Goal: Task Accomplishment & Management: Manage account settings

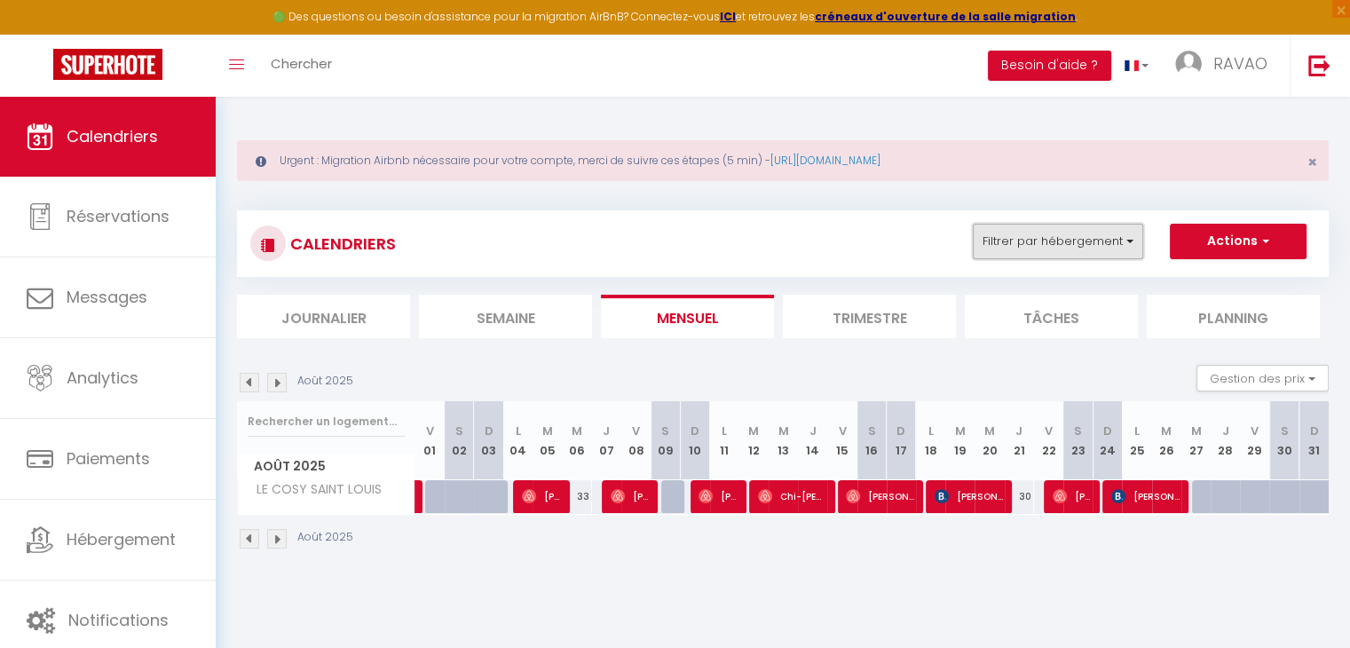
click at [1013, 233] on button "Filtrer par hébergement" at bounding box center [1058, 241] width 170 height 35
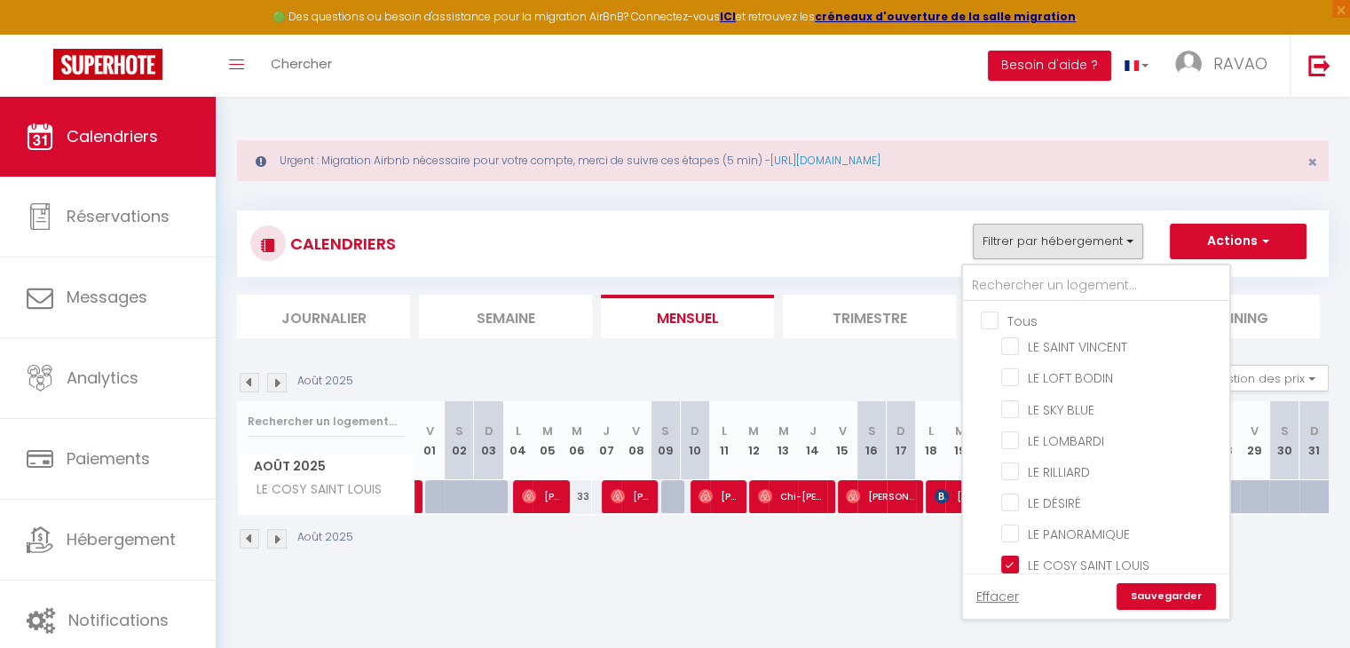
click at [993, 319] on input "Tous" at bounding box center [1114, 320] width 266 height 18
checkbox input "true"
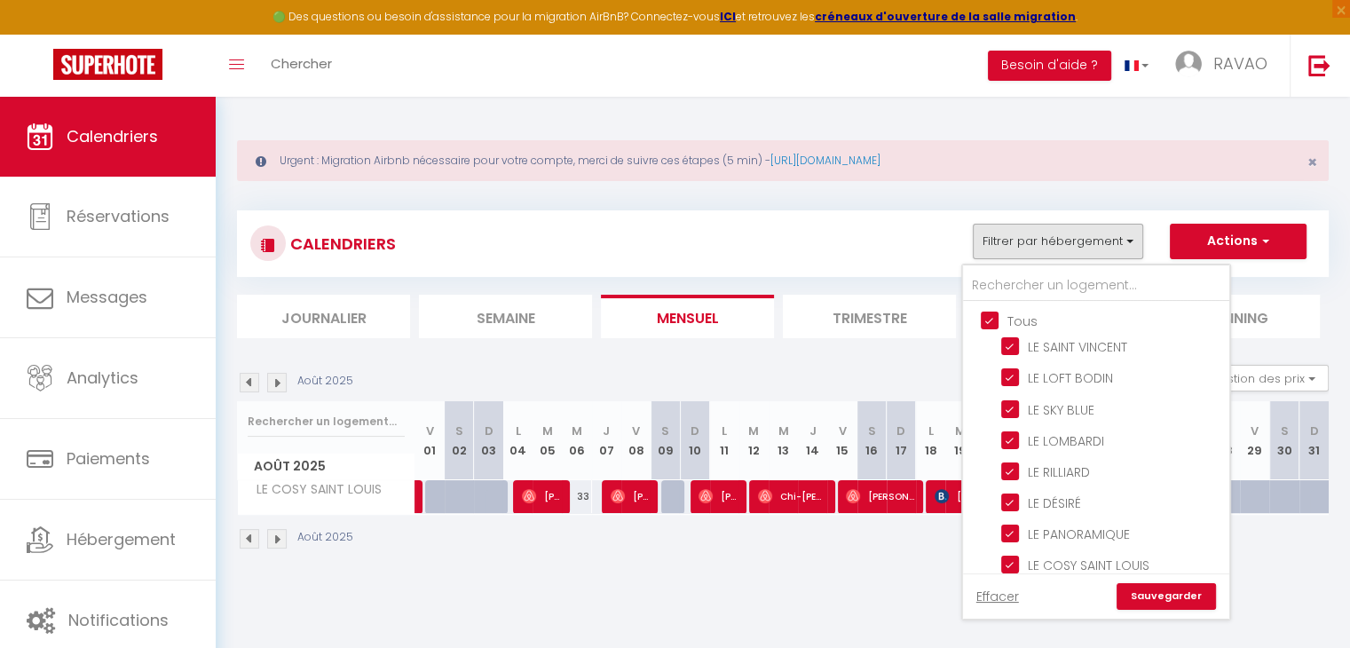
checkbox input "true"
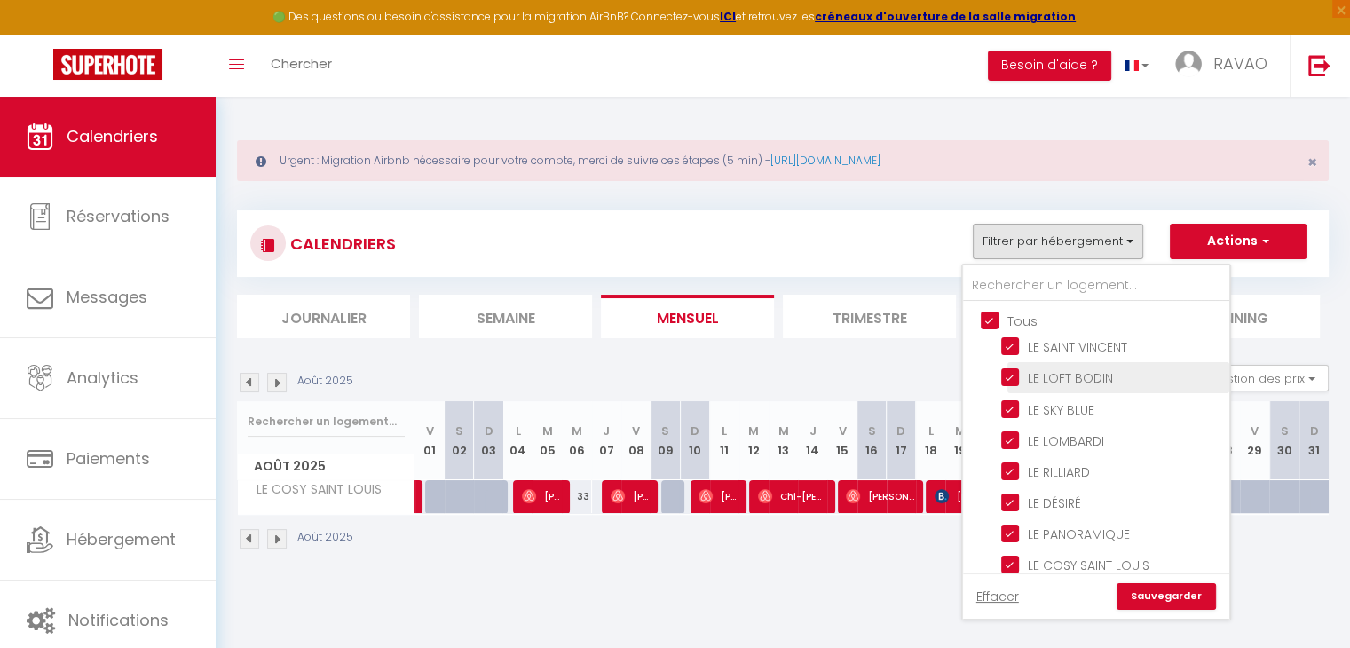
click at [1014, 379] on input "LE LOFT BODIN" at bounding box center [1112, 376] width 222 height 18
checkbox input "false"
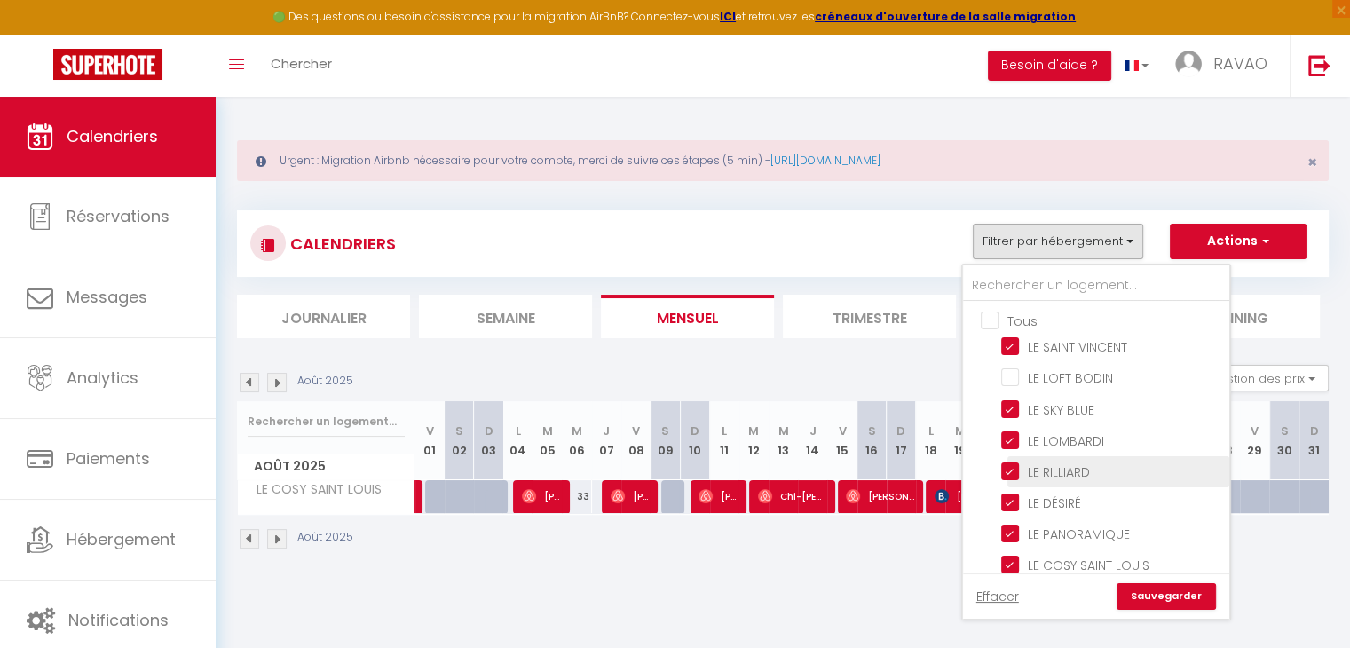
click at [1014, 467] on input "LE RILLIARD" at bounding box center [1112, 470] width 222 height 18
checkbox input "false"
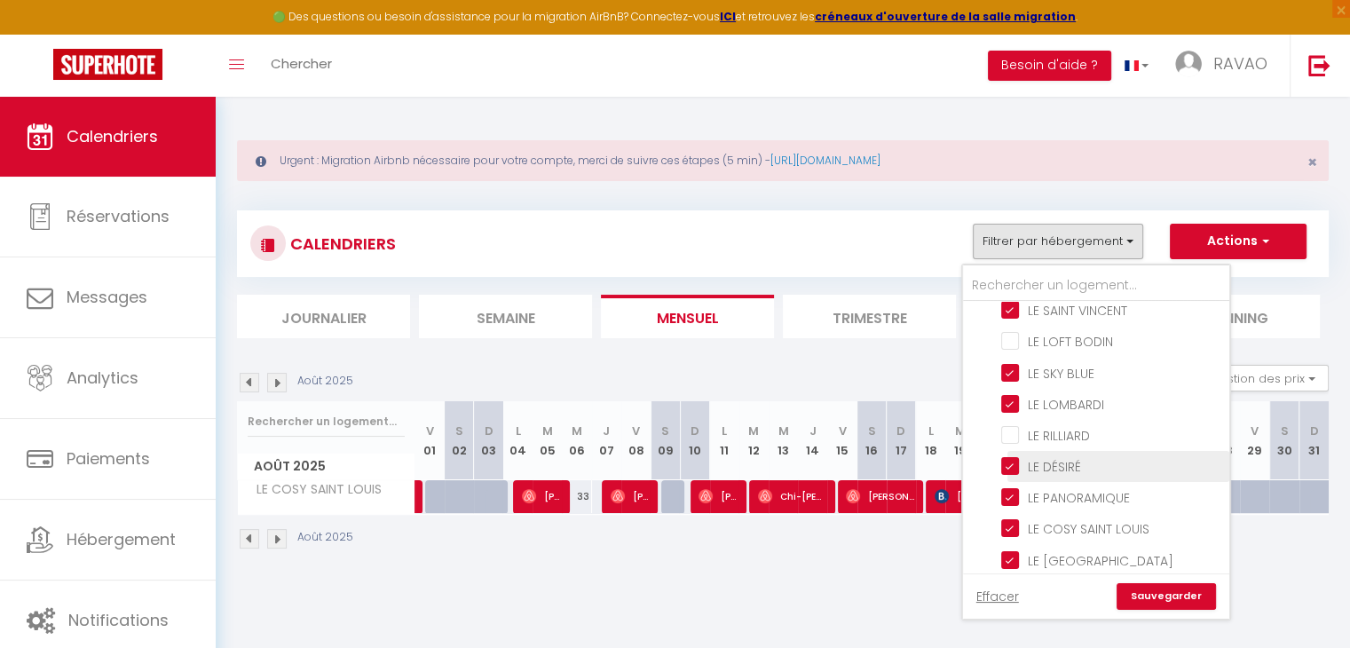
scroll to position [39, 0]
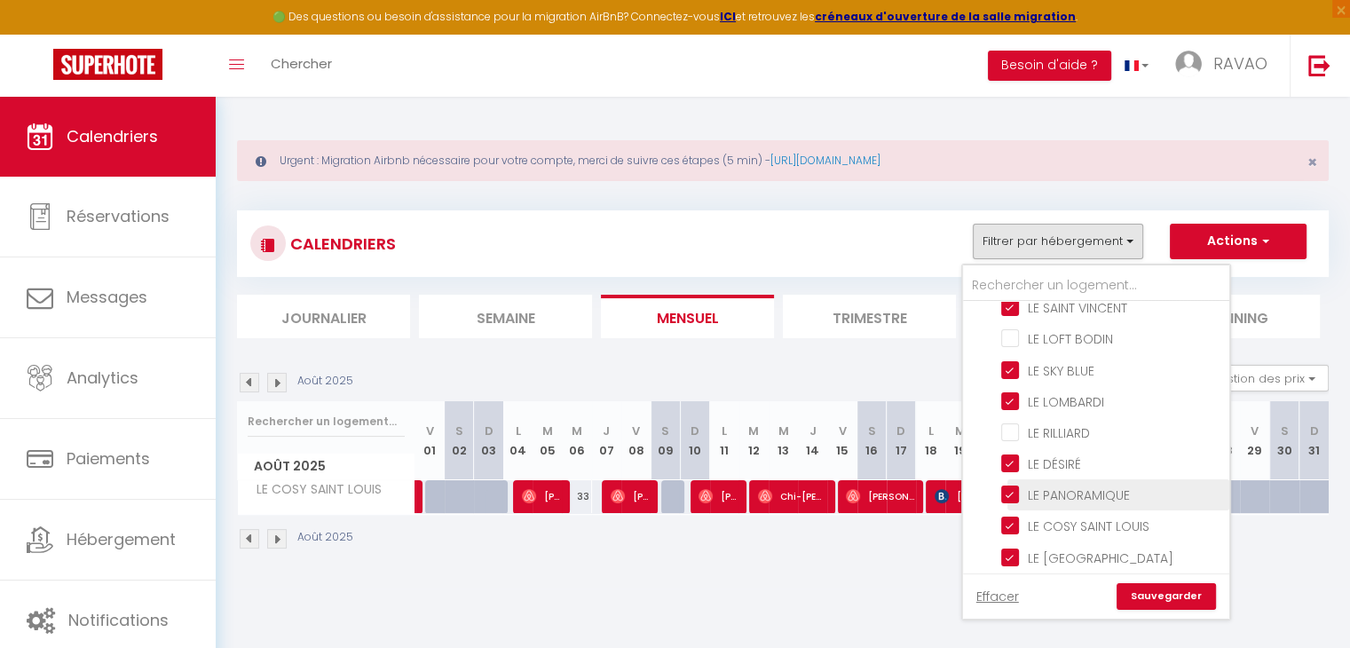
click at [1012, 485] on input "LE PANORAMIQUE" at bounding box center [1112, 494] width 222 height 18
checkbox input "false"
click at [1170, 593] on link "Sauvegarder" at bounding box center [1165, 596] width 99 height 27
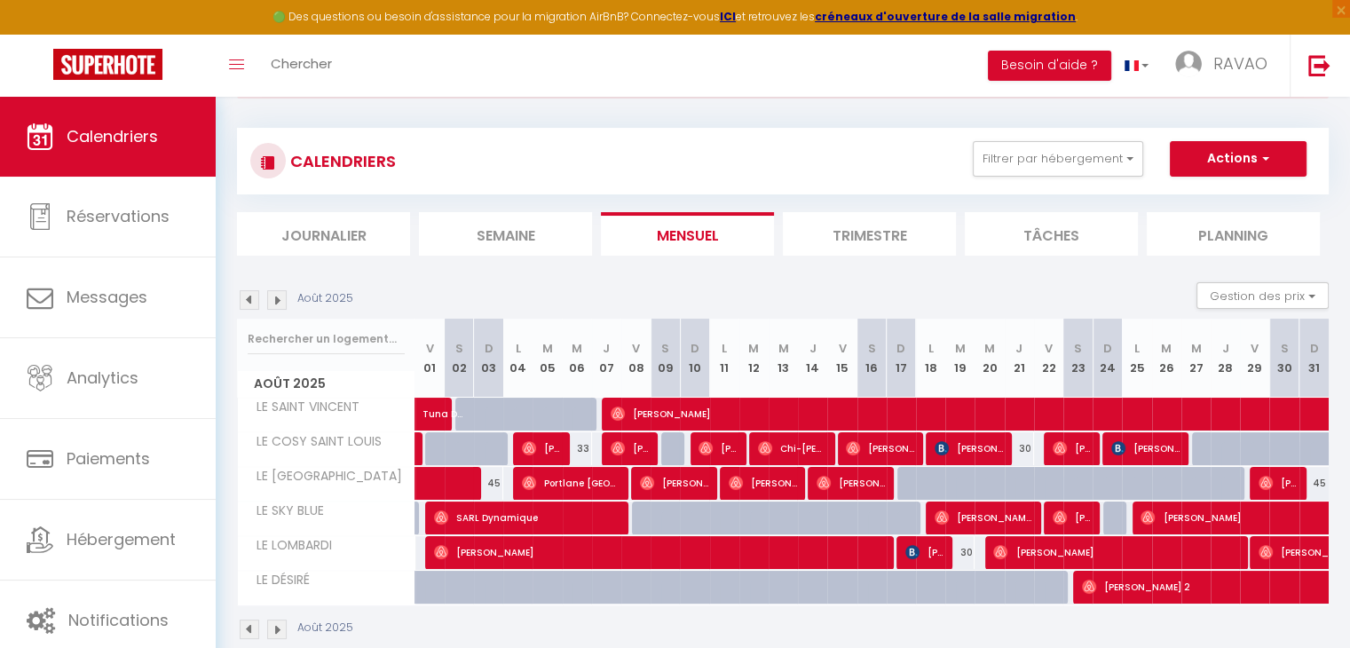
scroll to position [89, 0]
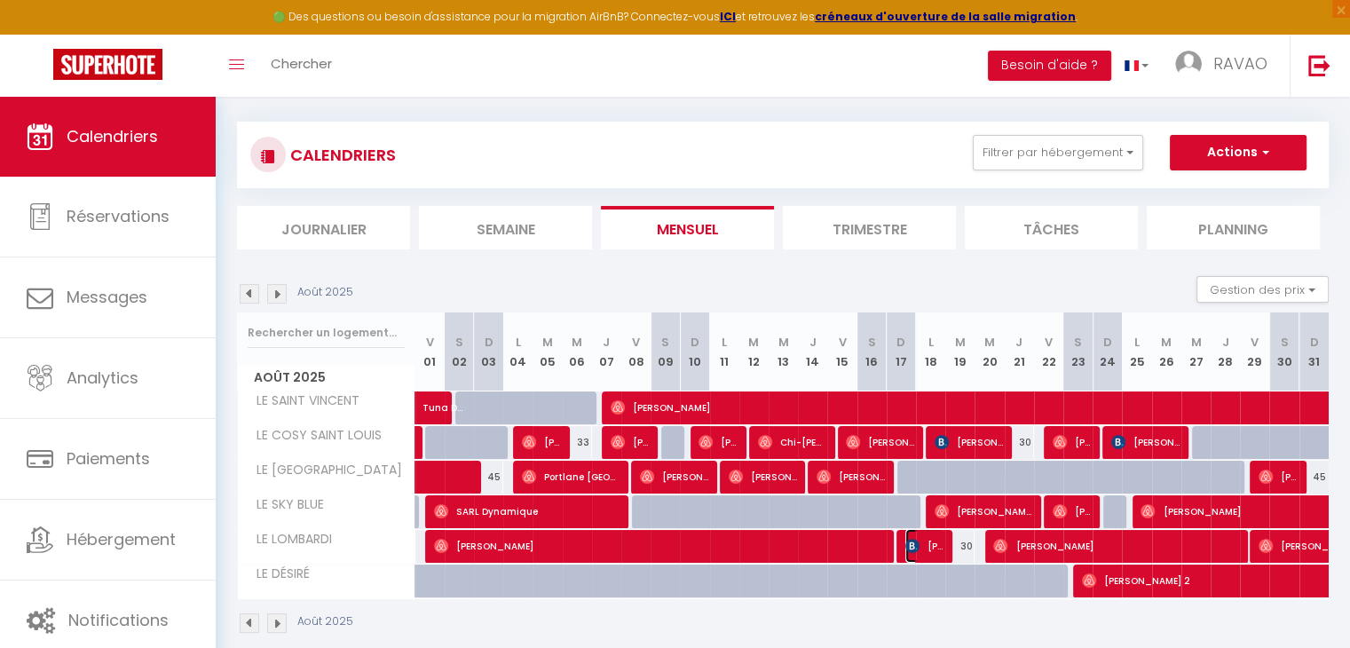
click at [928, 546] on span "[PERSON_NAME]" at bounding box center [924, 546] width 39 height 34
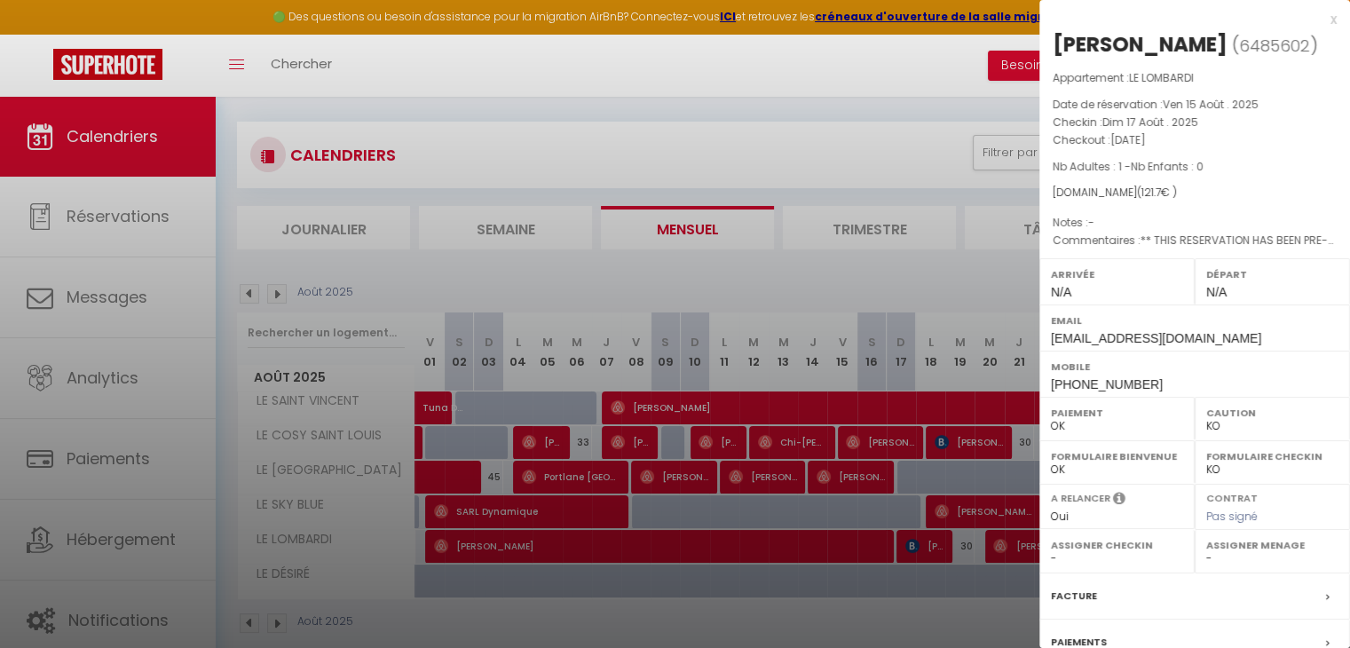
click at [753, 267] on div at bounding box center [675, 324] width 1350 height 648
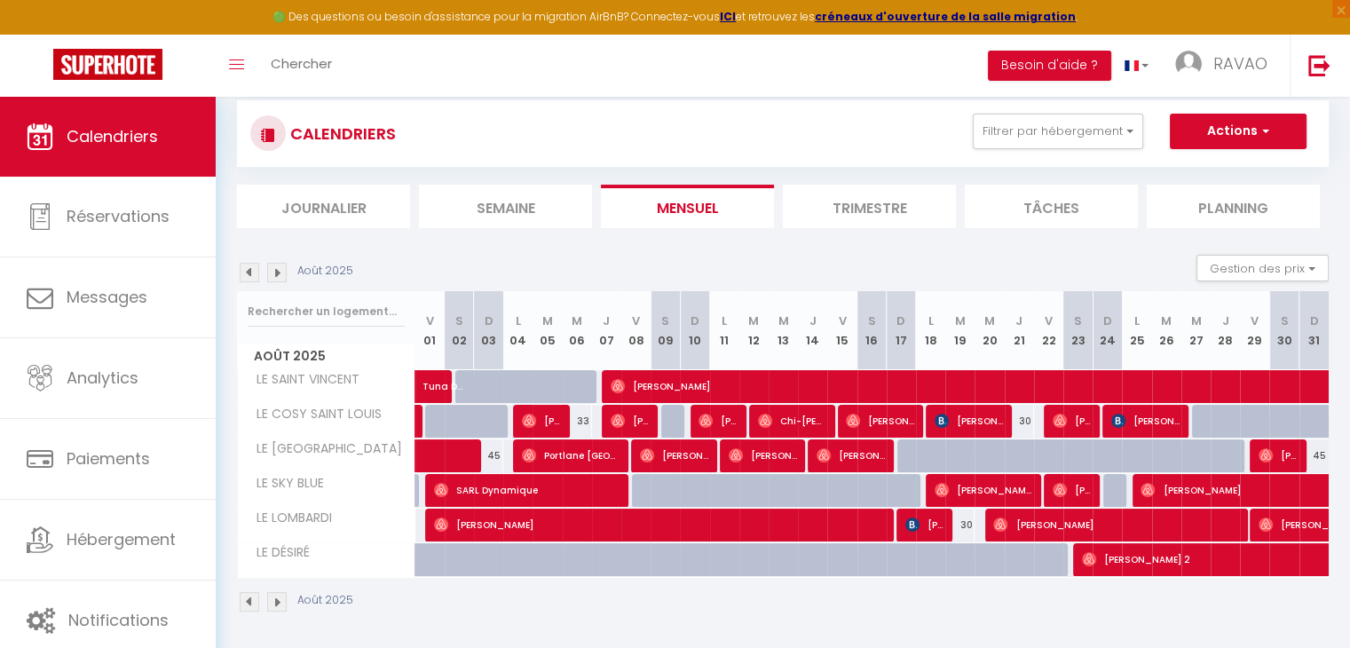
scroll to position [111, 0]
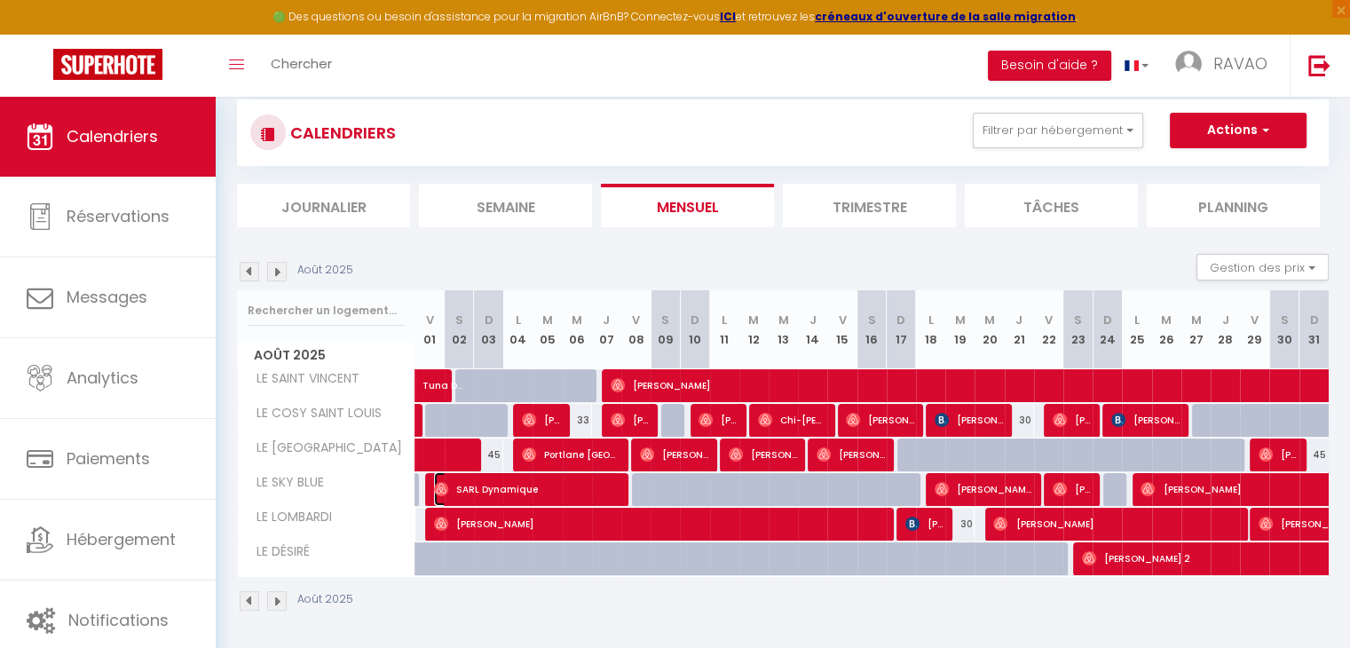
click at [497, 488] on span "SARL Dynamique" at bounding box center [526, 489] width 185 height 34
select select "OK"
select select "1"
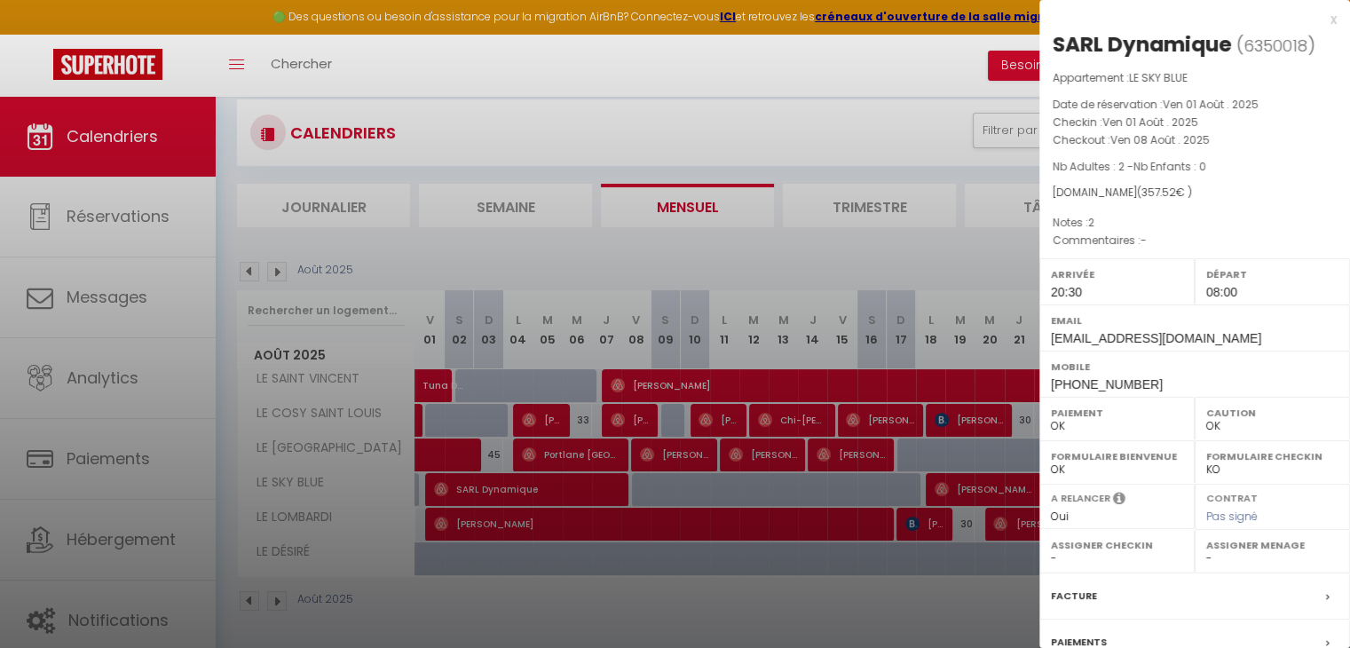
click at [497, 488] on div at bounding box center [675, 324] width 1350 height 648
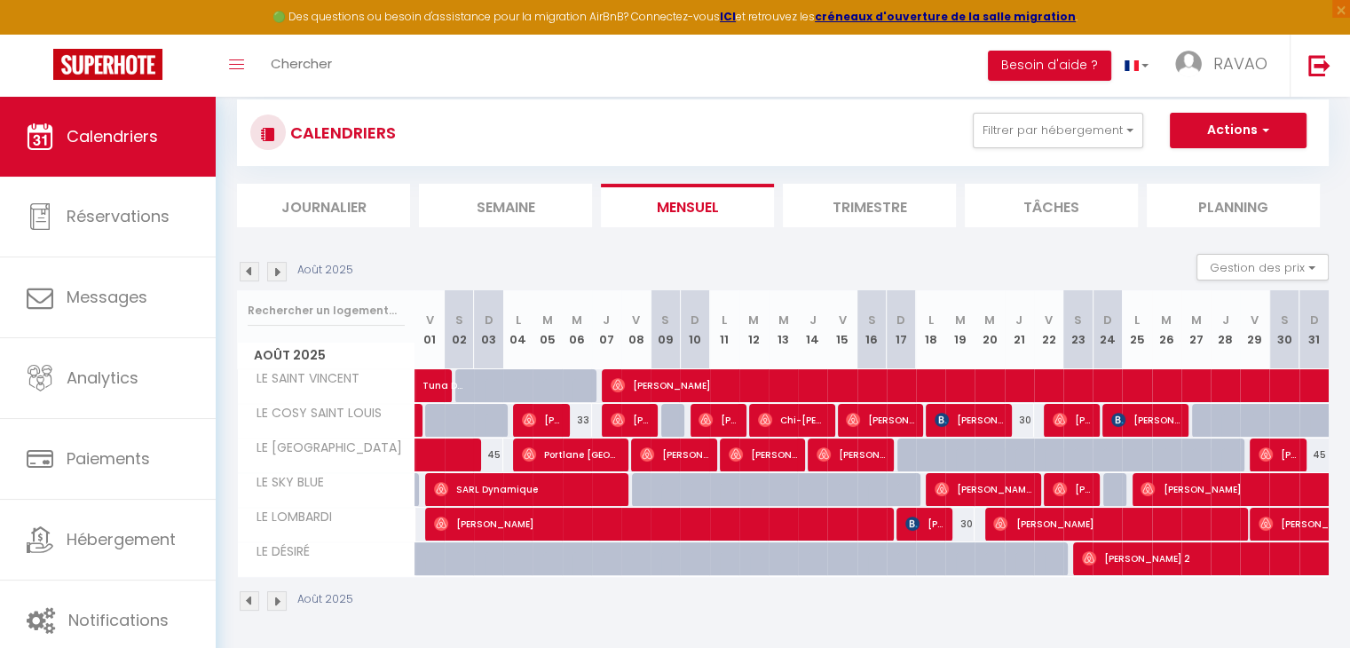
click at [248, 264] on img at bounding box center [250, 272] width 20 height 20
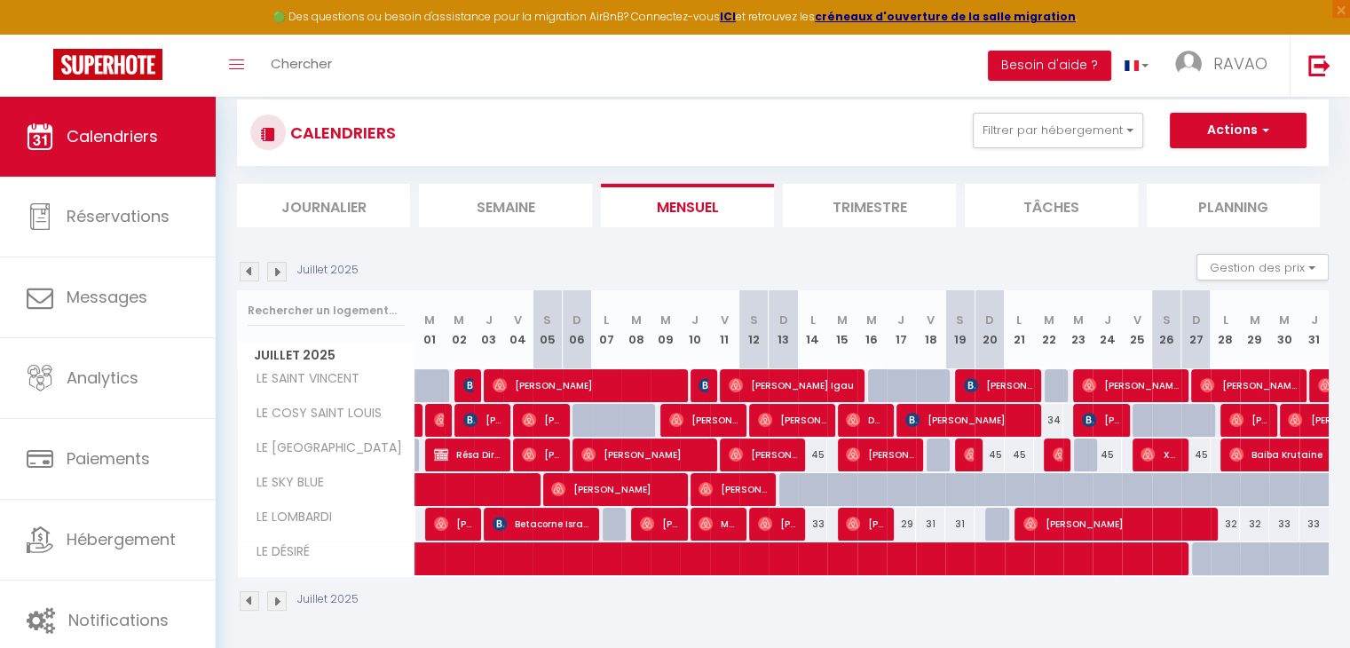
click at [273, 277] on img at bounding box center [277, 272] width 20 height 20
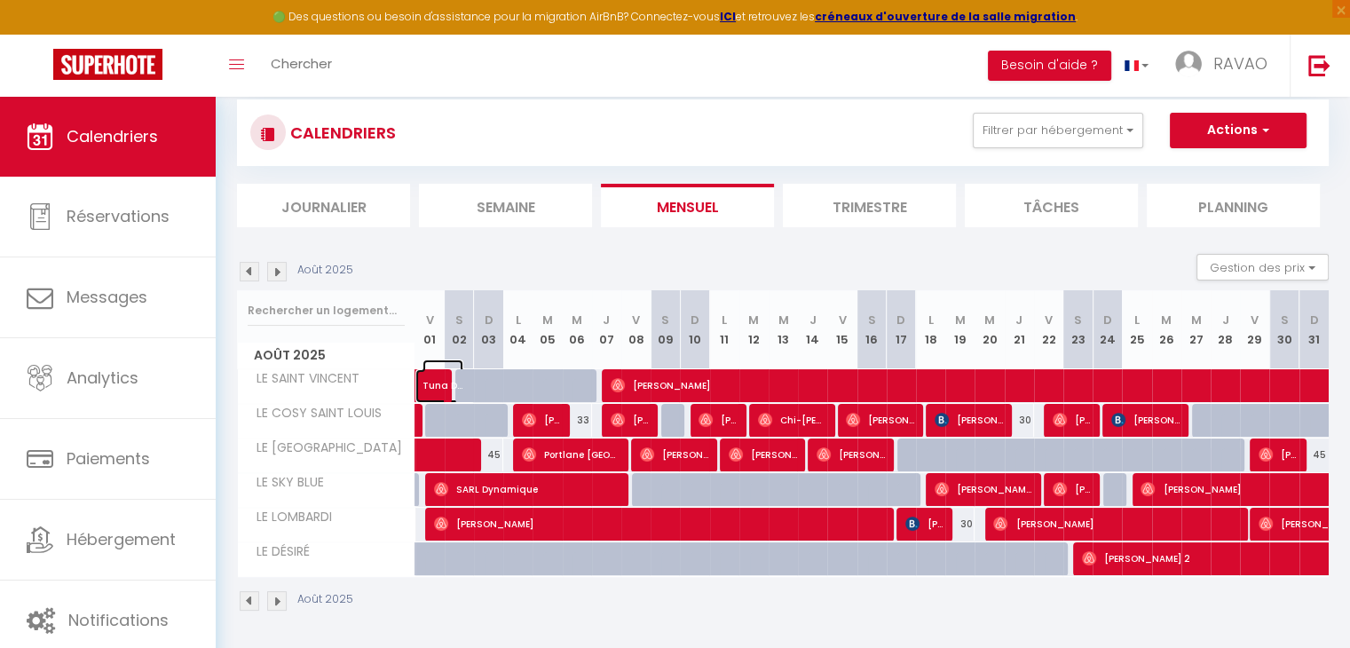
click at [436, 383] on span "Tuna Dogrulmaz" at bounding box center [442, 376] width 41 height 34
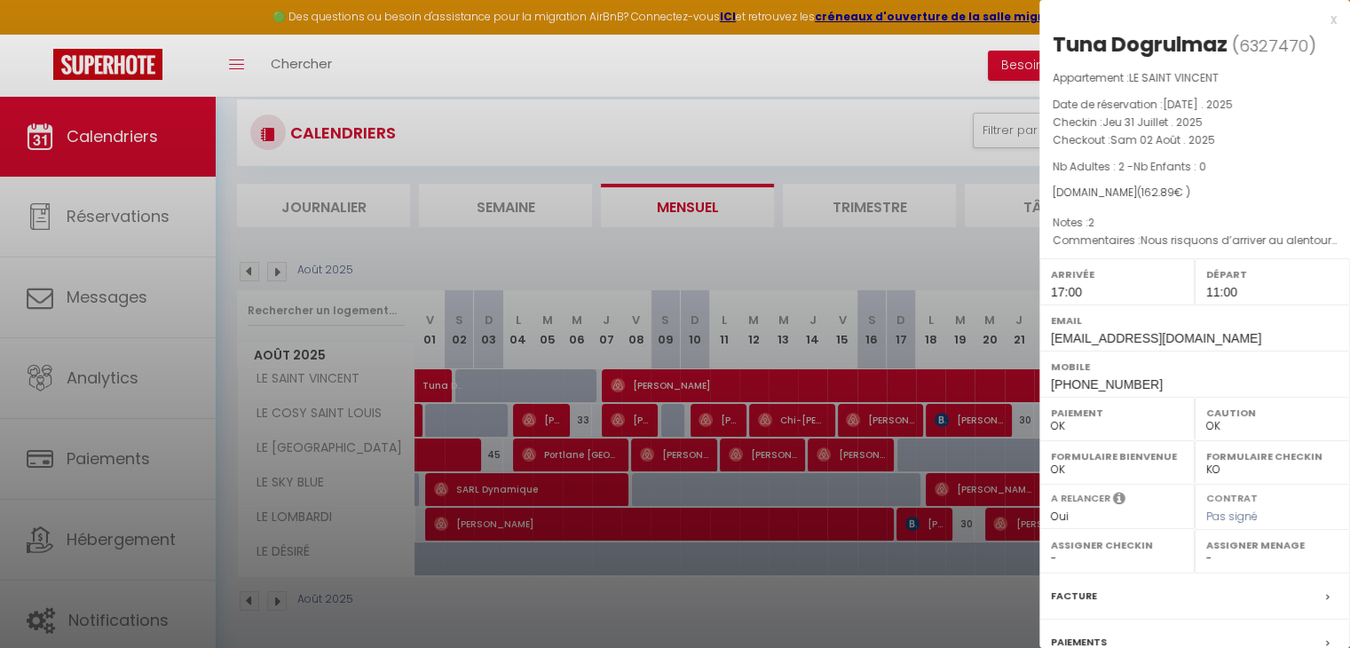
click at [436, 383] on div at bounding box center [675, 324] width 1350 height 648
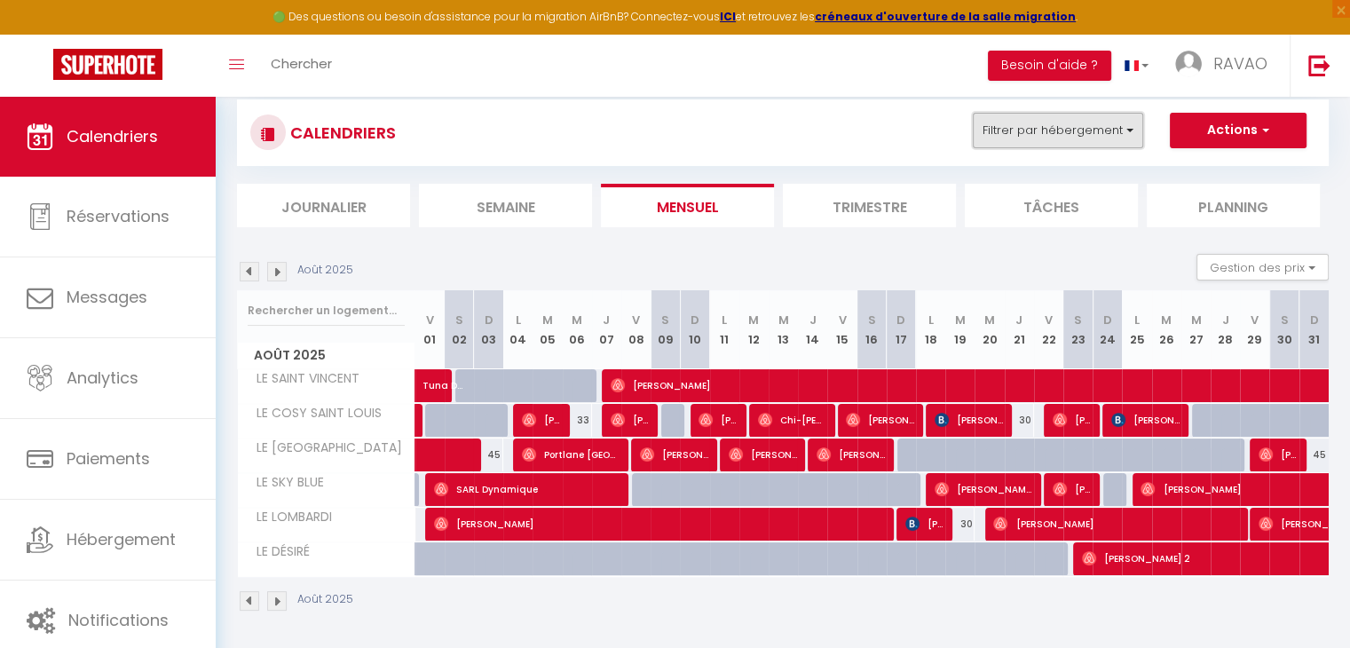
click at [1093, 142] on button "Filtrer par hébergement" at bounding box center [1058, 130] width 170 height 35
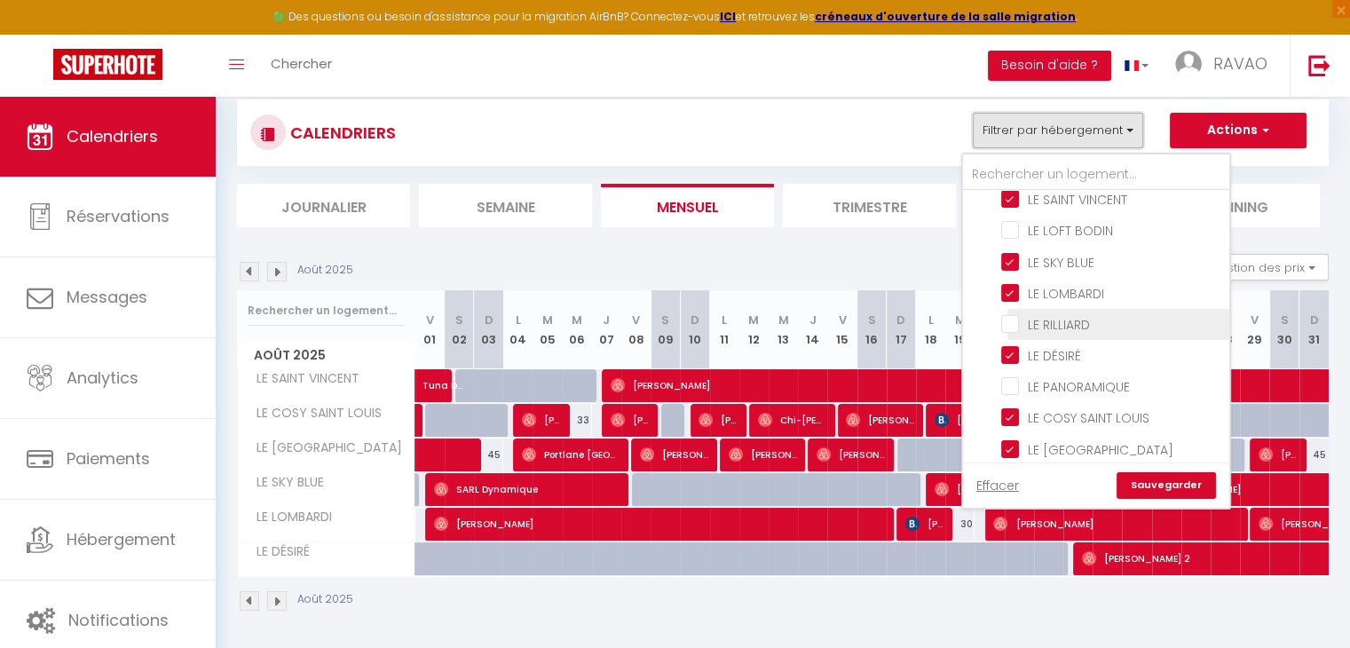
scroll to position [39, 0]
click at [862, 134] on div "CALENDRIERS Filtrer par hébergement Tous LE SAINT VINCENT LE LOFT BODIN LE SKY …" at bounding box center [782, 133] width 1065 height 40
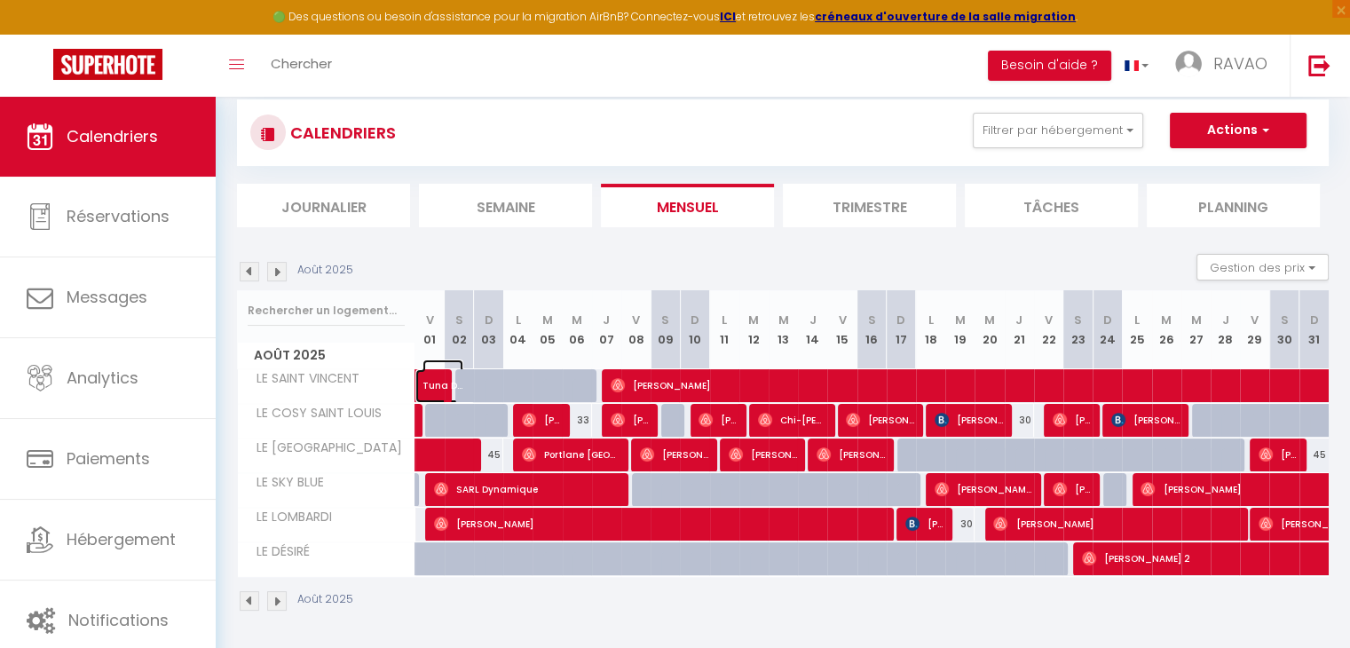
click at [447, 379] on span "Tuna Dogrulmaz" at bounding box center [442, 376] width 41 height 34
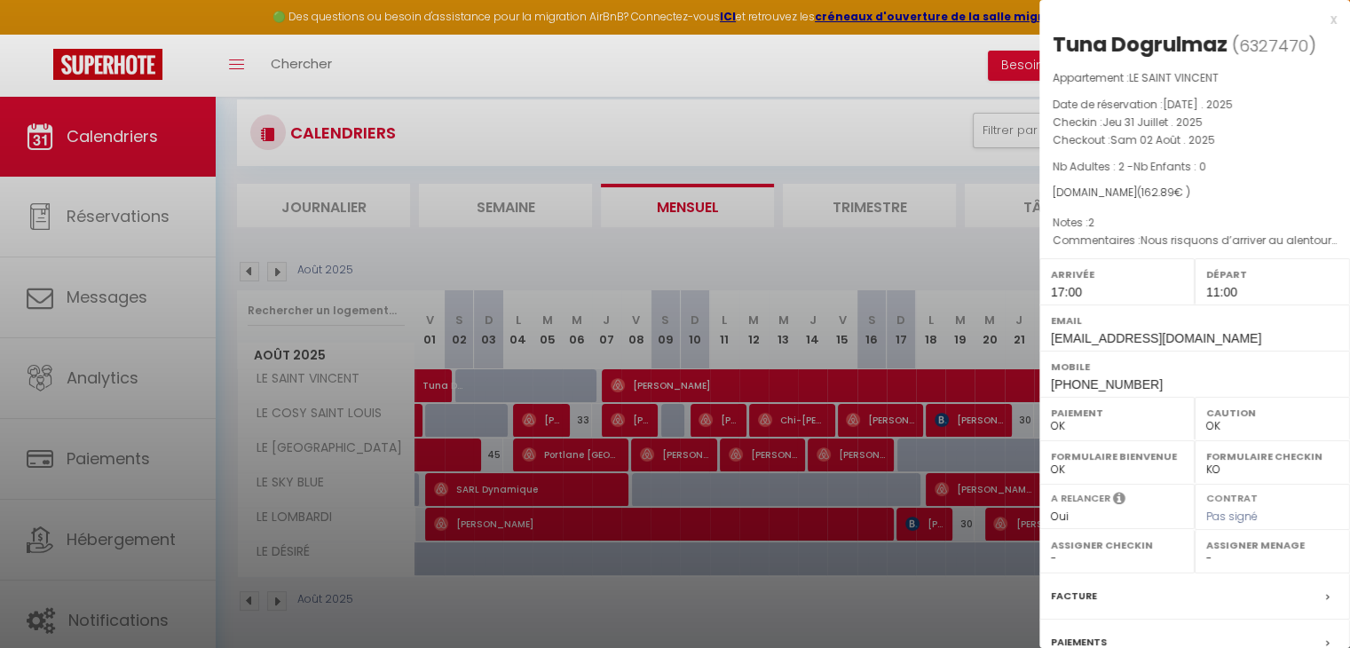
click at [447, 379] on div at bounding box center [675, 324] width 1350 height 648
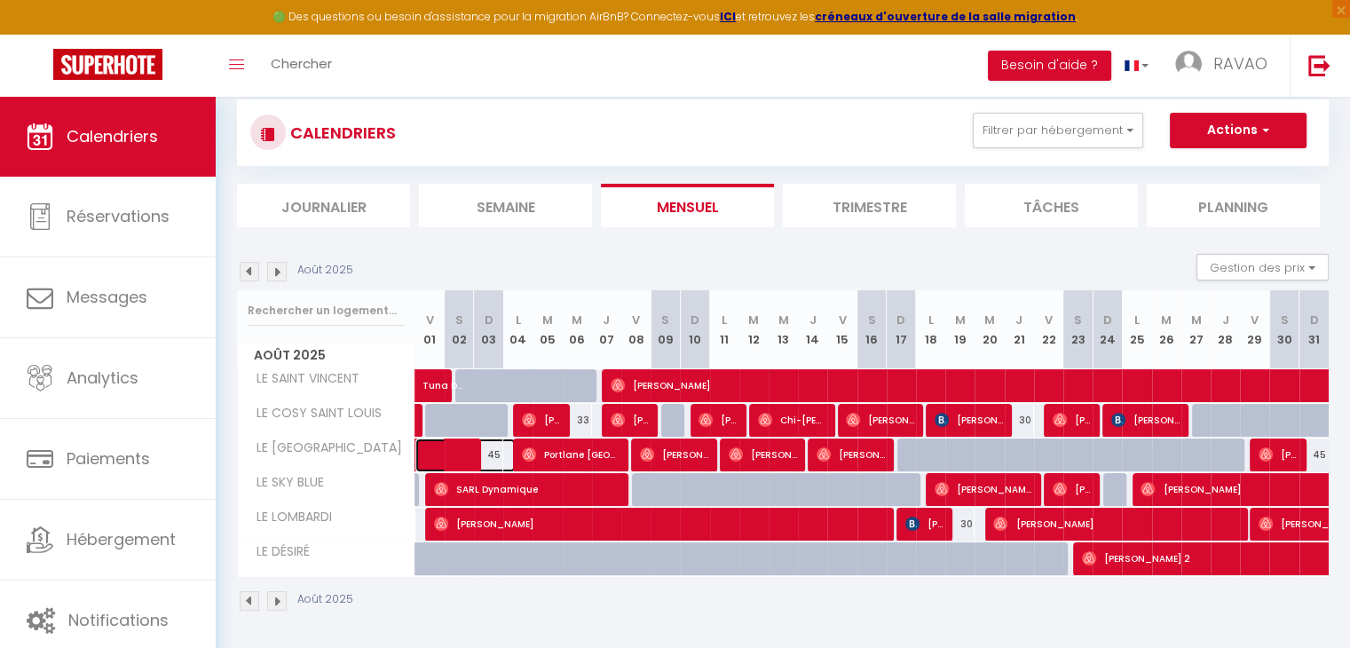
click at [464, 452] on span at bounding box center [475, 455] width 82 height 34
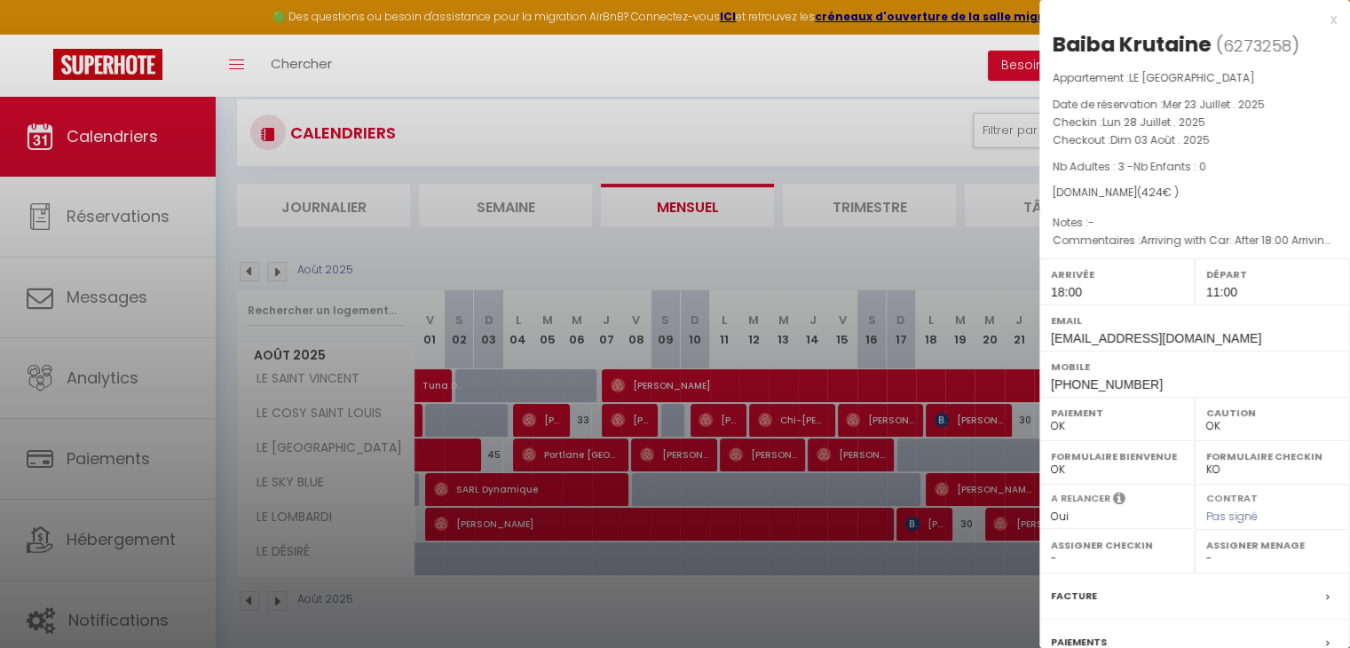
click at [464, 452] on div at bounding box center [675, 324] width 1350 height 648
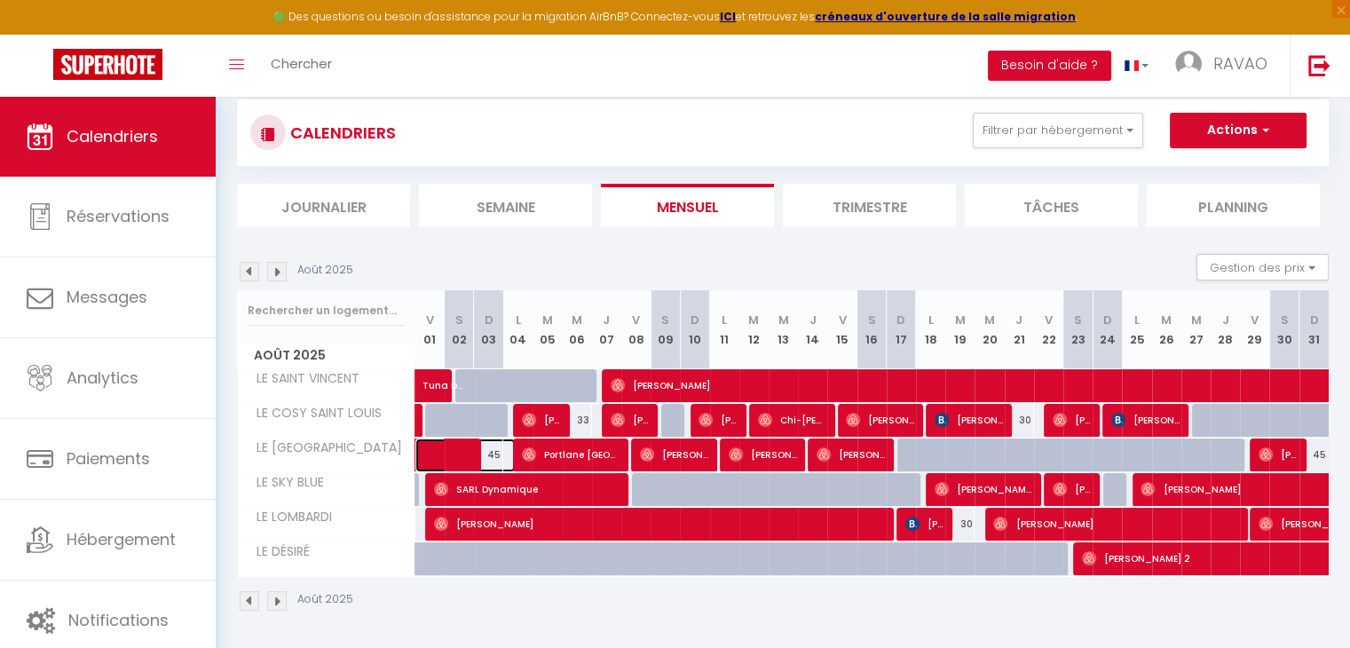
click at [472, 459] on span at bounding box center [475, 455] width 82 height 34
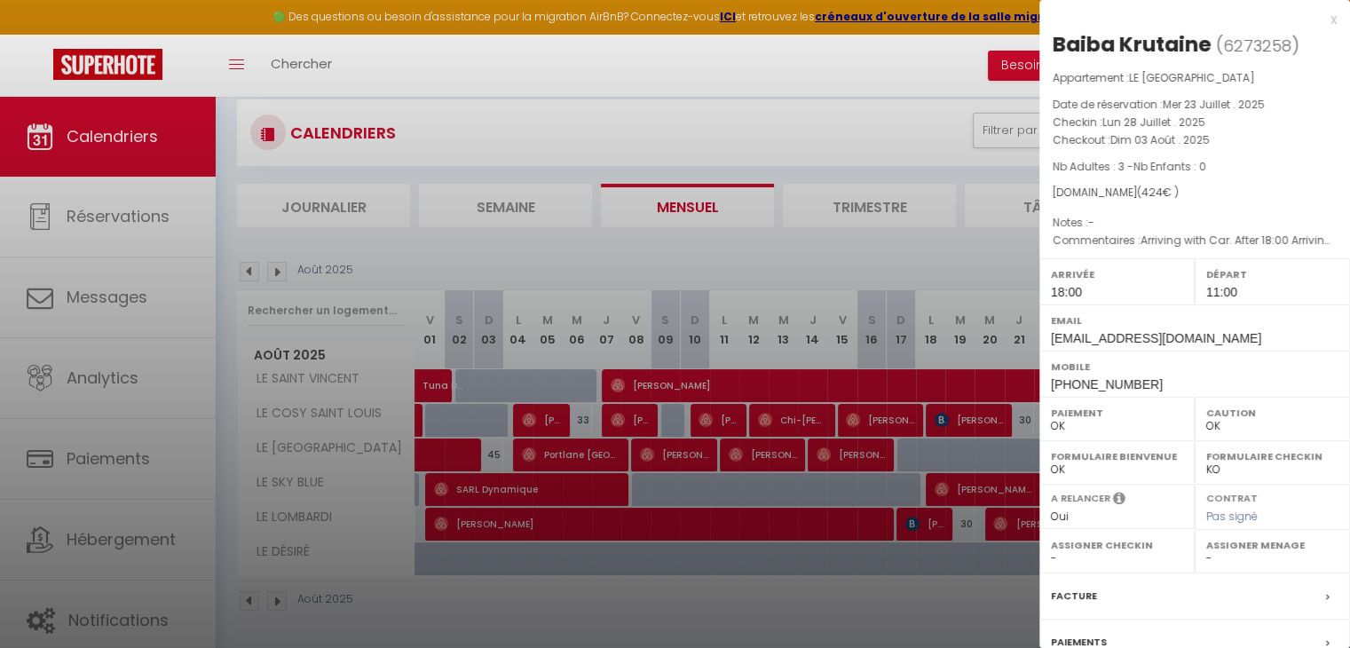
click at [472, 459] on div at bounding box center [675, 324] width 1350 height 648
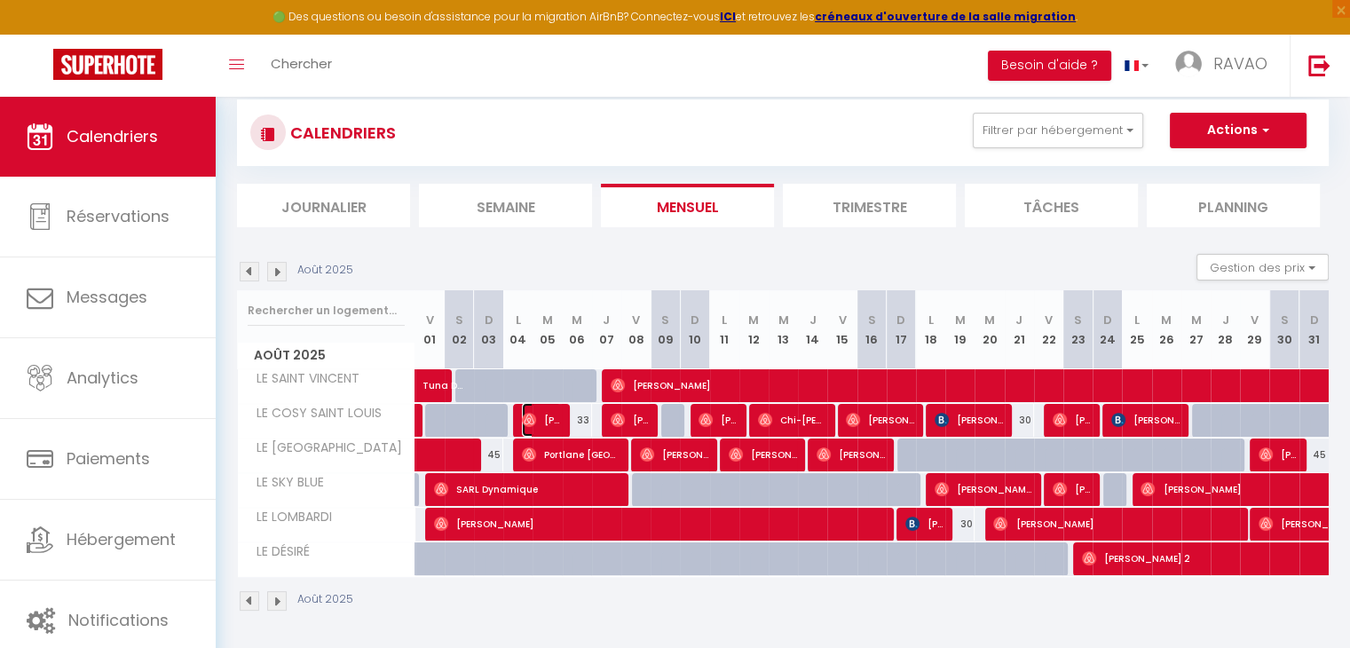
click at [540, 414] on span "[PERSON_NAME]" at bounding box center [541, 420] width 39 height 34
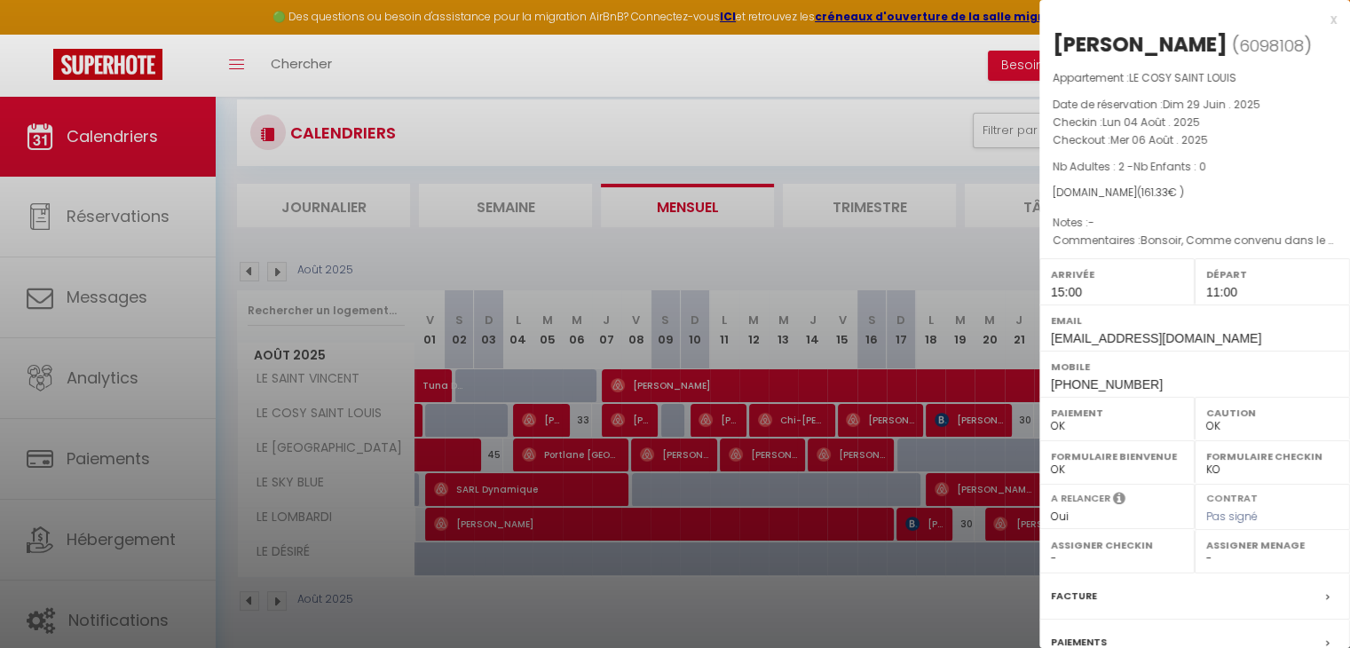
click at [540, 414] on div at bounding box center [675, 324] width 1350 height 648
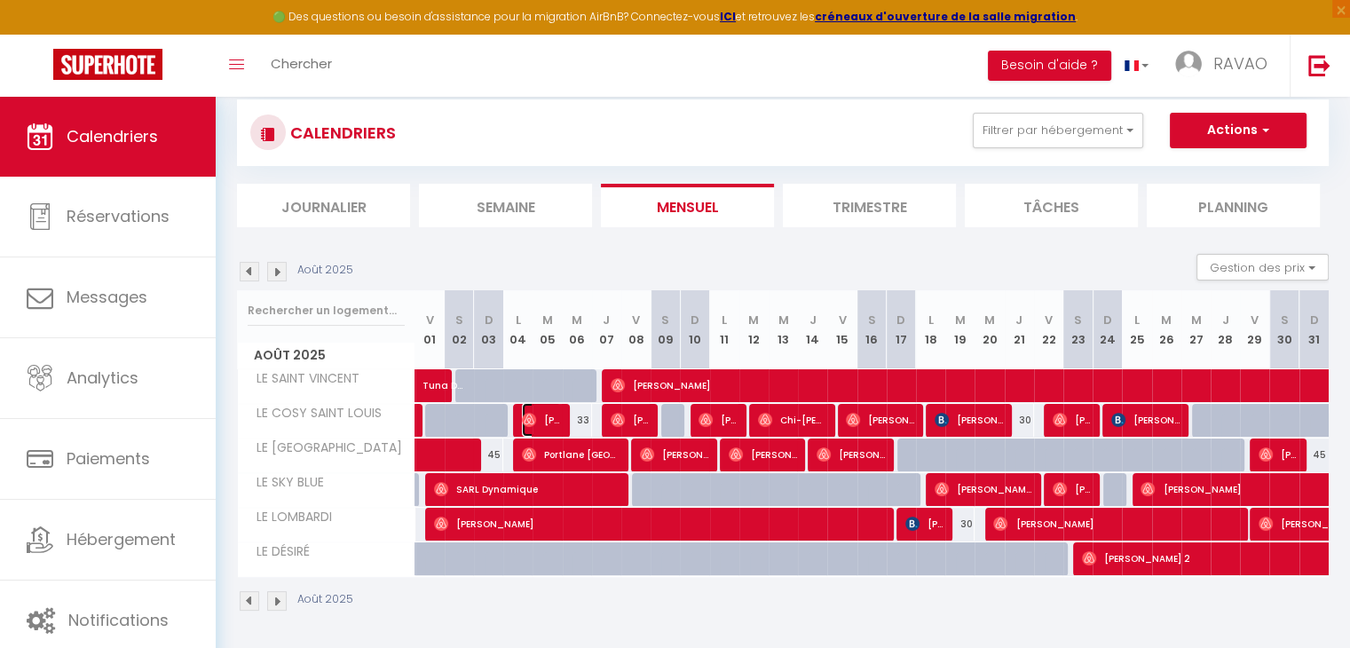
click at [546, 415] on span "[PERSON_NAME]" at bounding box center [541, 420] width 39 height 34
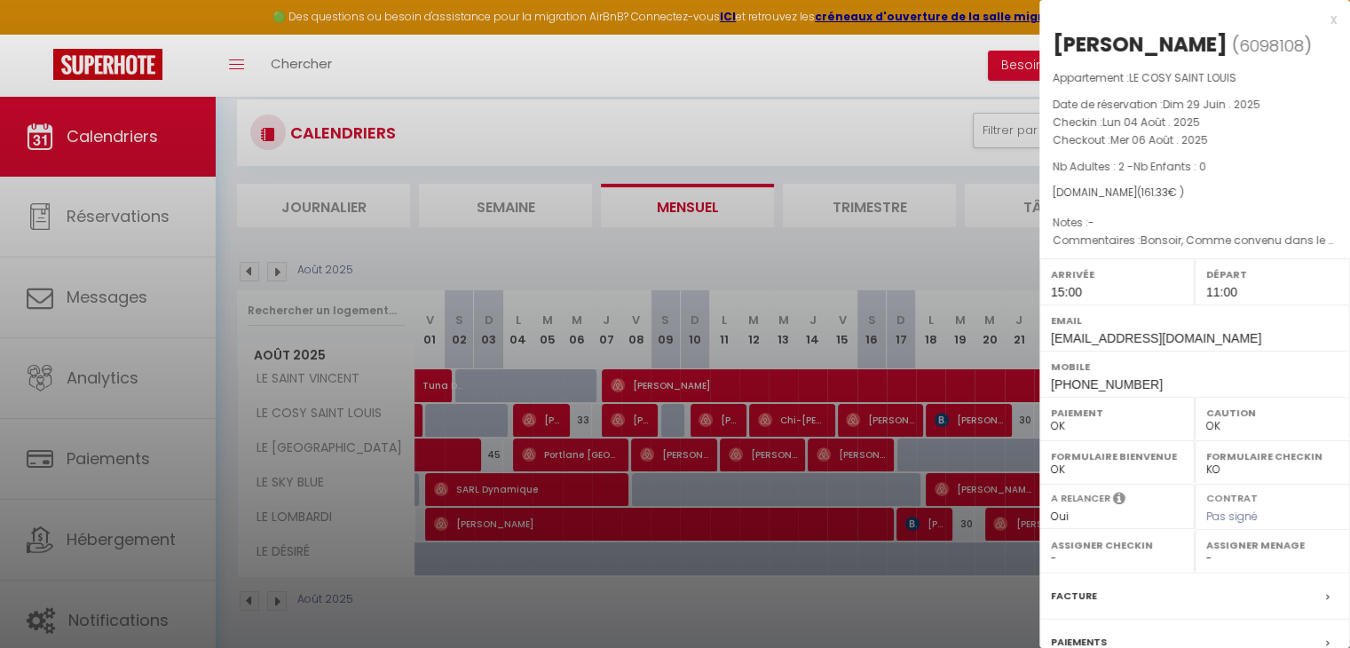
click at [546, 415] on div at bounding box center [675, 324] width 1350 height 648
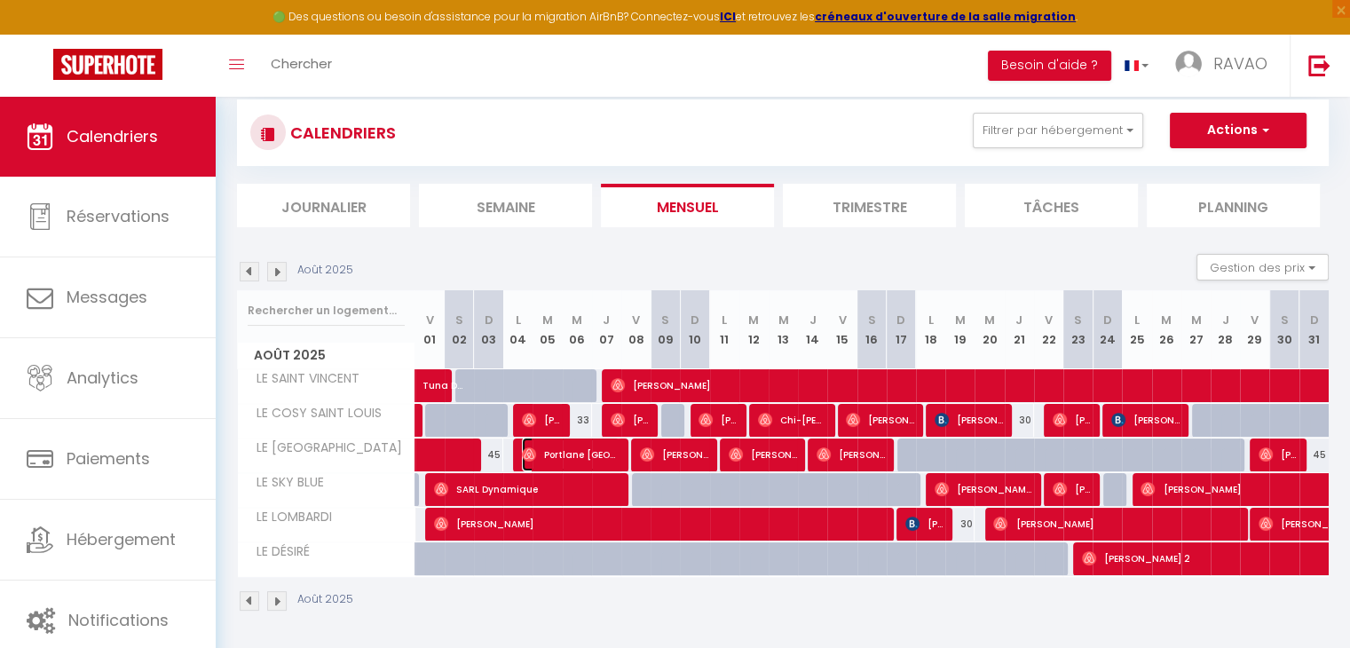
click at [591, 448] on span "Portlane [GEOGRAPHIC_DATA]" at bounding box center [571, 455] width 98 height 34
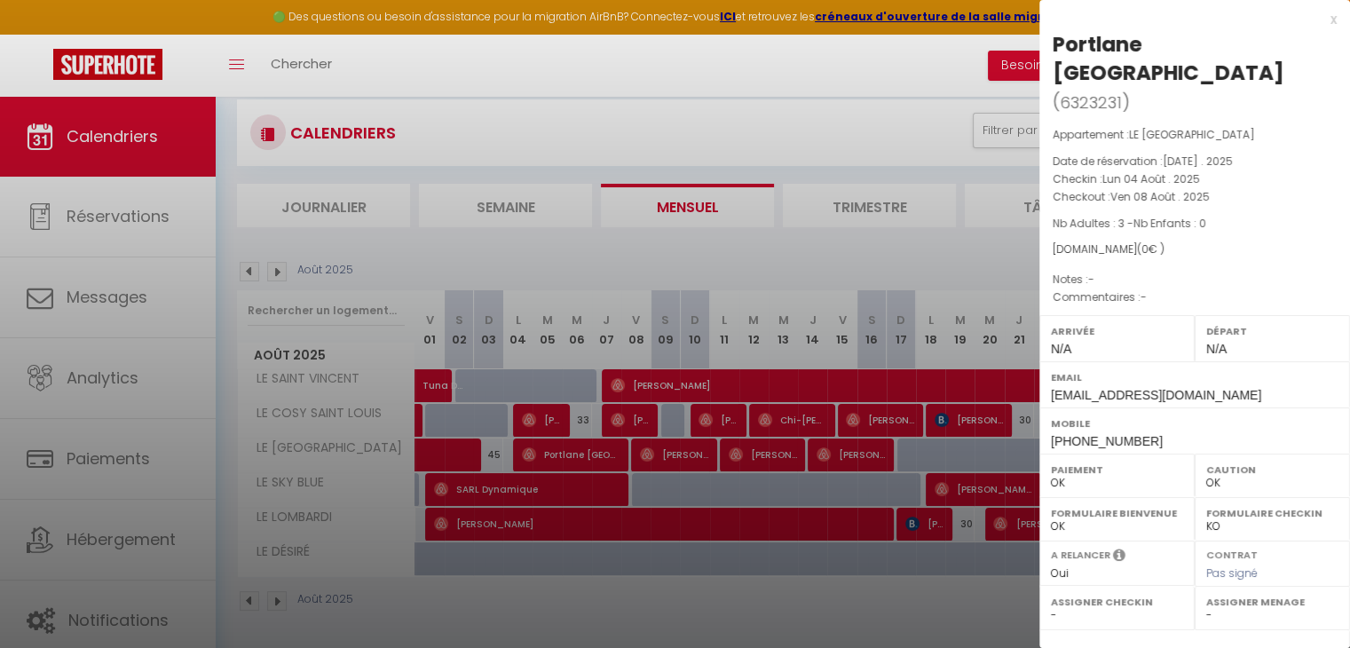
click at [591, 448] on div at bounding box center [675, 324] width 1350 height 648
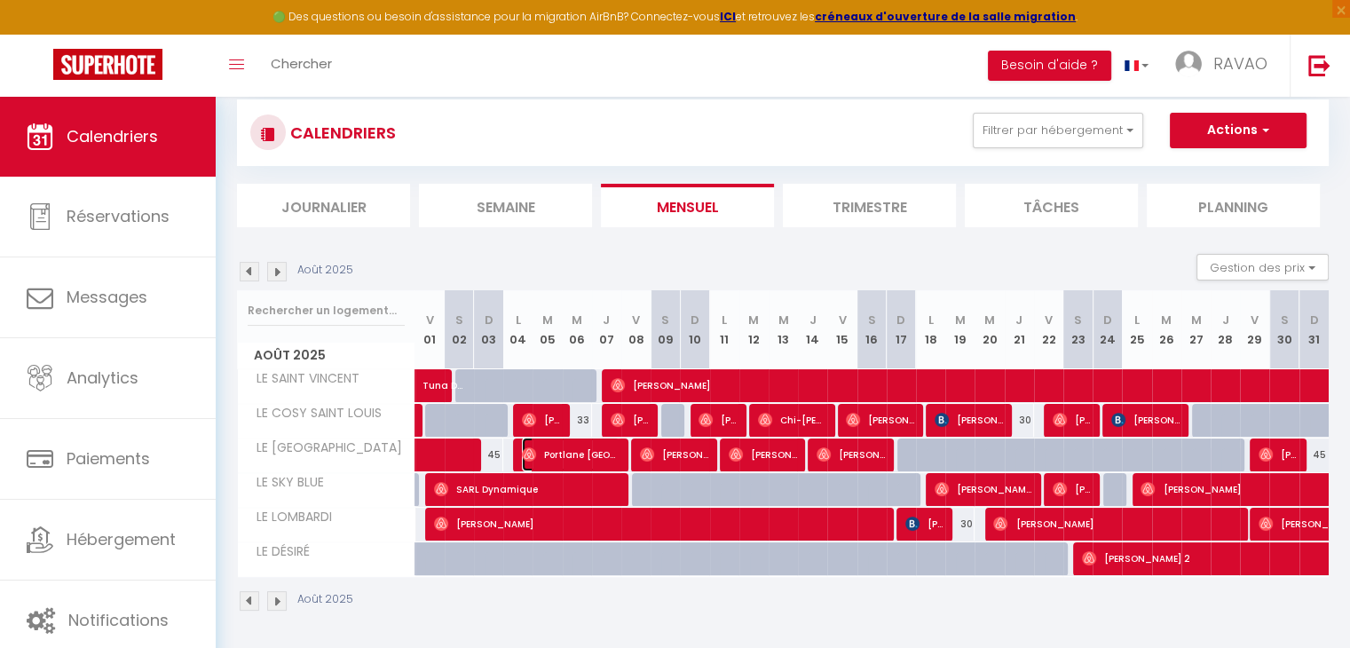
click at [614, 455] on span "Portlane [GEOGRAPHIC_DATA]" at bounding box center [571, 455] width 98 height 34
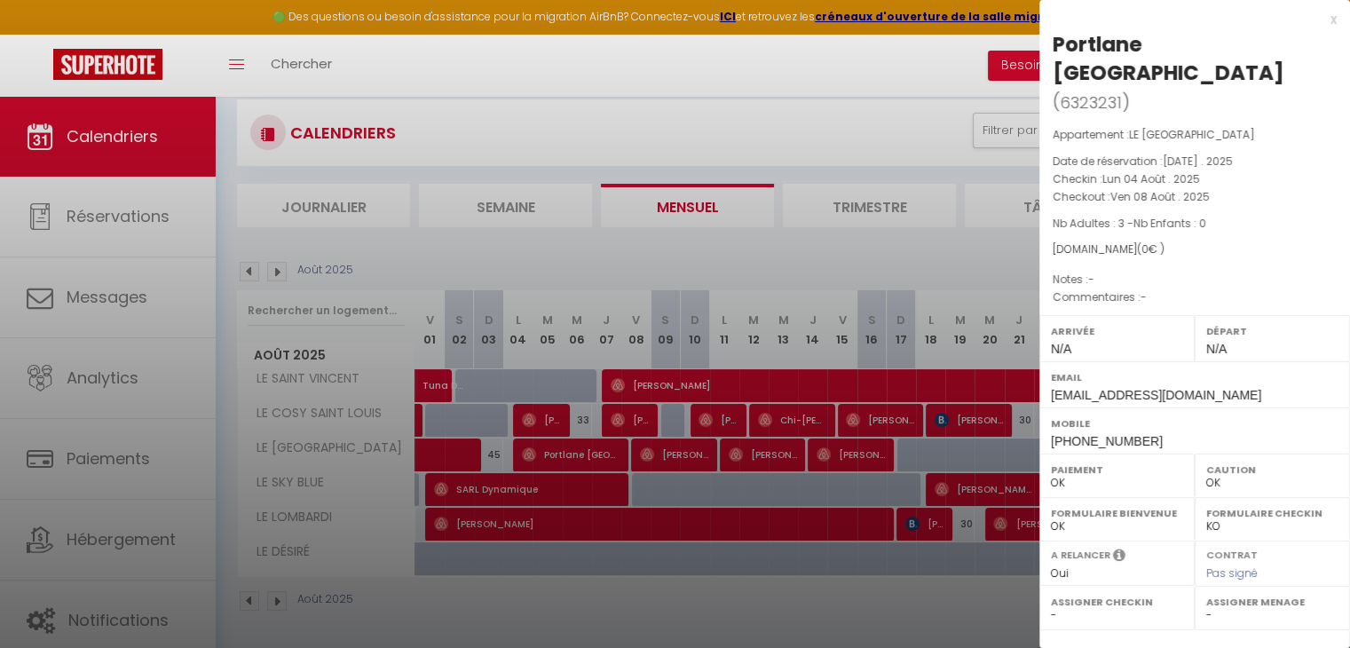
click at [614, 455] on div at bounding box center [675, 324] width 1350 height 648
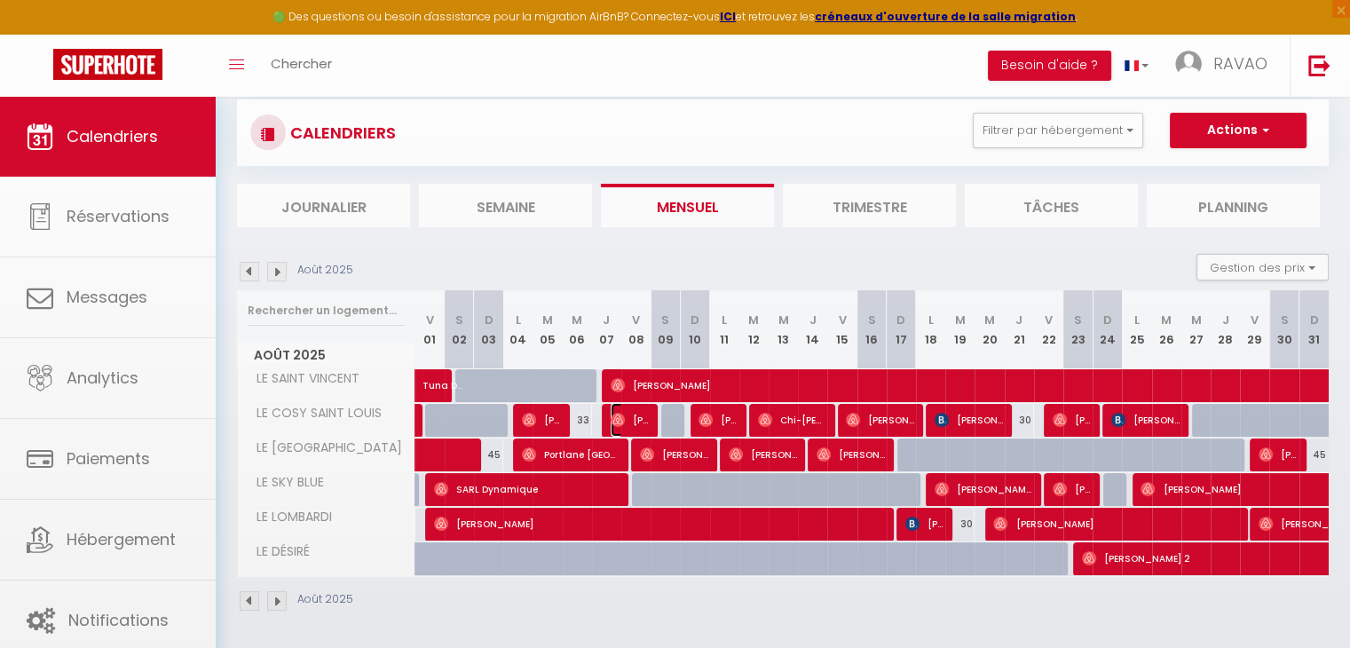
click at [637, 412] on span "[PERSON_NAME]" at bounding box center [630, 420] width 39 height 34
select select "1"
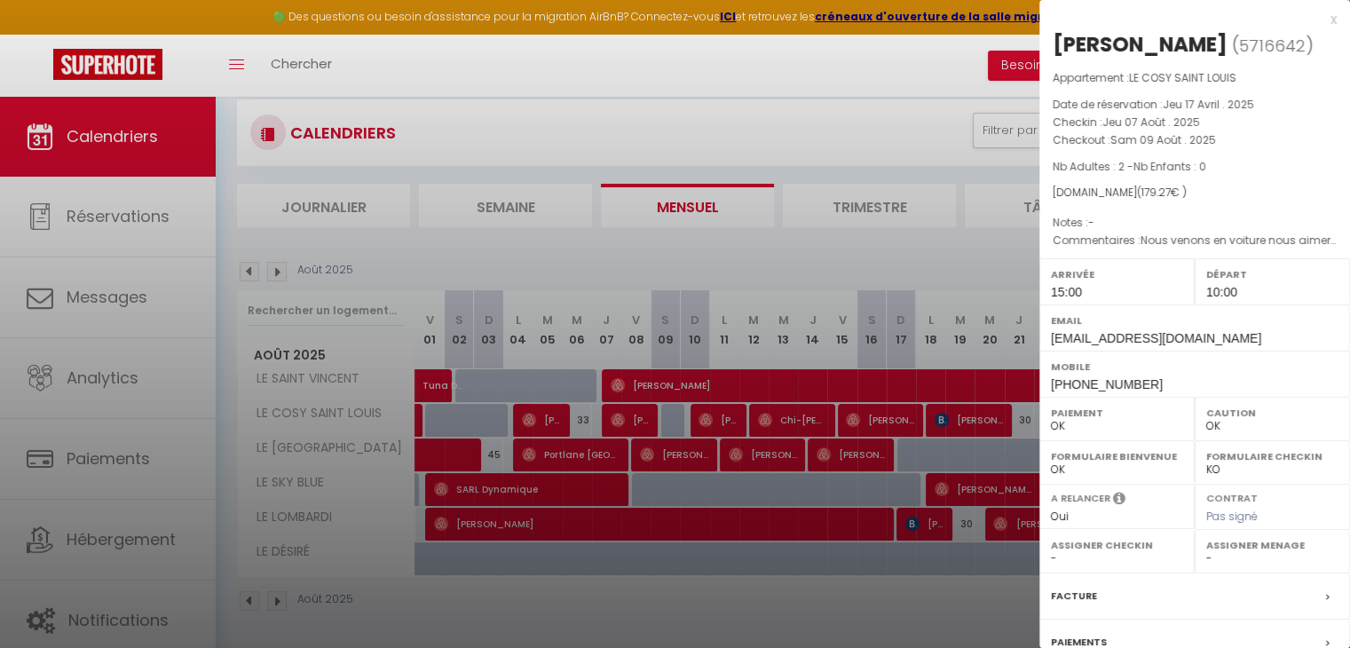
click at [638, 412] on div at bounding box center [675, 324] width 1350 height 648
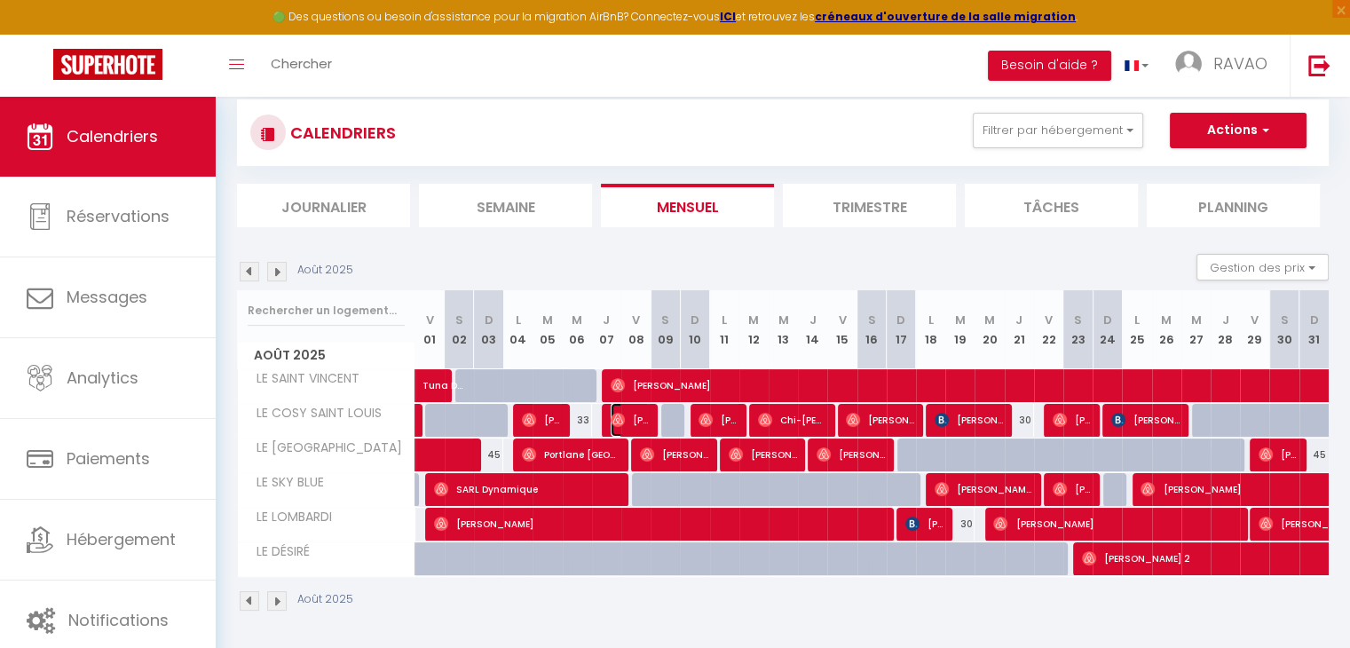
click at [645, 419] on span "[PERSON_NAME]" at bounding box center [630, 420] width 39 height 34
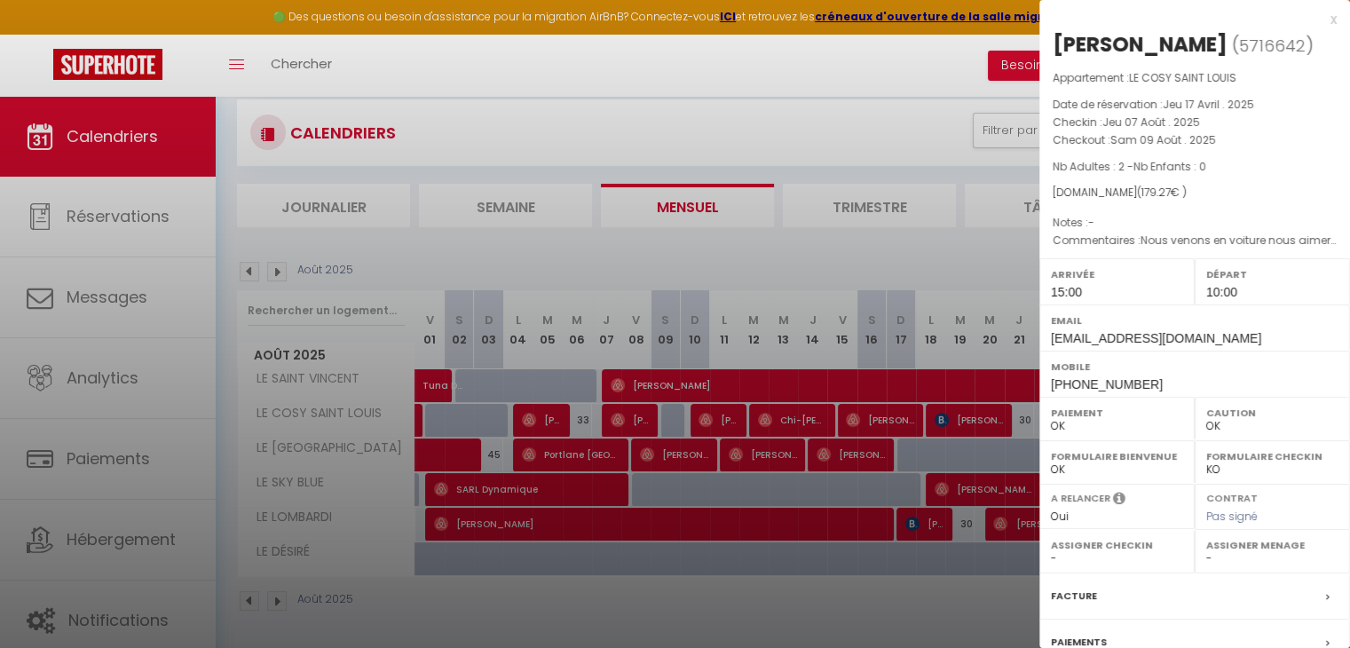
click at [645, 419] on div at bounding box center [675, 324] width 1350 height 648
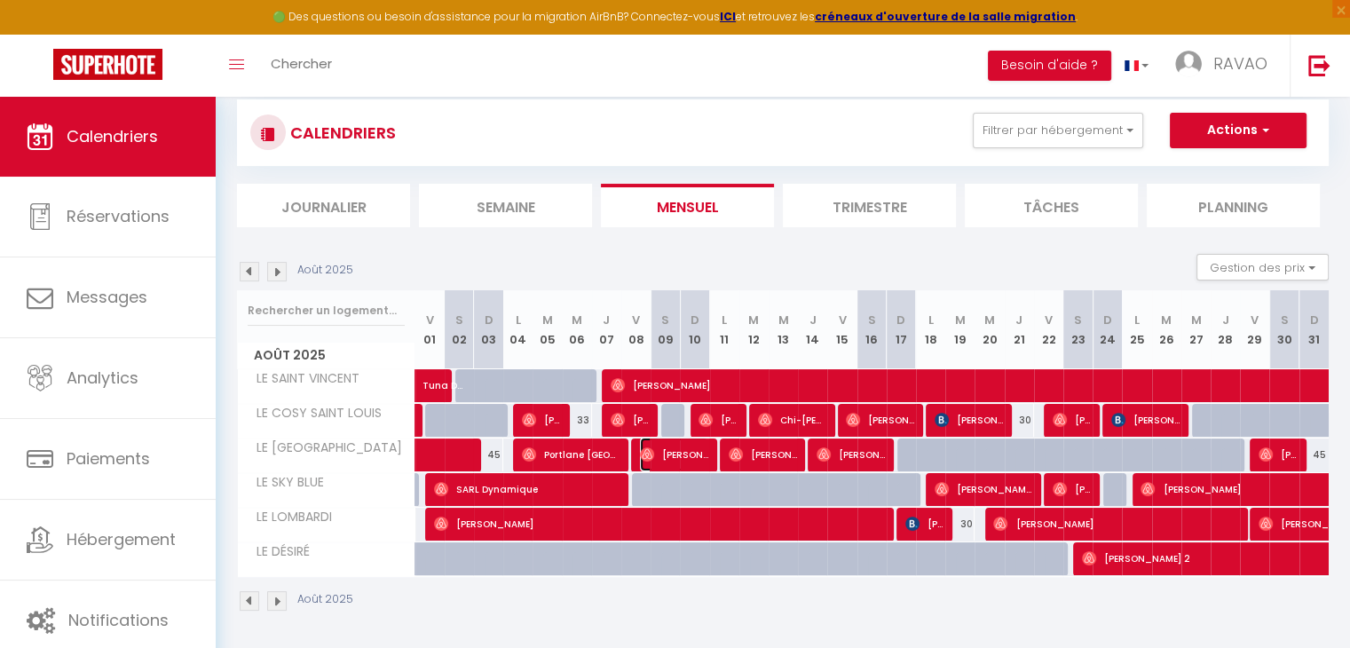
click at [671, 457] on span "[PERSON_NAME]" at bounding box center [674, 455] width 68 height 34
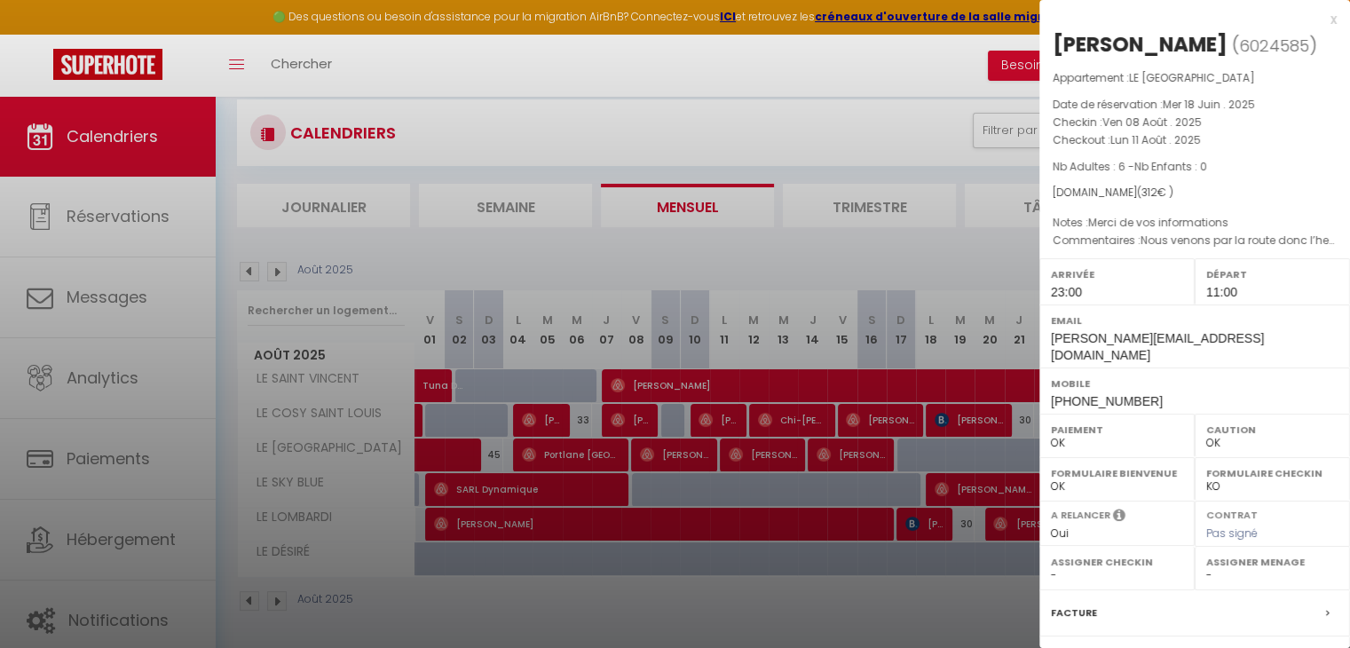
click at [671, 457] on div at bounding box center [675, 324] width 1350 height 648
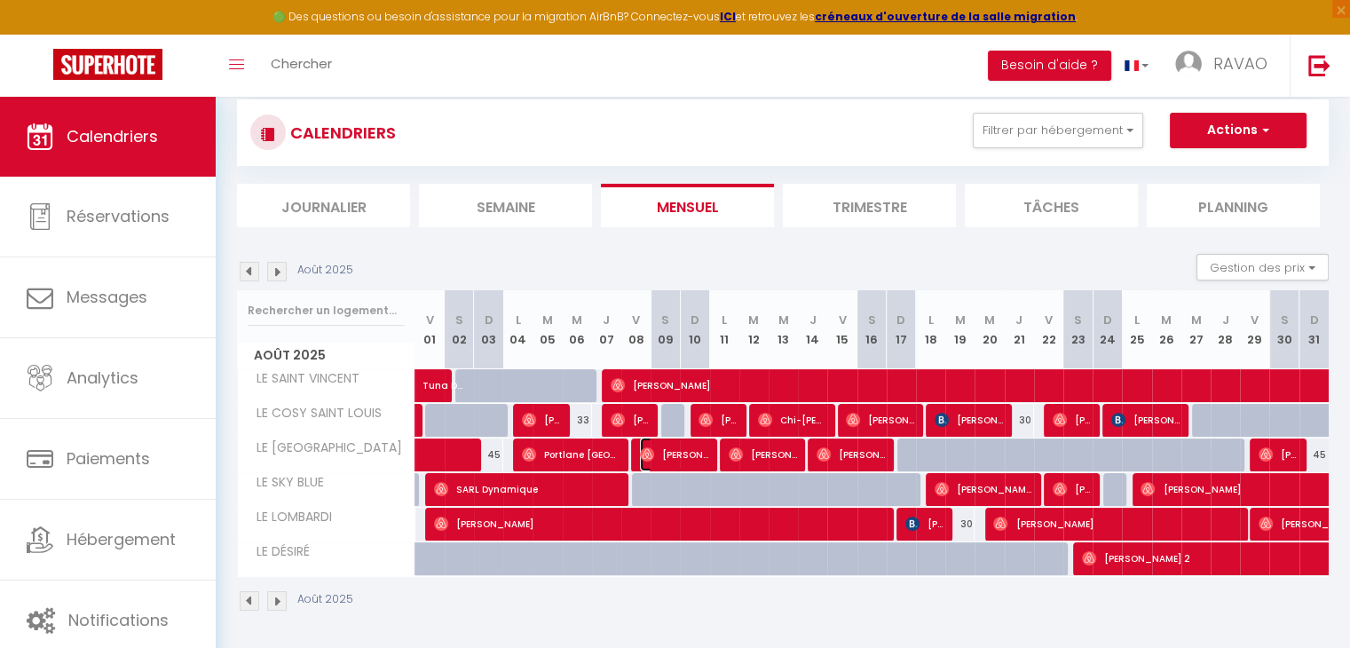
click at [694, 458] on span "[PERSON_NAME]" at bounding box center [674, 455] width 68 height 34
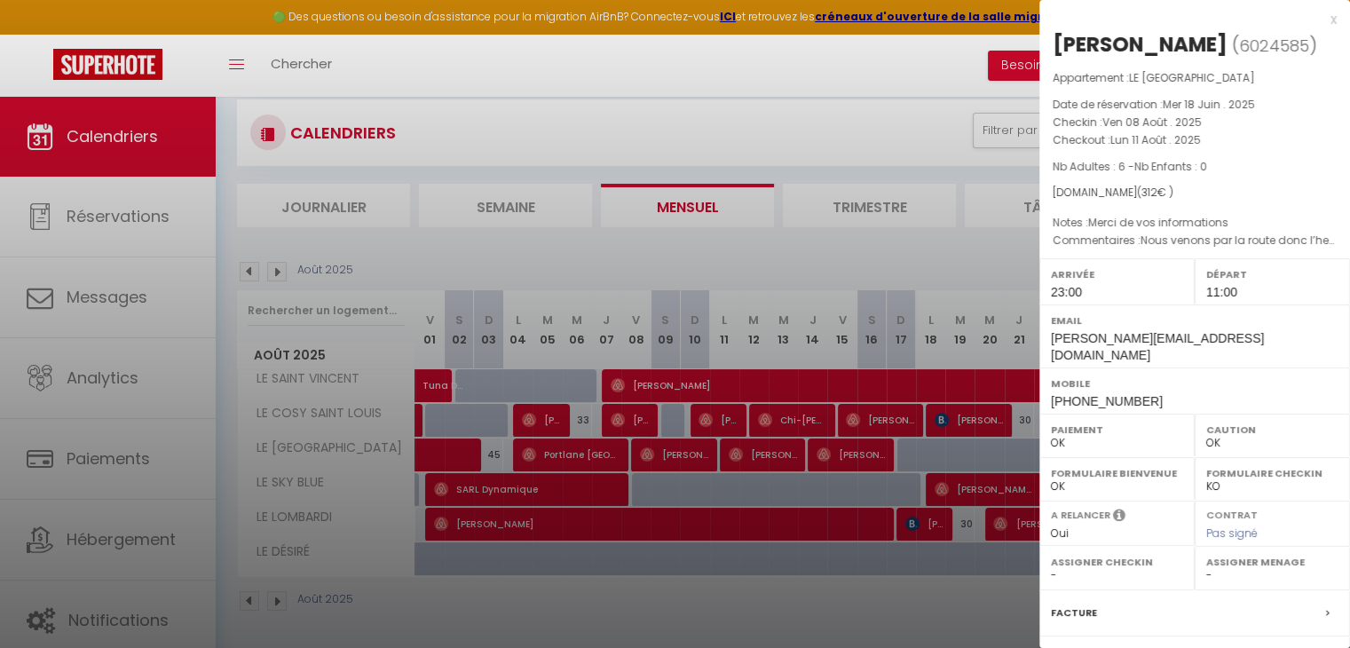
click at [694, 458] on div at bounding box center [675, 324] width 1350 height 648
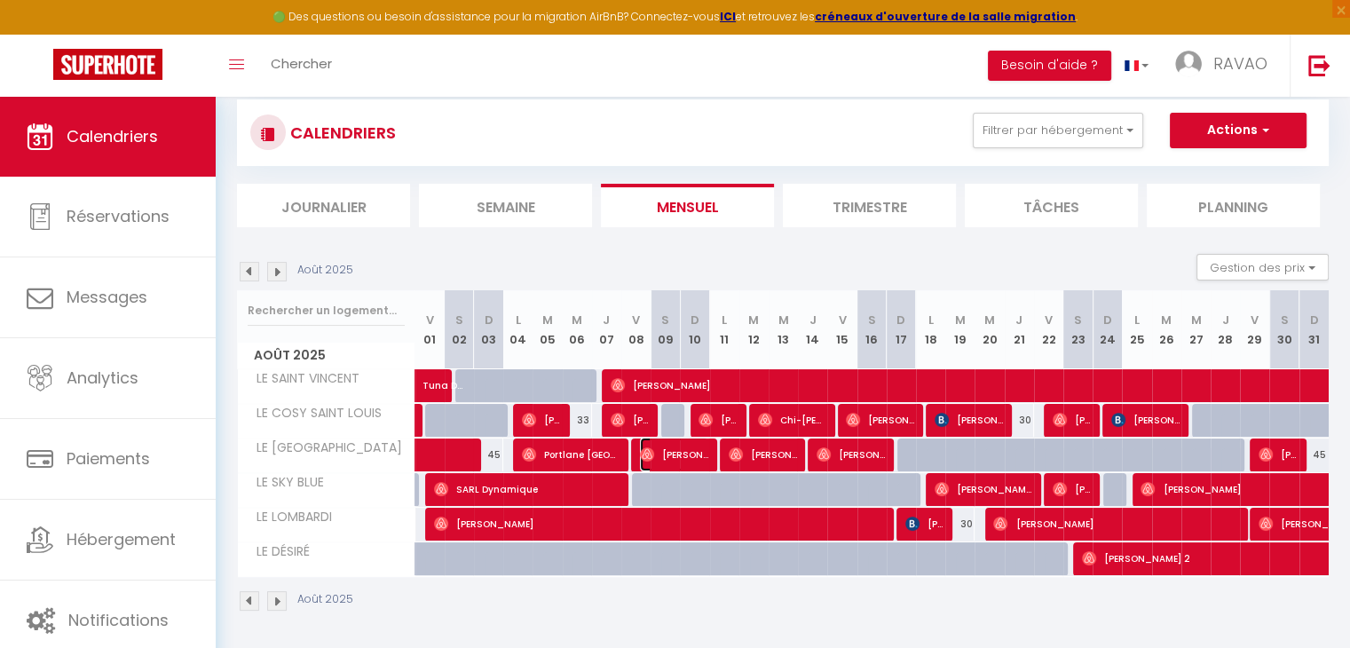
click at [705, 452] on span "[PERSON_NAME]" at bounding box center [674, 455] width 68 height 34
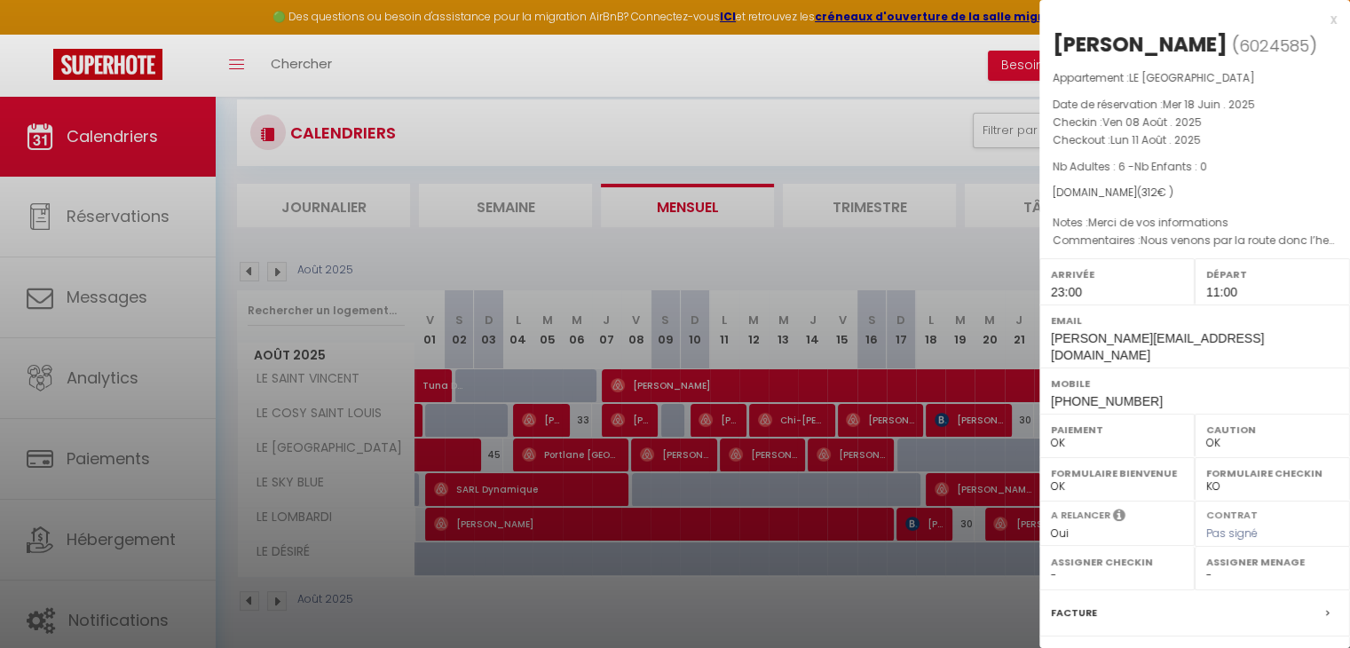
click at [705, 452] on div at bounding box center [675, 324] width 1350 height 648
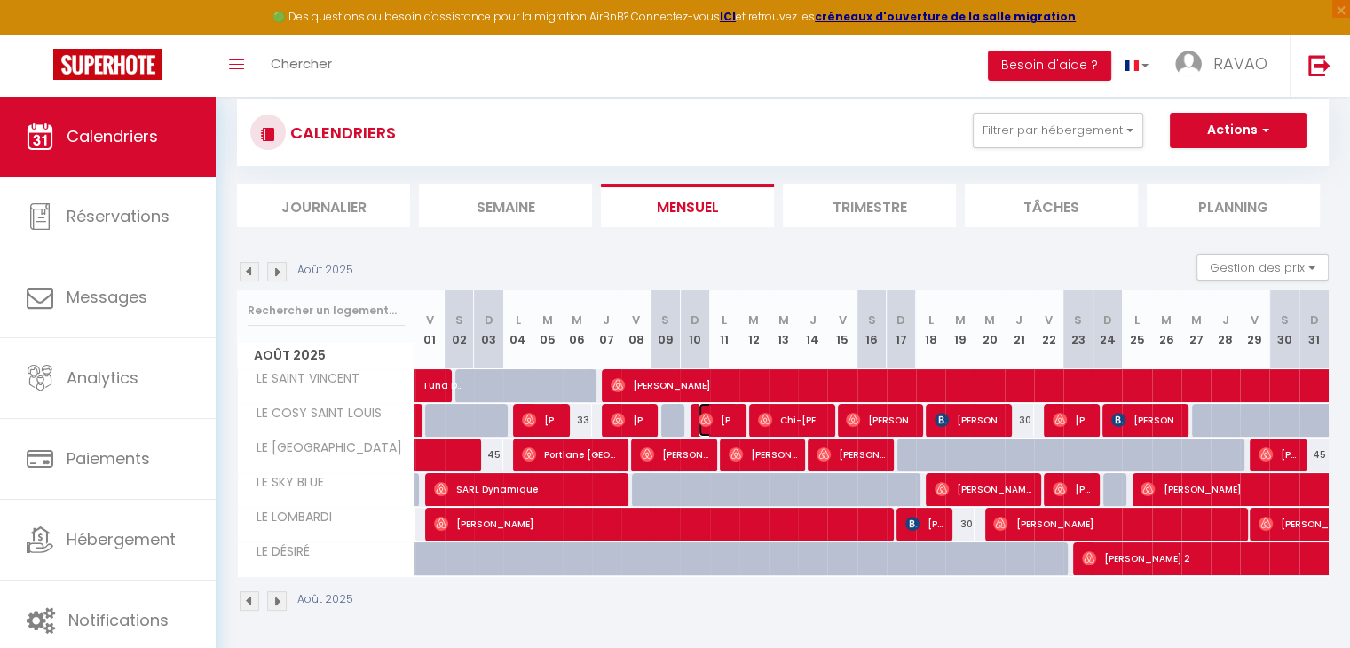
click at [722, 415] on span "[PERSON_NAME]" at bounding box center [717, 420] width 39 height 34
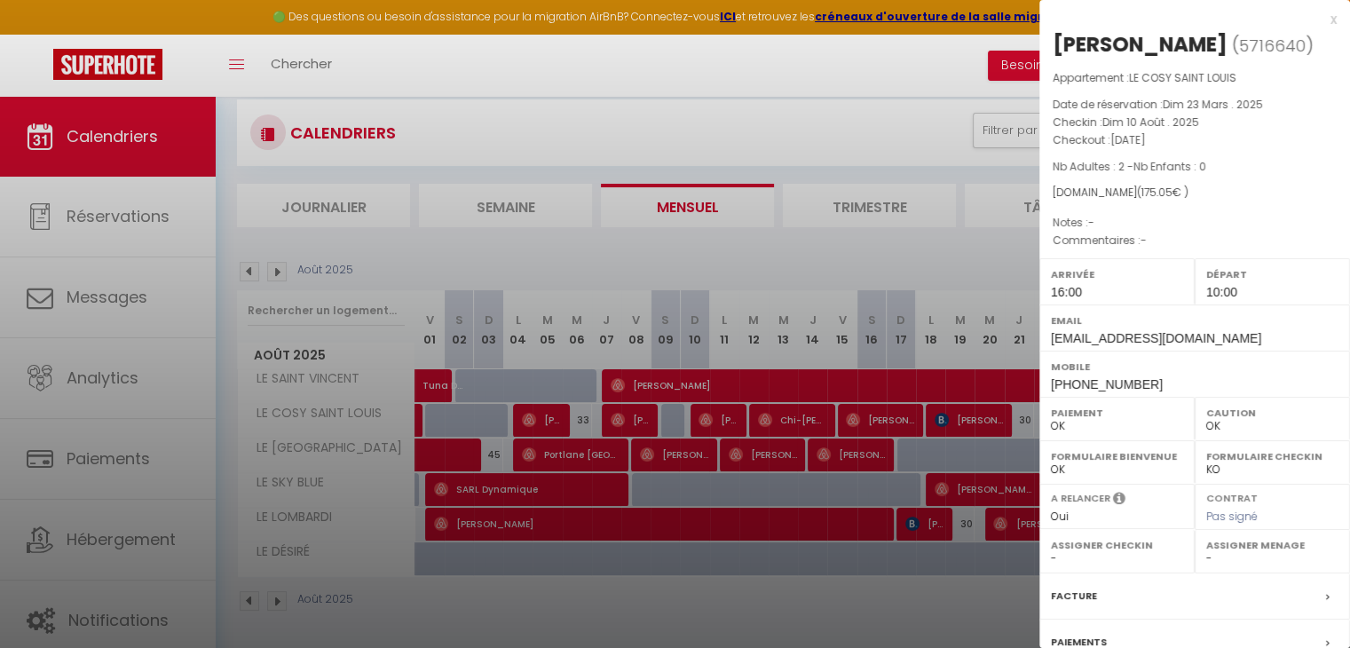
click at [722, 415] on div at bounding box center [675, 324] width 1350 height 648
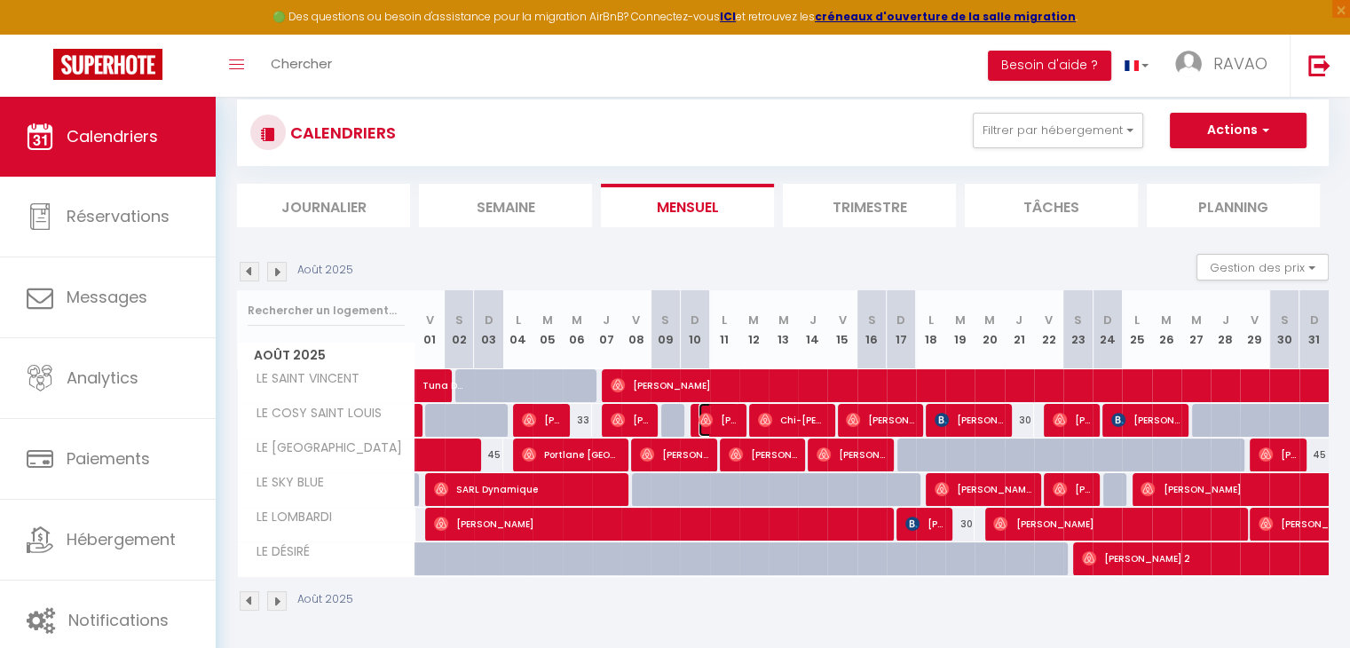
click at [727, 416] on span "[PERSON_NAME]" at bounding box center [717, 420] width 39 height 34
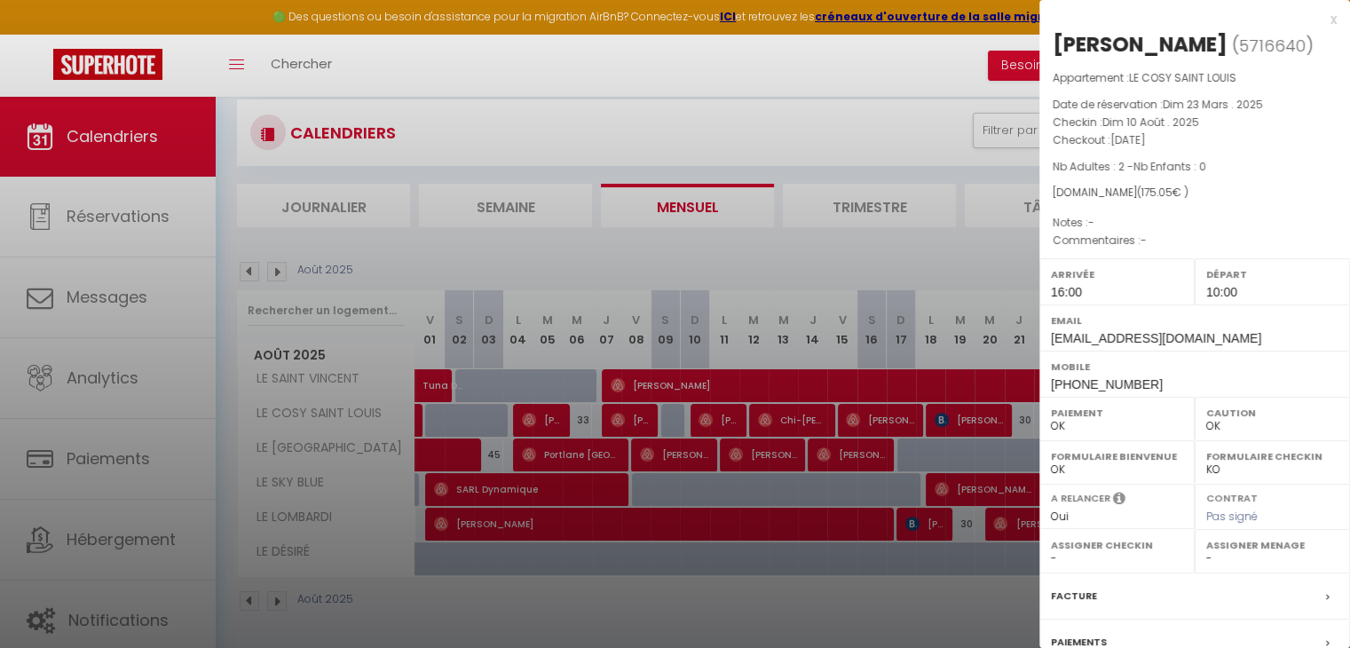
click at [727, 416] on div at bounding box center [675, 324] width 1350 height 648
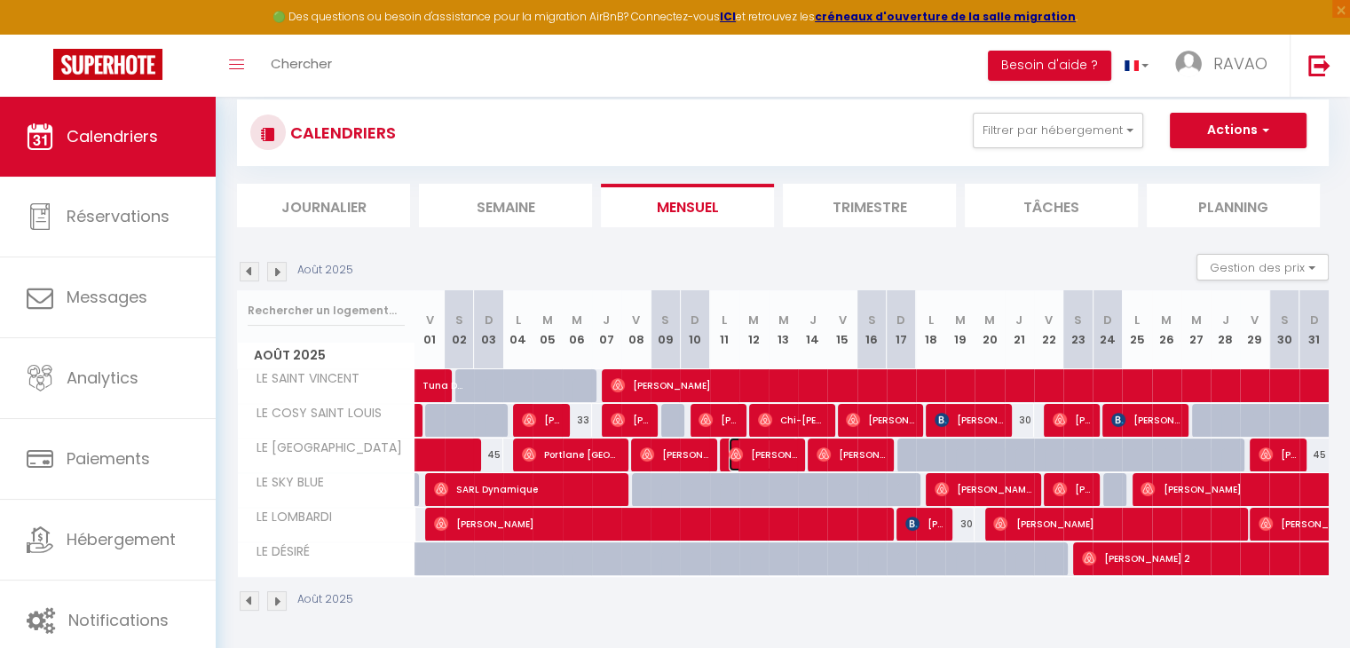
click at [758, 448] on span "[PERSON_NAME]" at bounding box center [763, 455] width 68 height 34
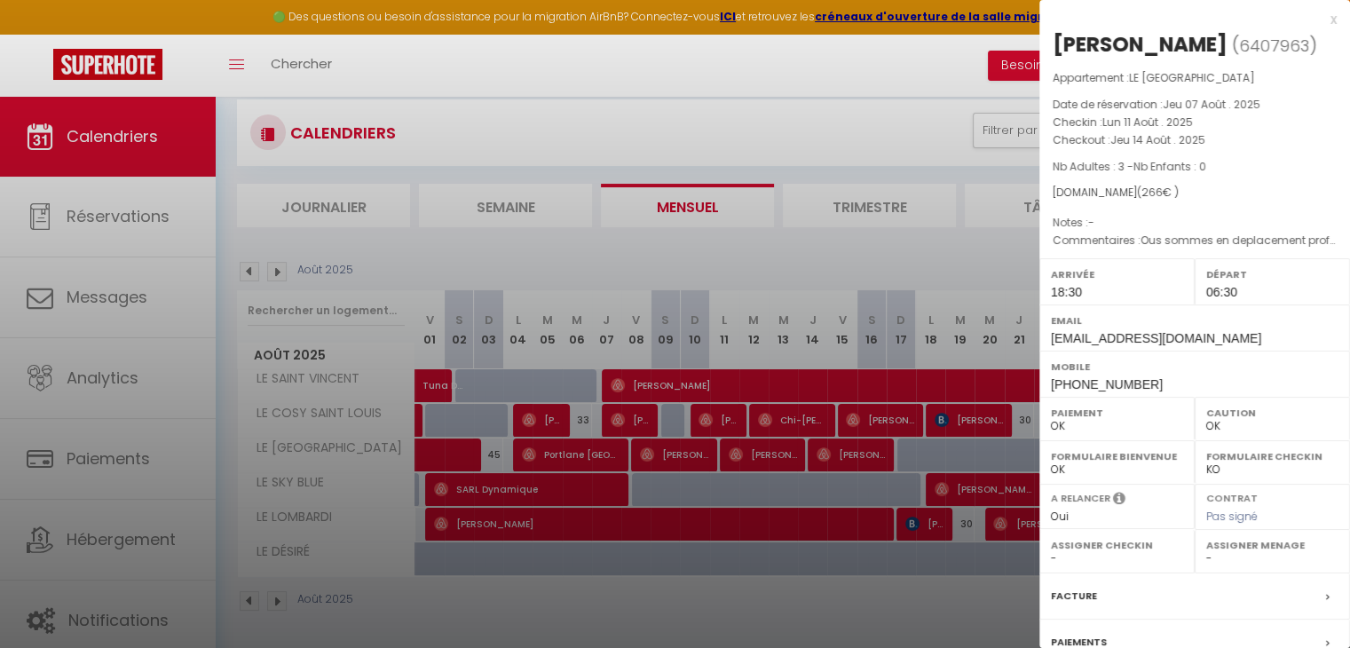
click at [758, 448] on div at bounding box center [675, 324] width 1350 height 648
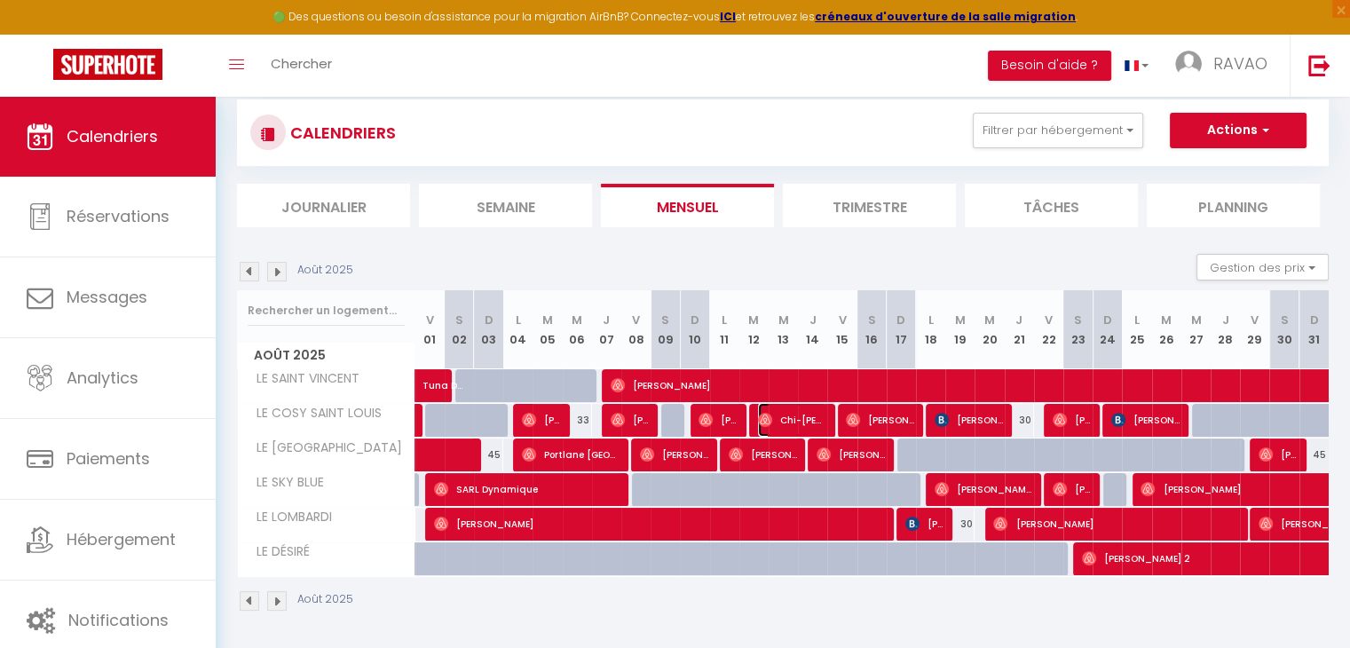
click at [788, 416] on span "Chi-[PERSON_NAME]" at bounding box center [792, 420] width 68 height 34
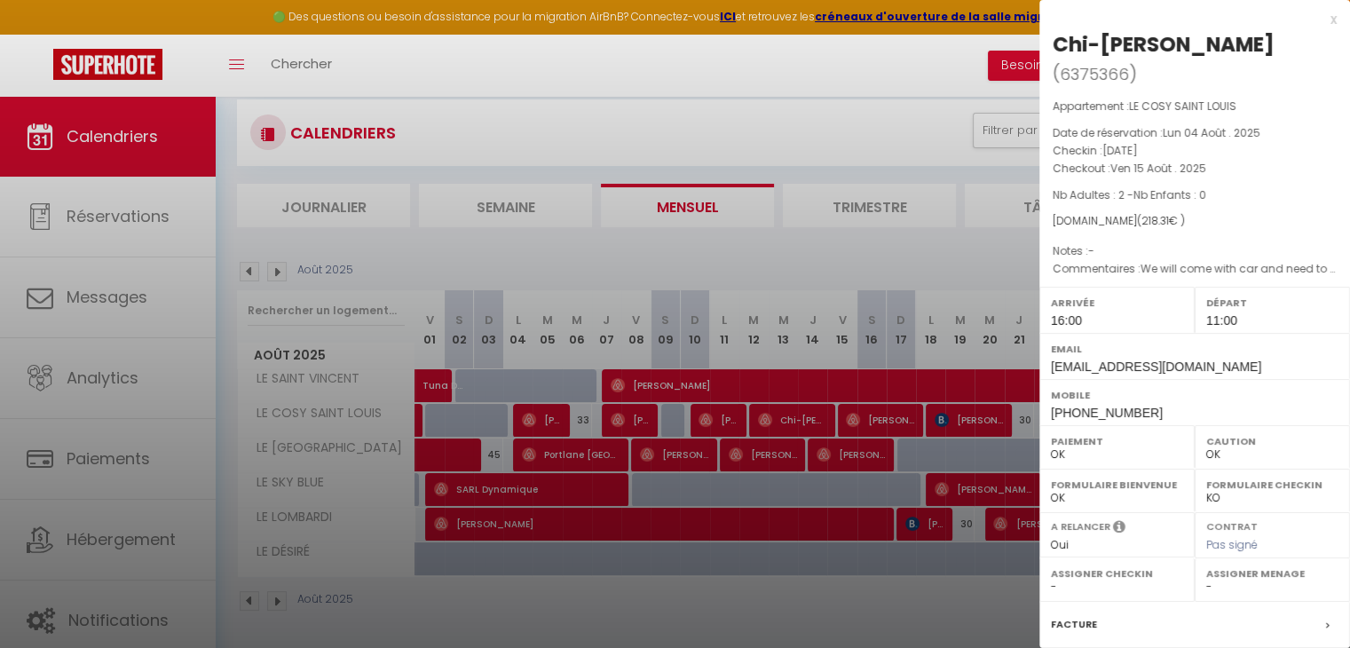
click at [788, 416] on div at bounding box center [675, 324] width 1350 height 648
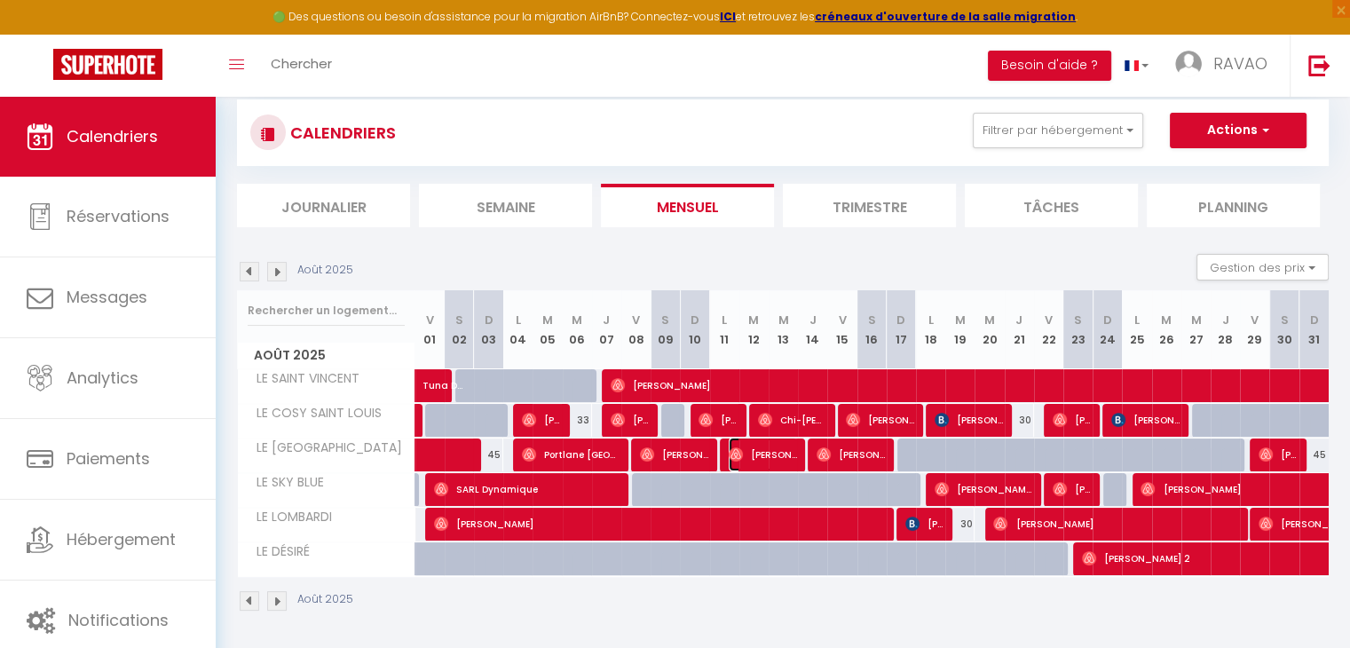
click at [763, 446] on span "[PERSON_NAME]" at bounding box center [763, 455] width 68 height 34
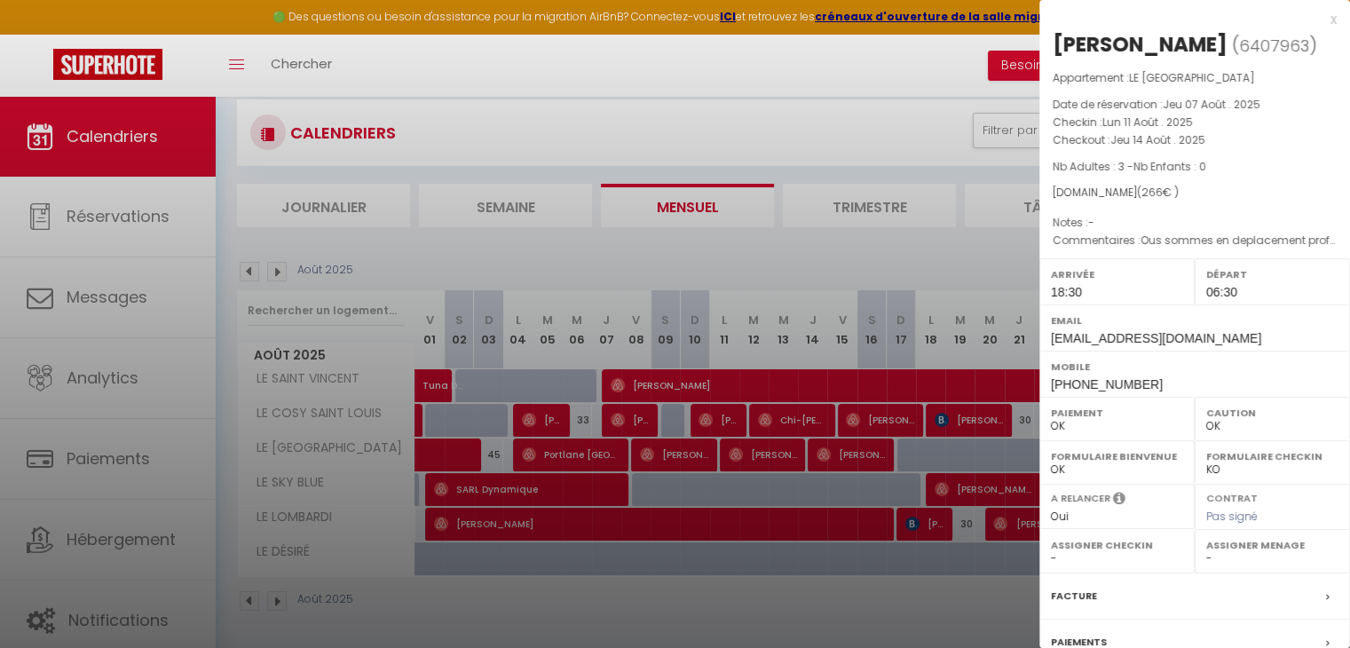
click at [763, 446] on div at bounding box center [675, 324] width 1350 height 648
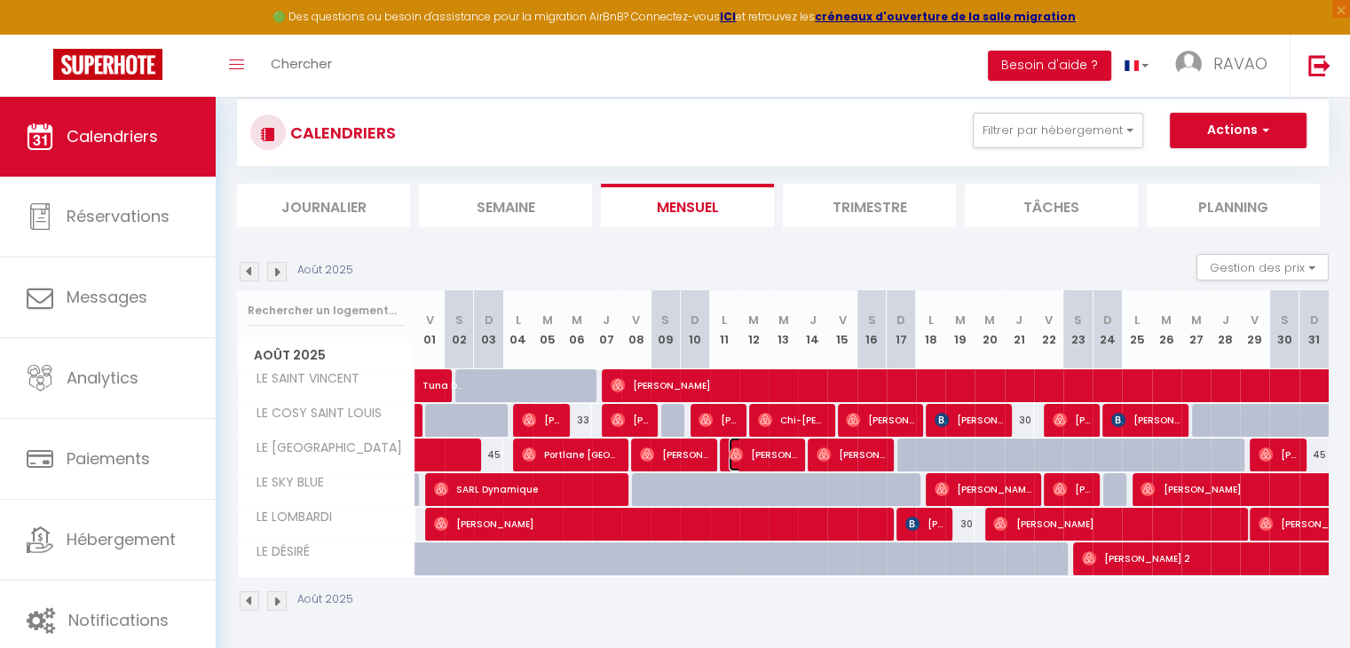
click at [785, 452] on span "[PERSON_NAME]" at bounding box center [763, 455] width 68 height 34
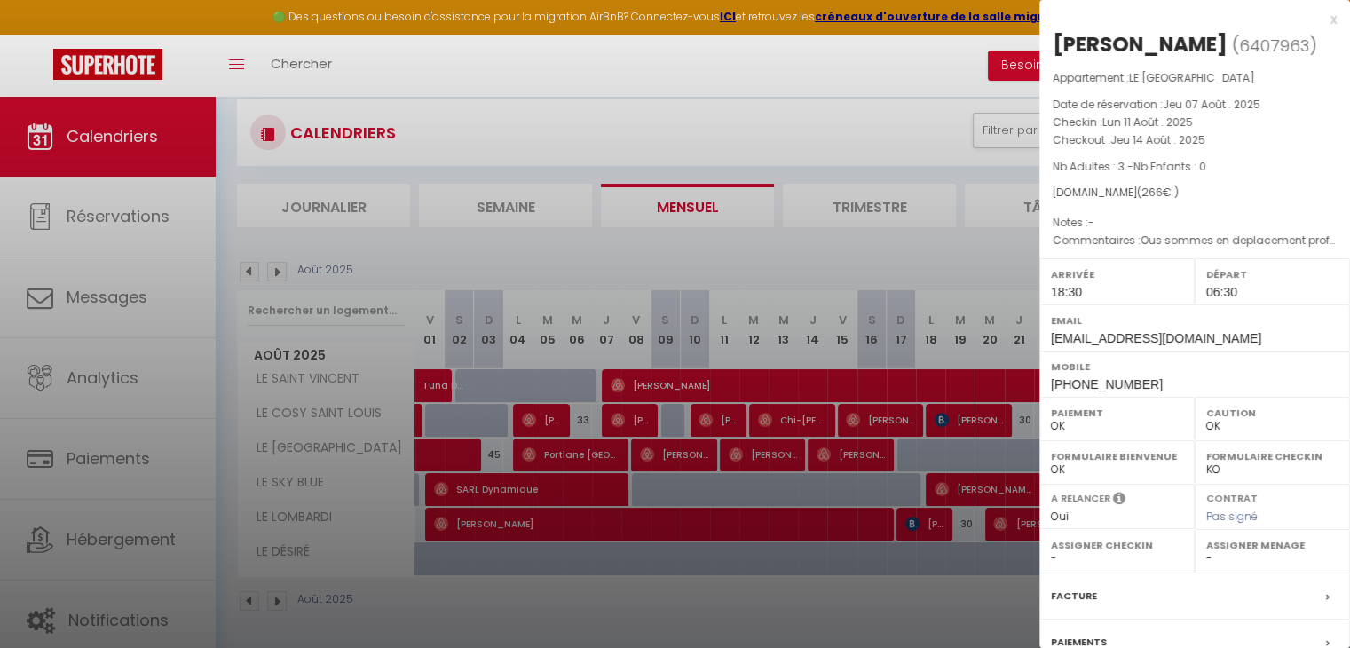
click at [785, 452] on div at bounding box center [675, 324] width 1350 height 648
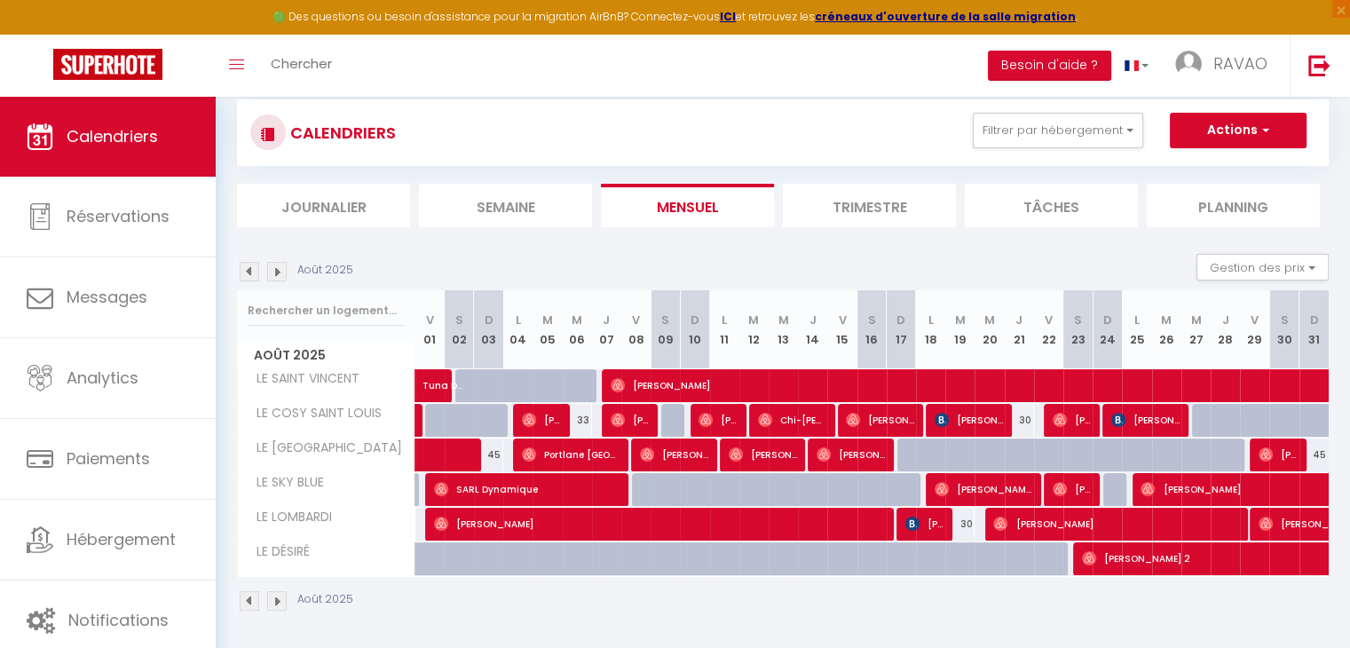
click at [785, 452] on body "🟢 Des questions ou besoin d'assistance pour la migration AirBnB? Connectez-vous…" at bounding box center [675, 318] width 1350 height 665
click at [785, 452] on span "[PERSON_NAME]" at bounding box center [763, 455] width 68 height 34
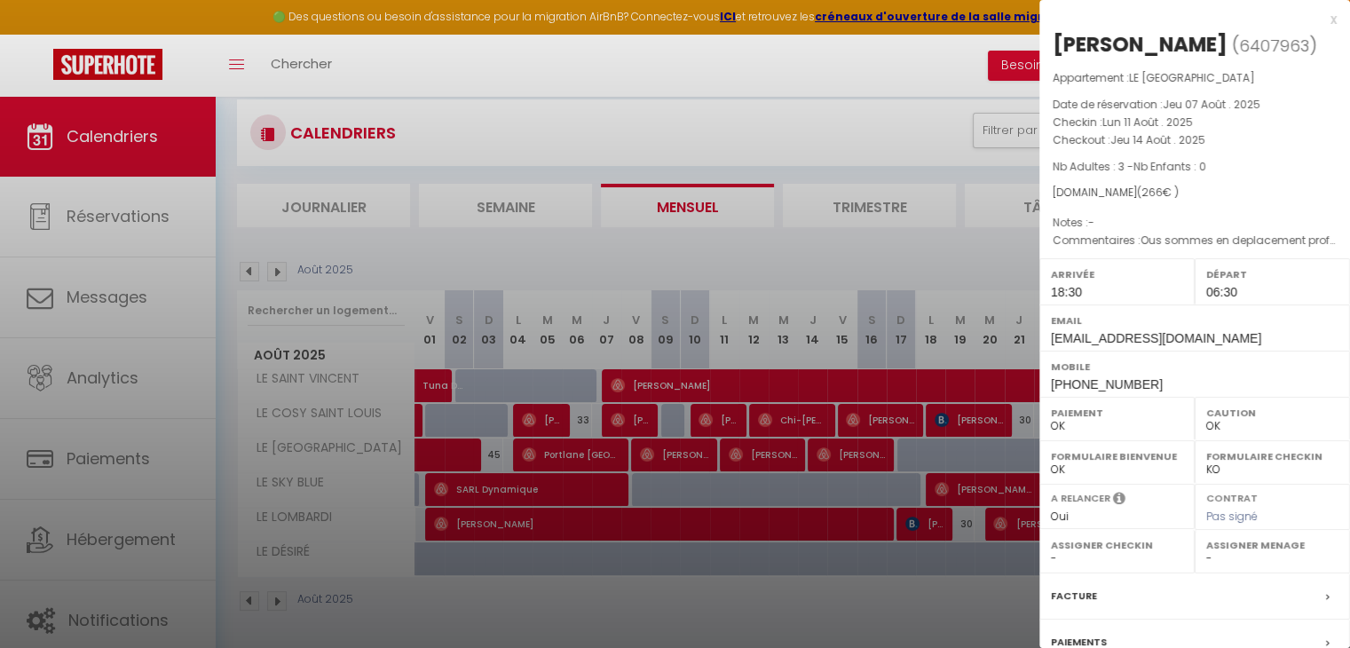
click at [734, 427] on div at bounding box center [675, 324] width 1350 height 648
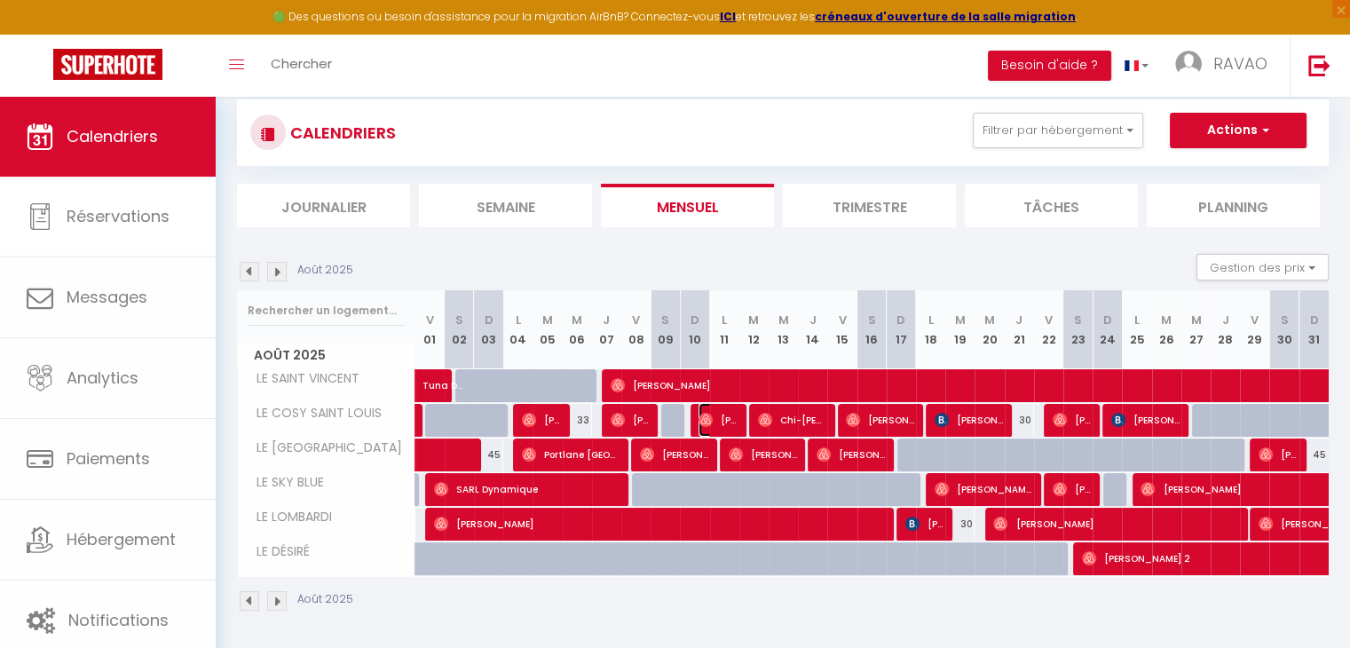
click at [734, 427] on span "[PERSON_NAME]" at bounding box center [717, 420] width 39 height 34
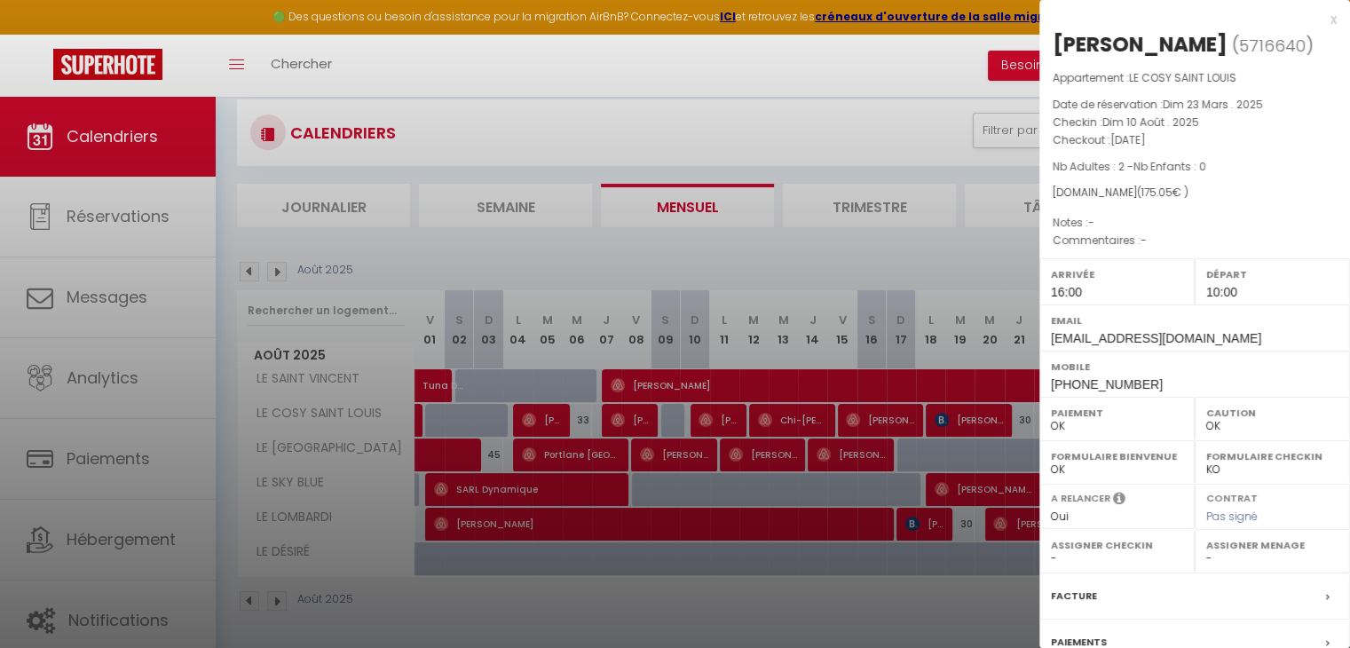
click at [734, 427] on div at bounding box center [675, 324] width 1350 height 648
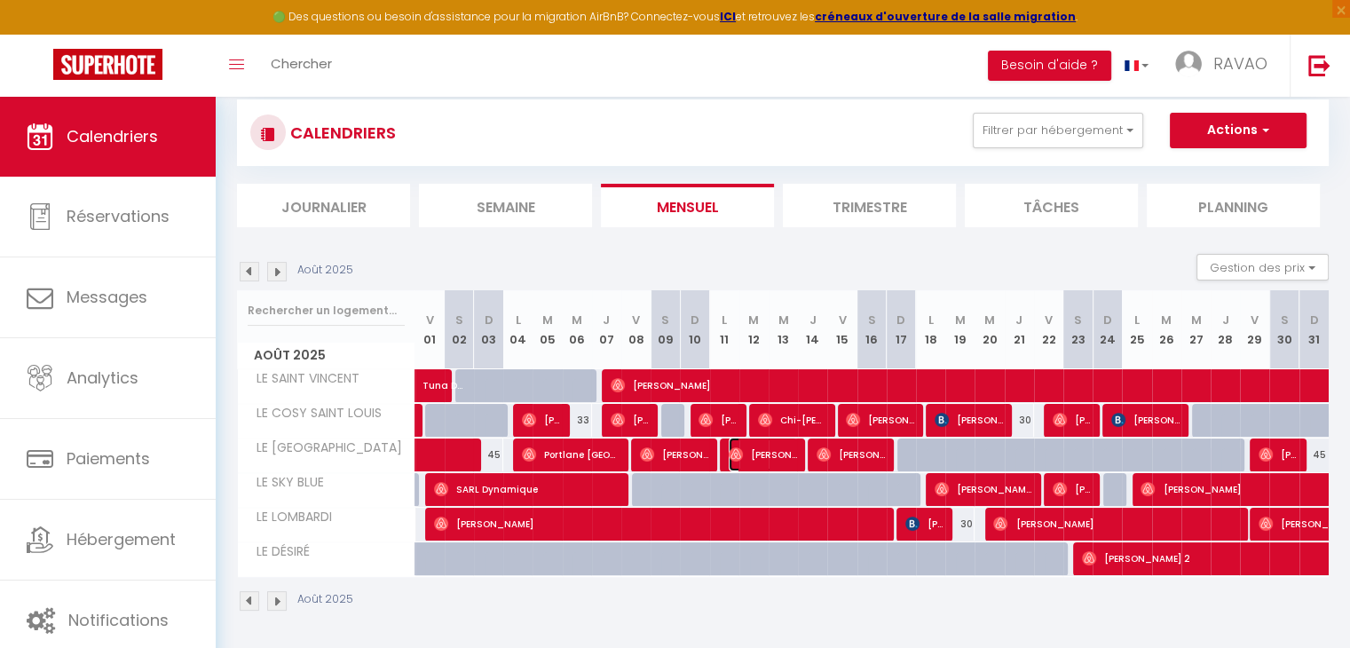
click at [745, 448] on span "[PERSON_NAME]" at bounding box center [763, 455] width 68 height 34
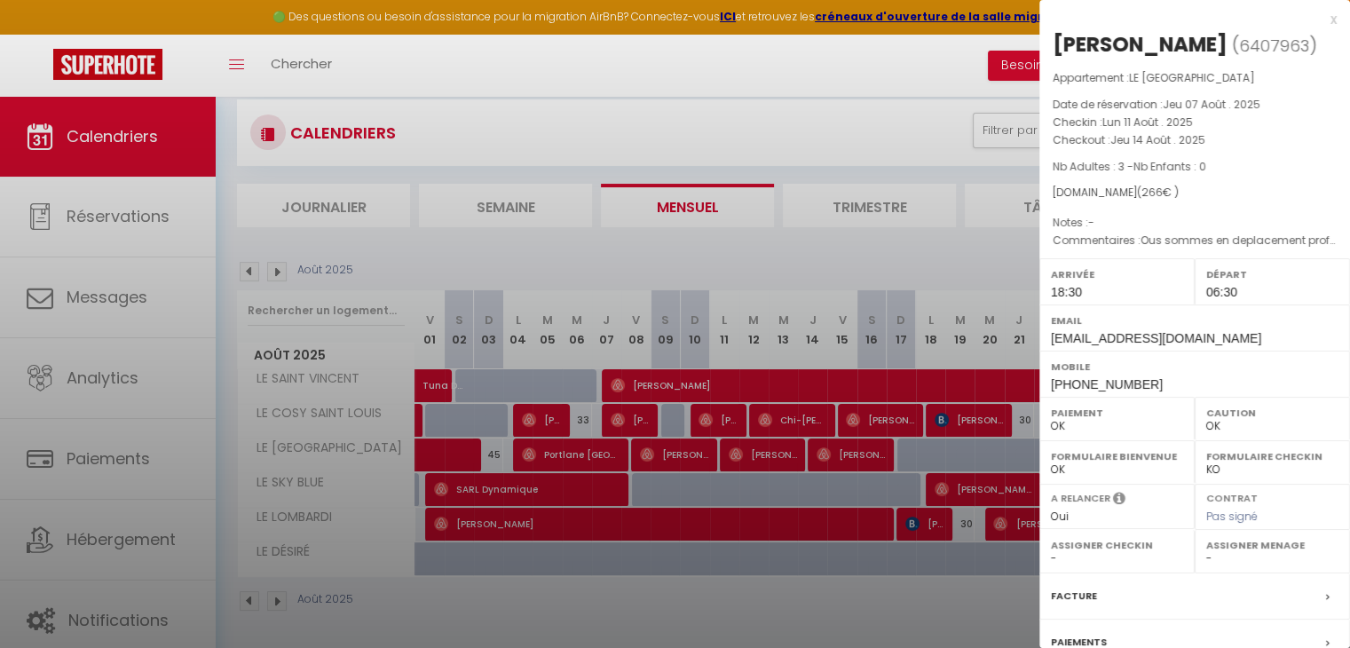
click at [745, 448] on div at bounding box center [675, 324] width 1350 height 648
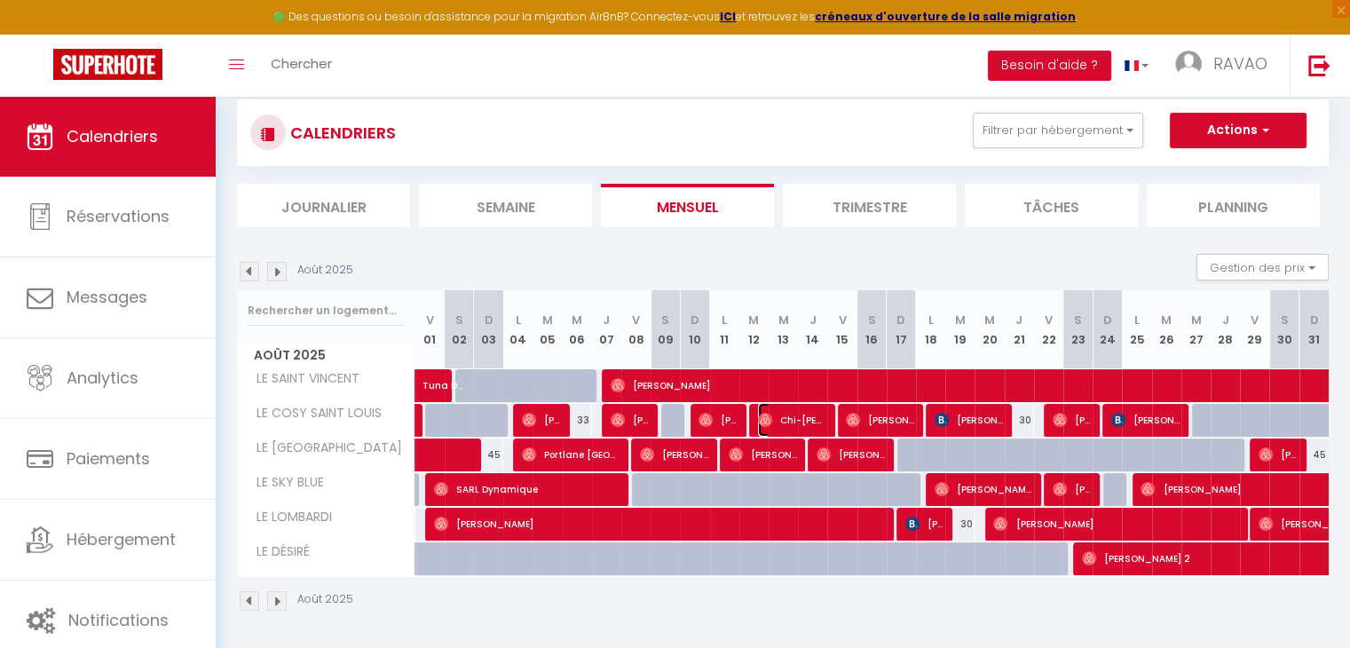
click at [780, 422] on span "Chi-[PERSON_NAME]" at bounding box center [792, 420] width 68 height 34
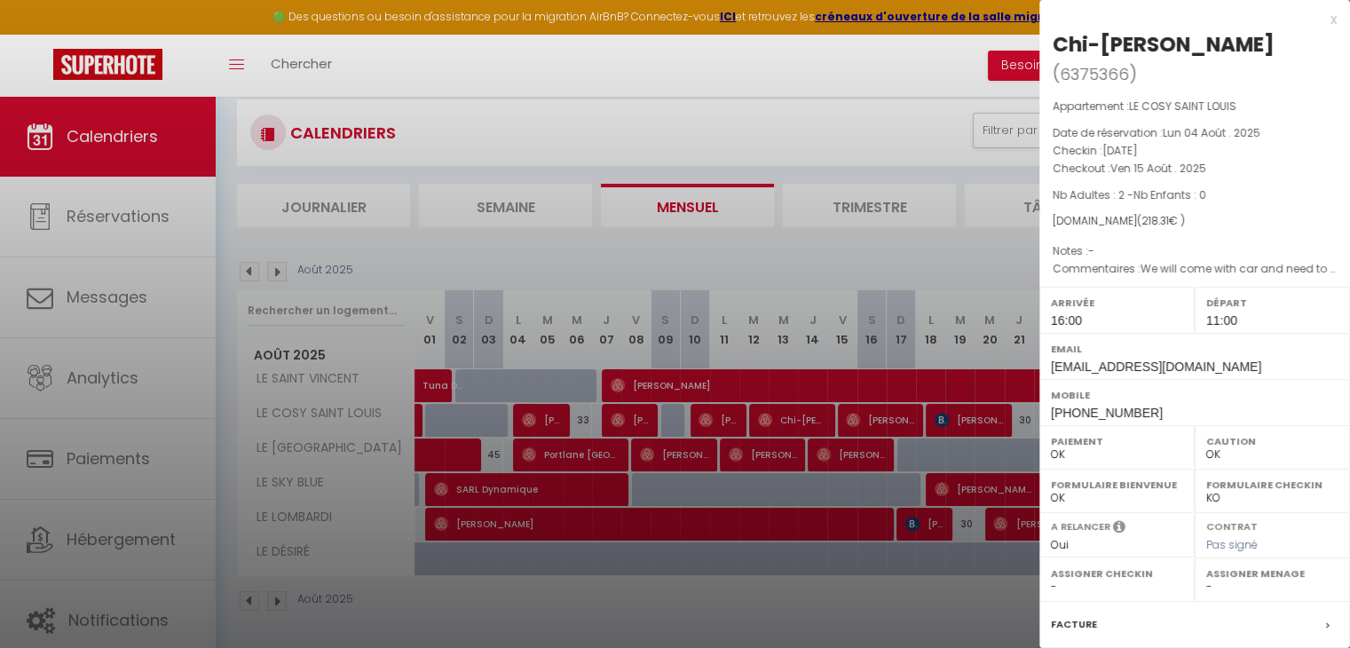
click at [780, 422] on div at bounding box center [675, 324] width 1350 height 648
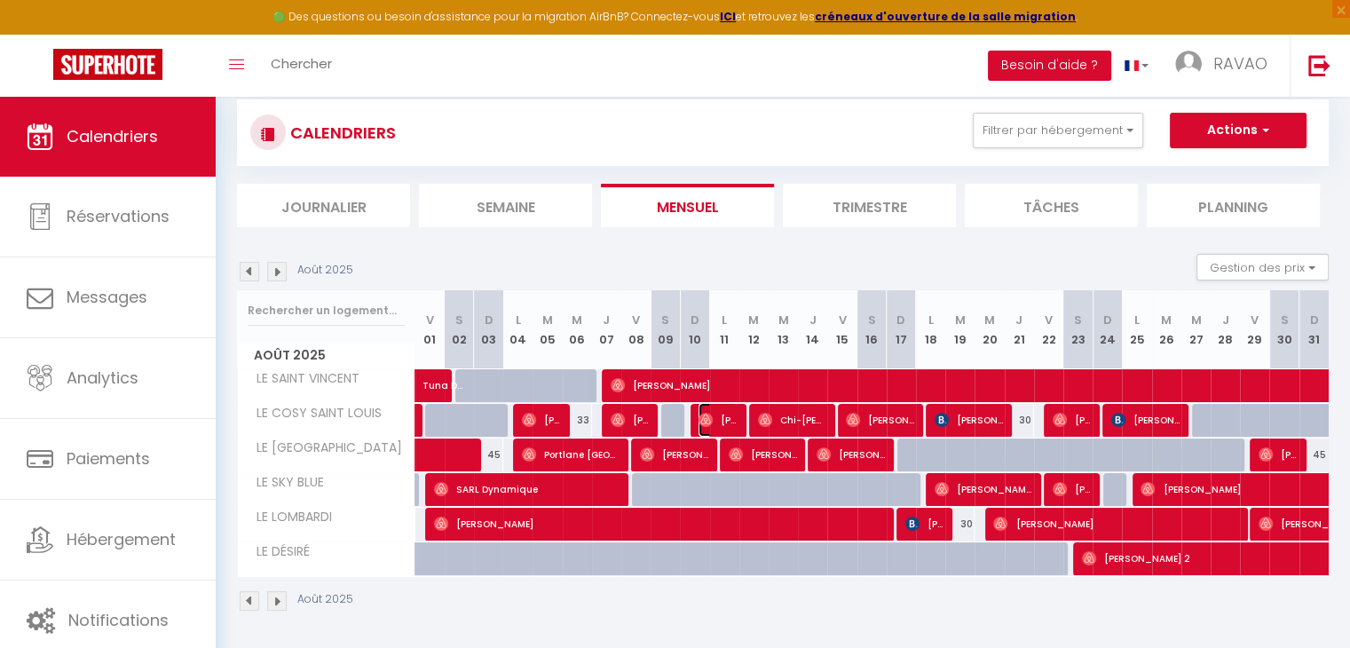
click at [728, 414] on span "[PERSON_NAME]" at bounding box center [717, 420] width 39 height 34
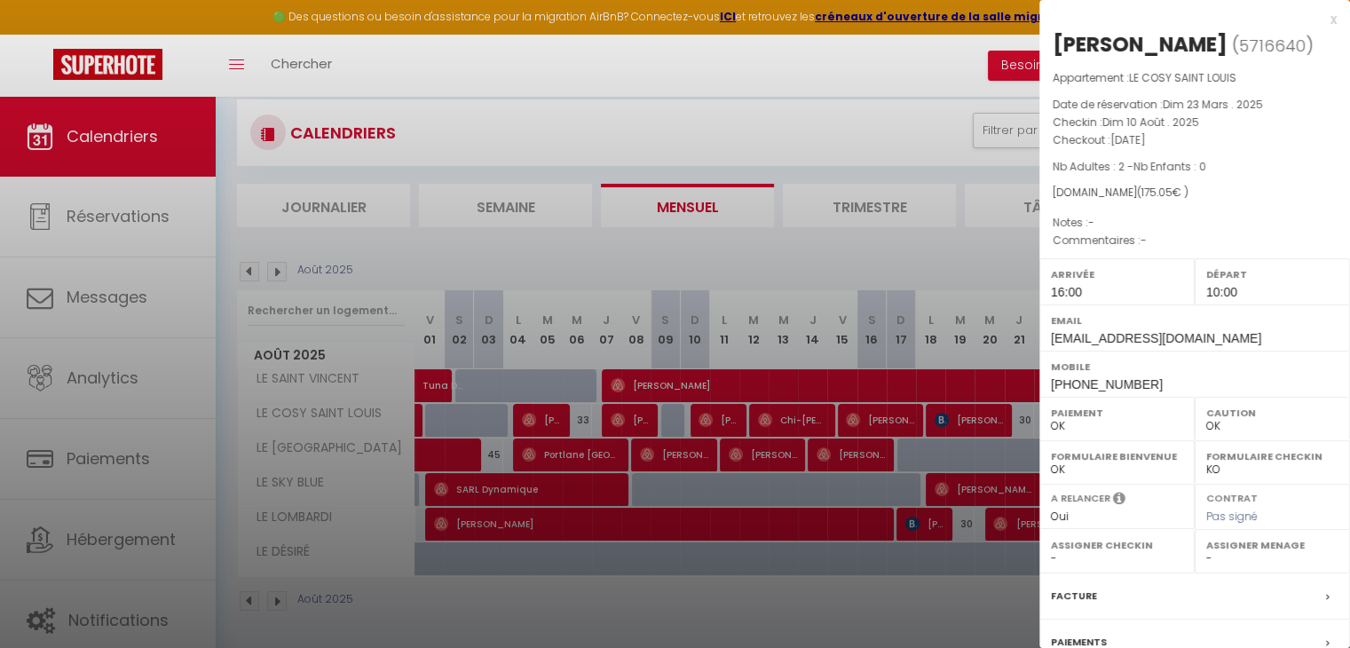
click at [728, 414] on div at bounding box center [675, 324] width 1350 height 648
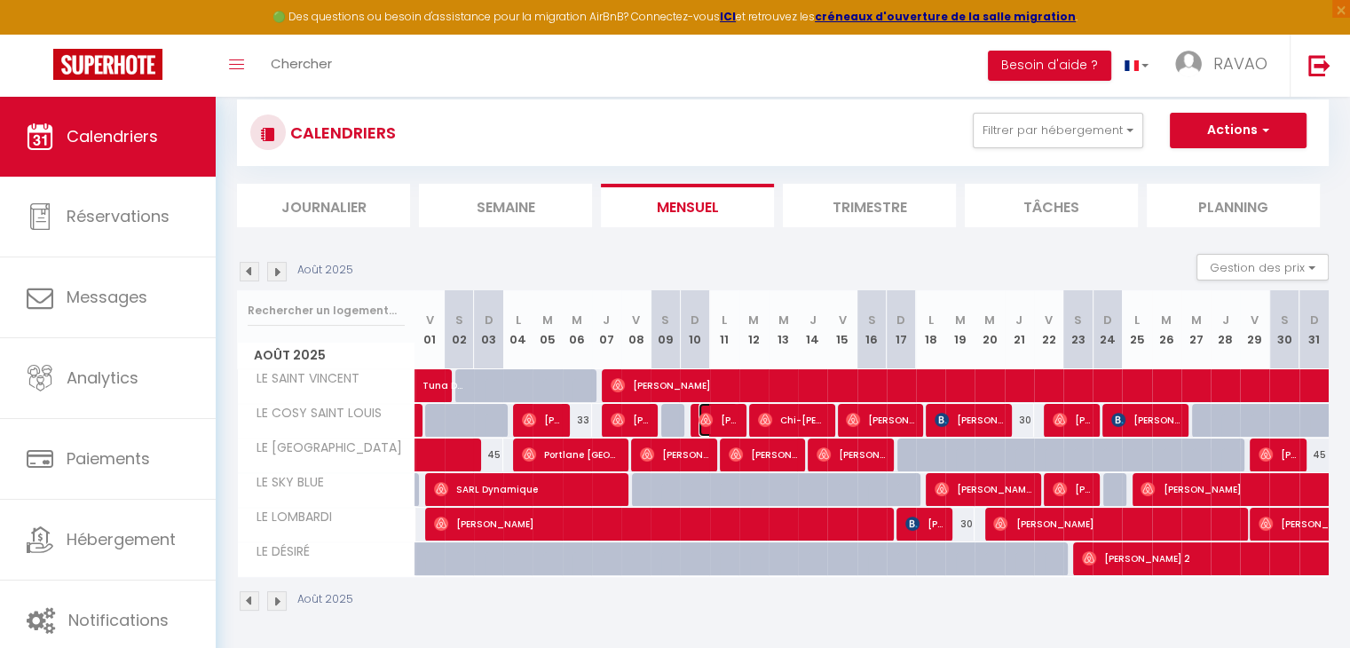
click at [717, 415] on span "[PERSON_NAME]" at bounding box center [717, 420] width 39 height 34
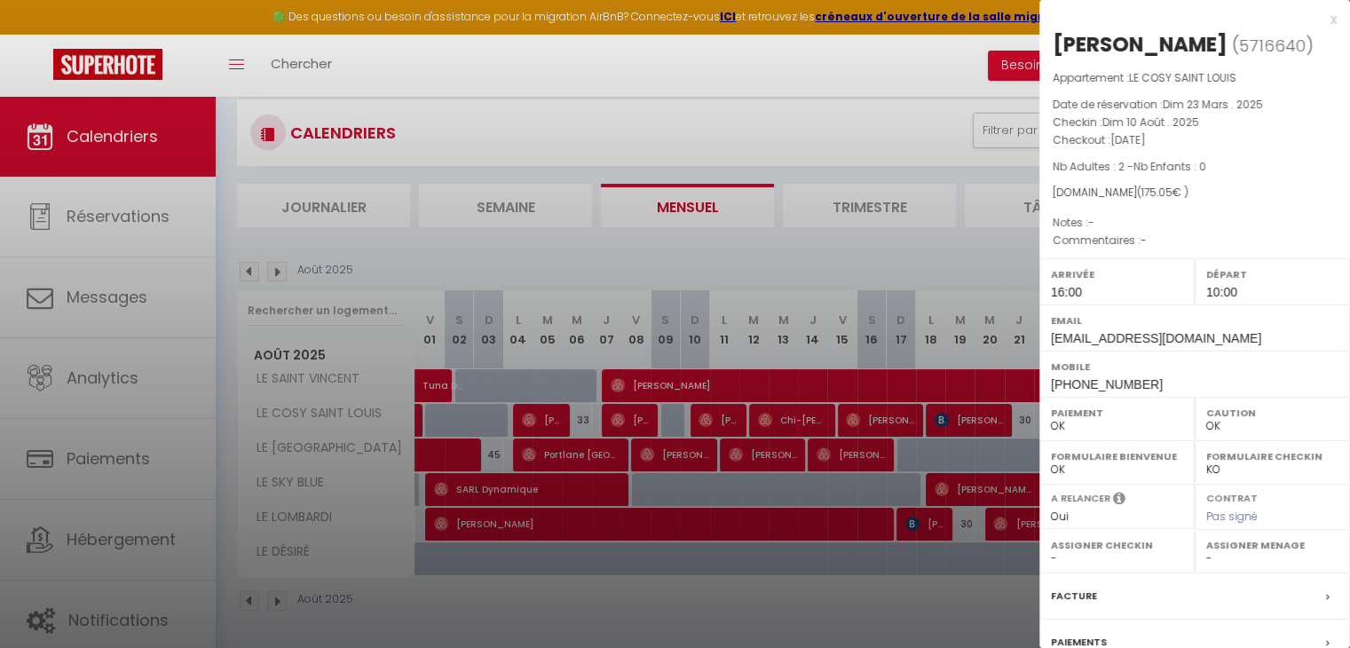
click at [717, 415] on div at bounding box center [675, 324] width 1350 height 648
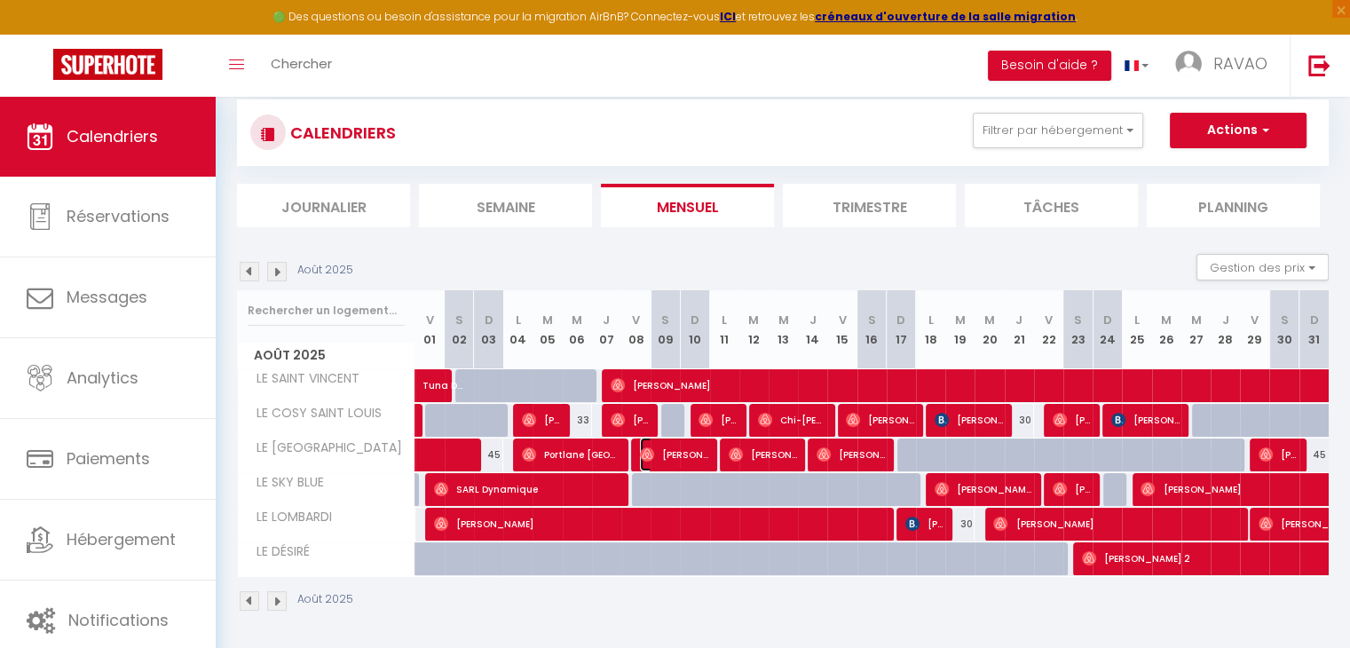
click at [699, 450] on span "[PERSON_NAME]" at bounding box center [674, 455] width 68 height 34
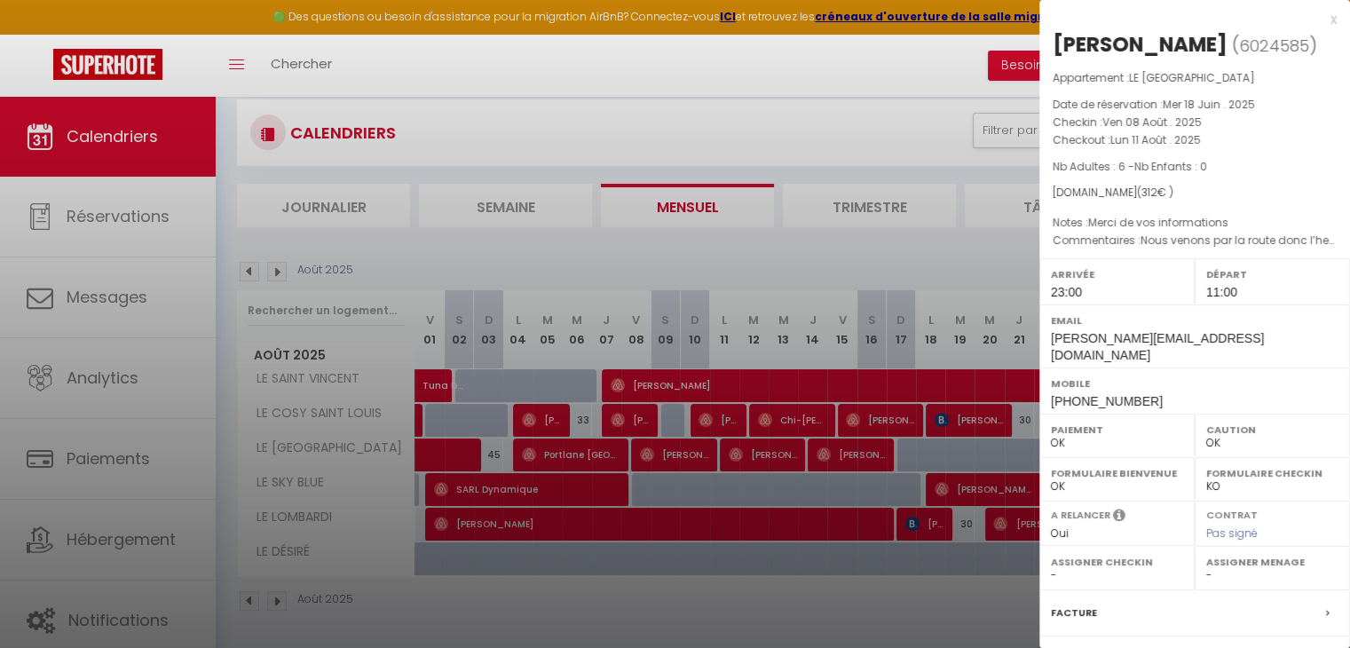
click at [699, 449] on div at bounding box center [675, 324] width 1350 height 648
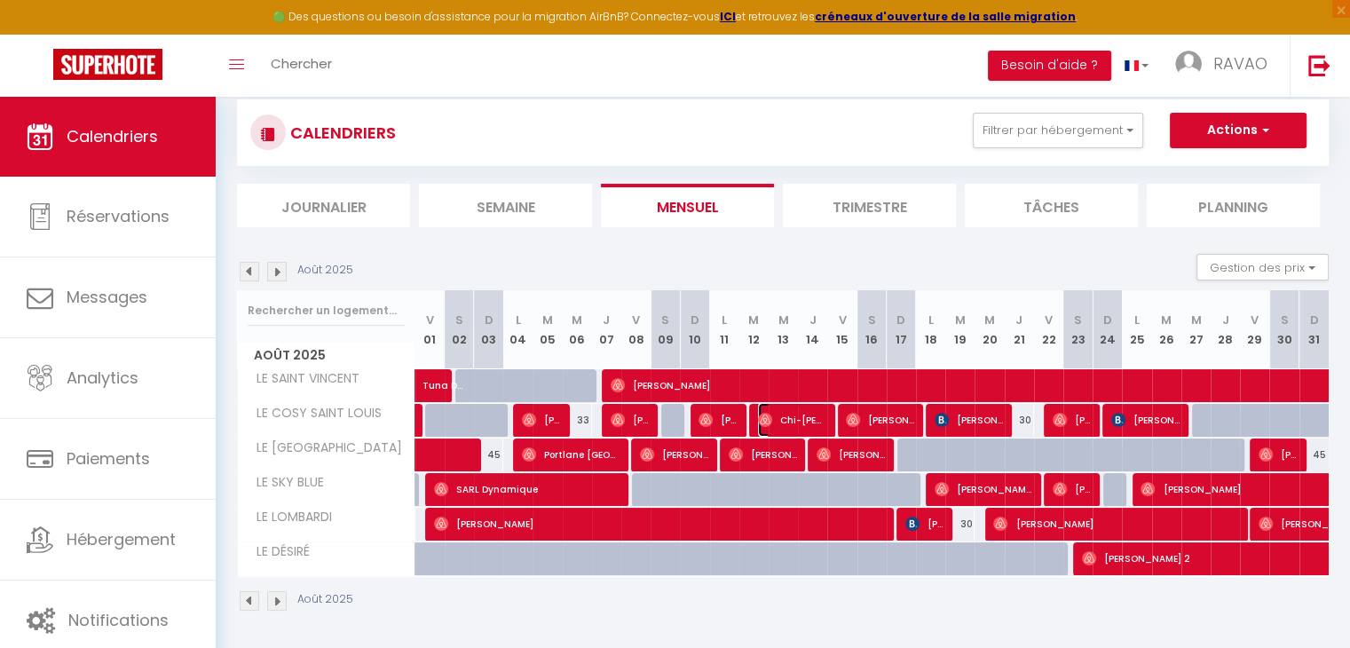
click at [777, 422] on span "Chi-[PERSON_NAME]" at bounding box center [792, 420] width 68 height 34
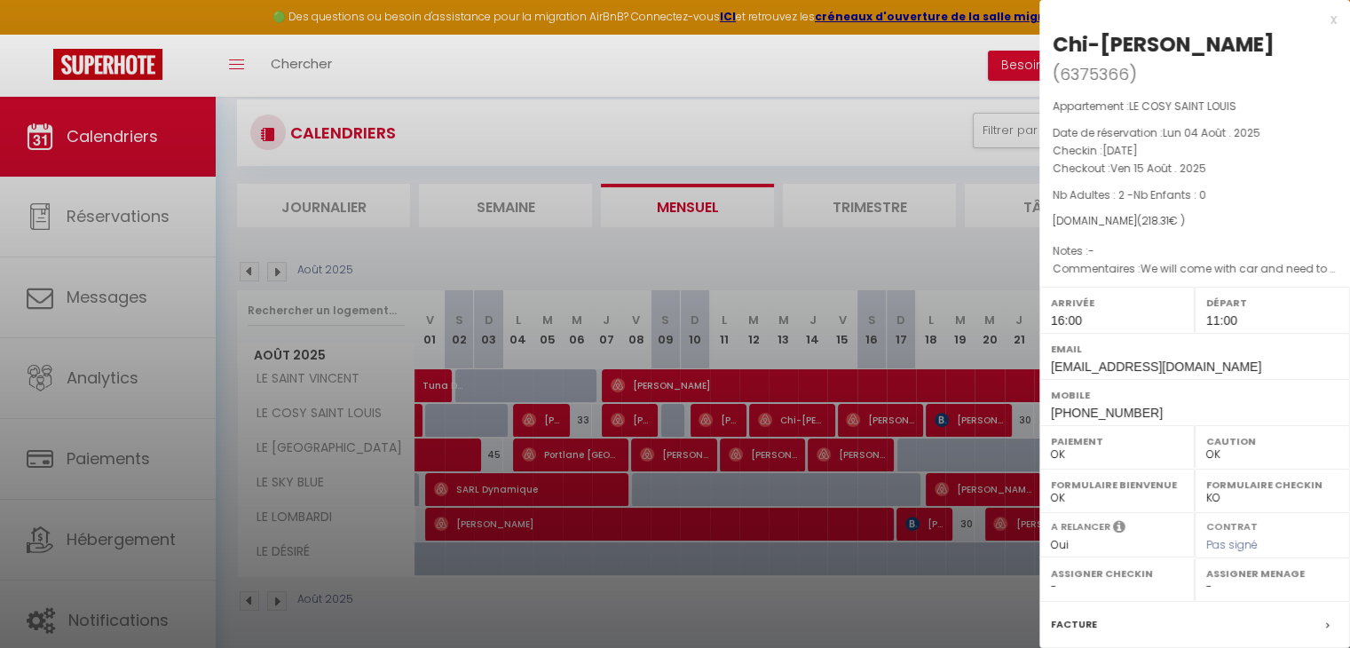
click at [777, 422] on div at bounding box center [675, 324] width 1350 height 648
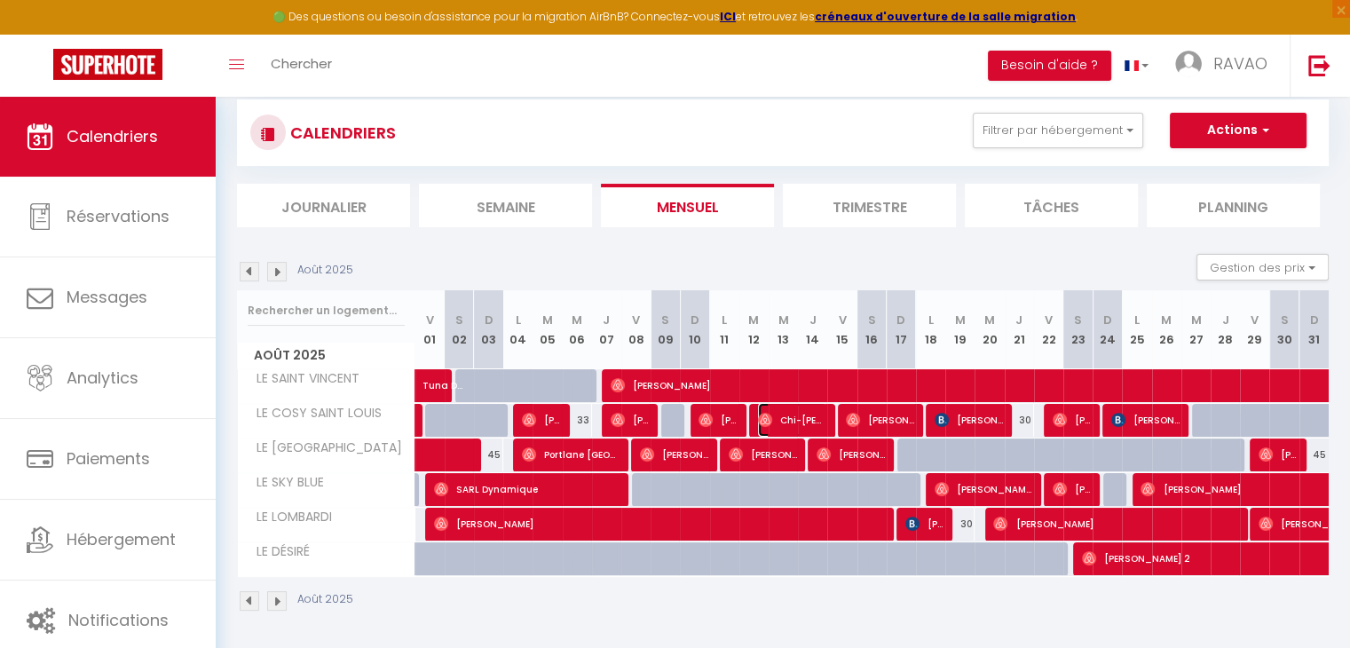
click at [777, 422] on span "Chi-[PERSON_NAME]" at bounding box center [792, 420] width 68 height 34
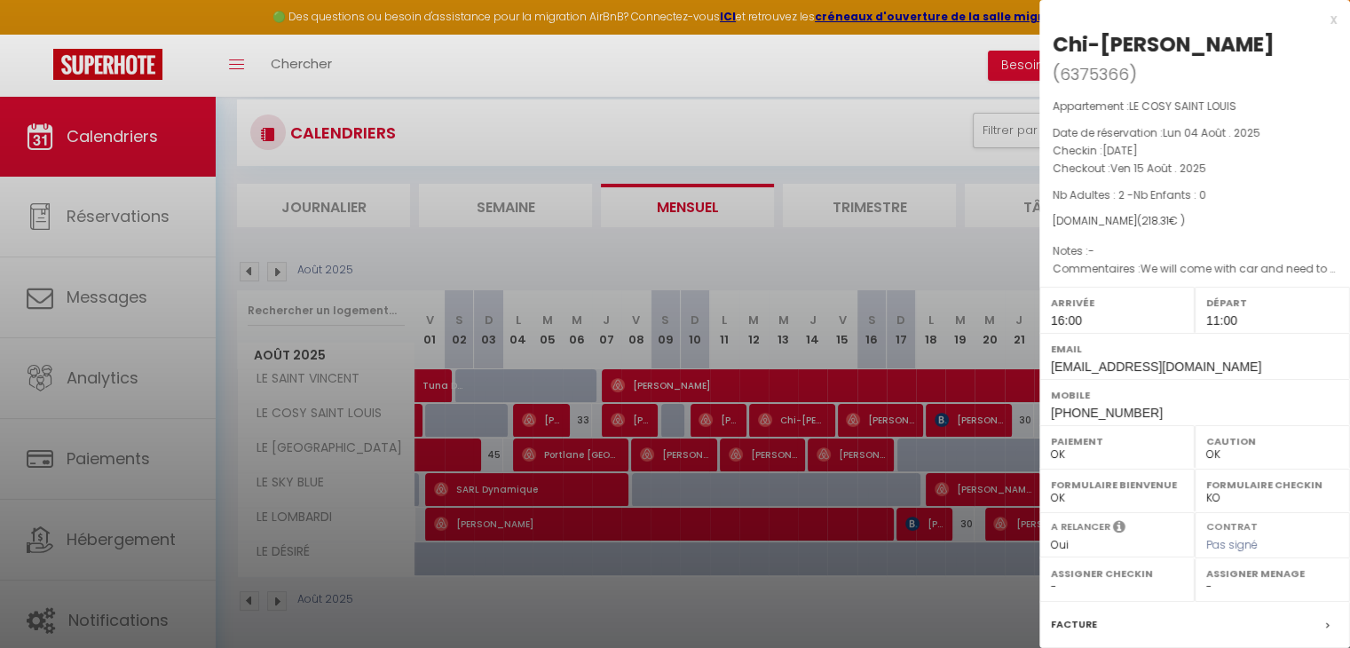
click at [777, 422] on div at bounding box center [675, 324] width 1350 height 648
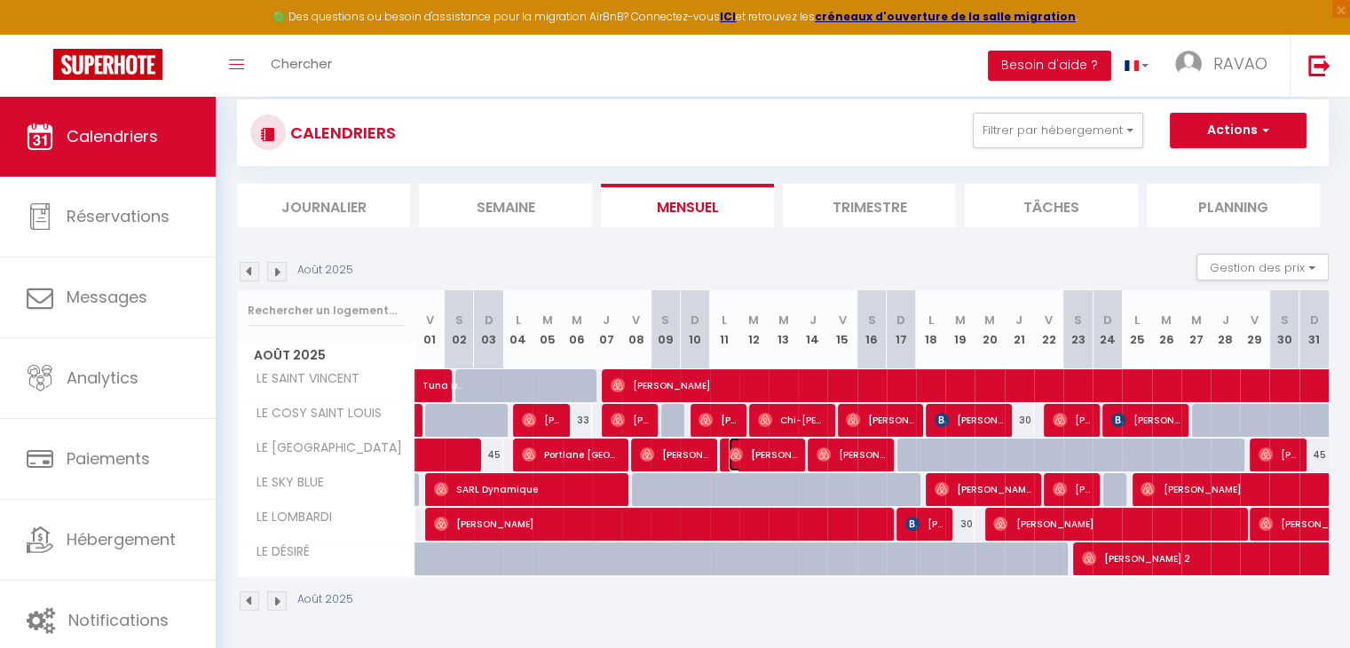
click at [761, 449] on span "[PERSON_NAME]" at bounding box center [763, 455] width 68 height 34
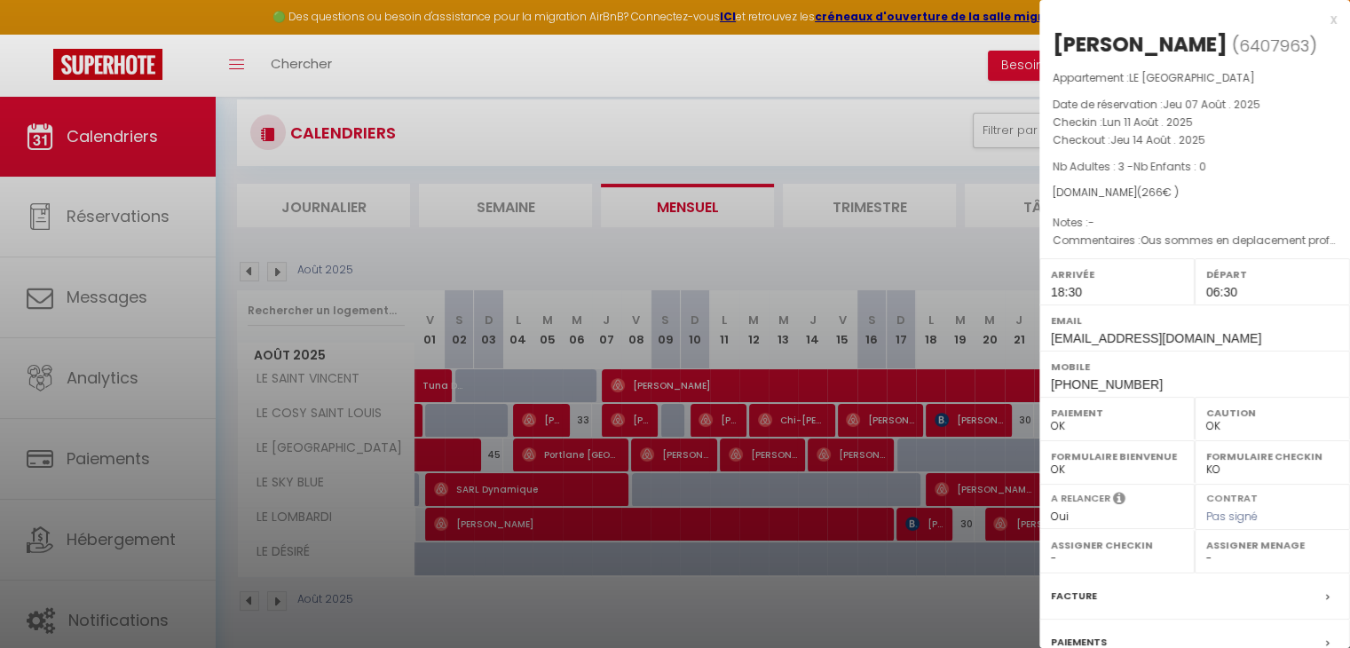
click at [773, 430] on div at bounding box center [675, 324] width 1350 height 648
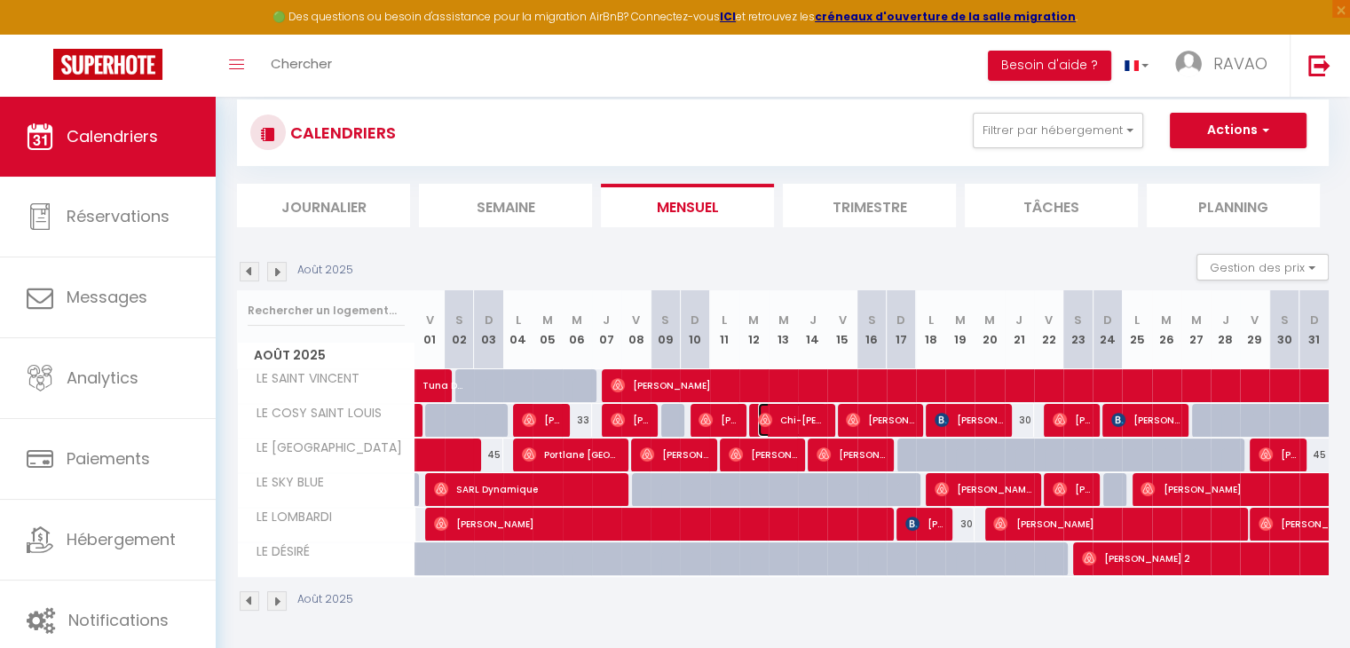
click at [795, 422] on span "Chi-[PERSON_NAME]" at bounding box center [792, 420] width 68 height 34
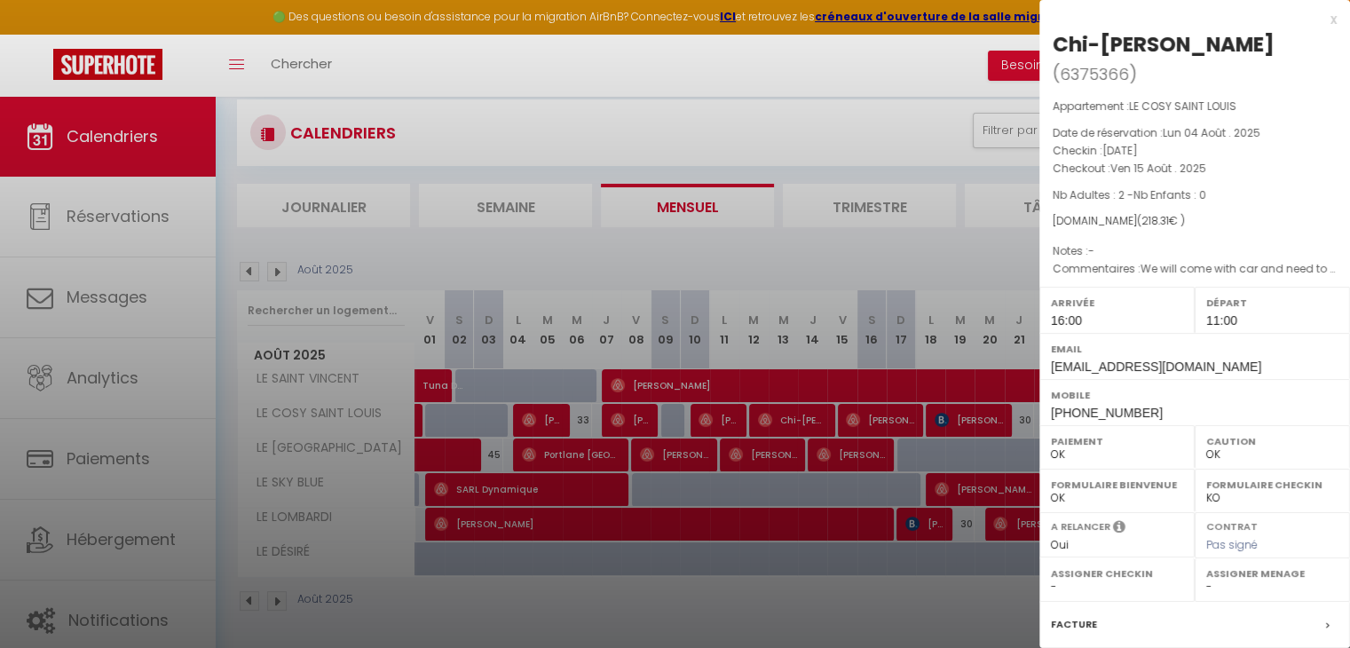
click at [795, 420] on div at bounding box center [675, 324] width 1350 height 648
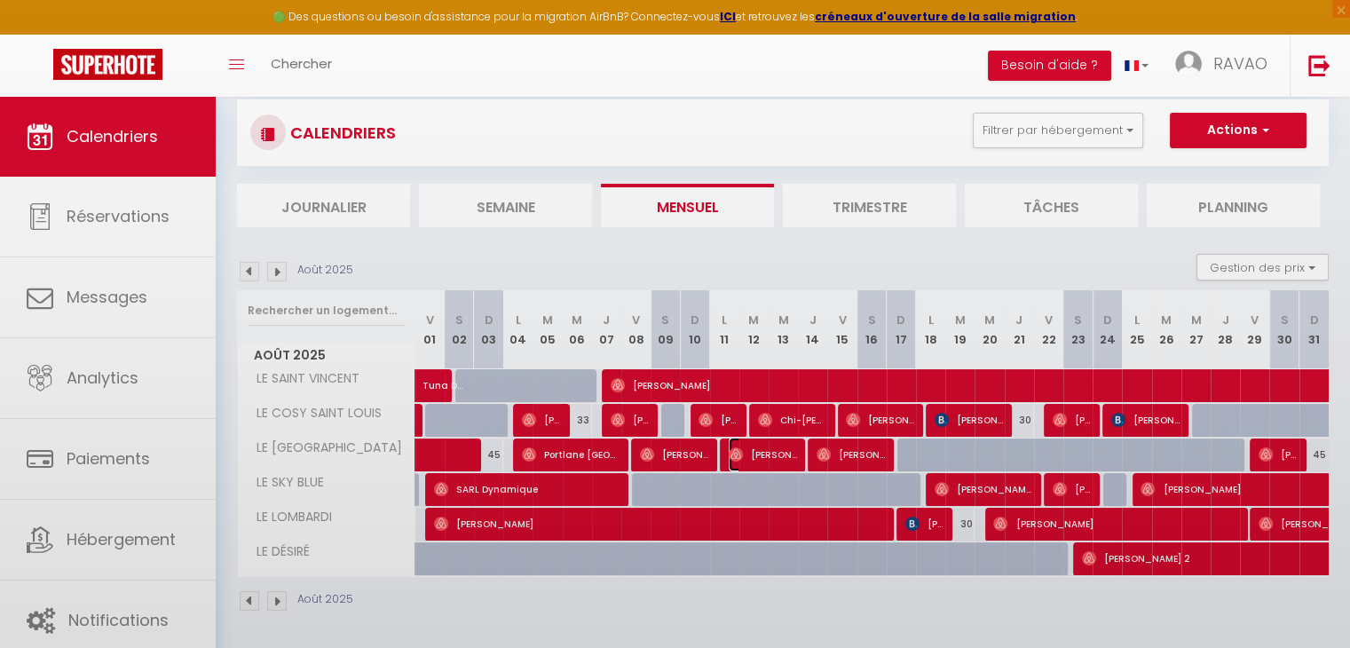
click at [773, 448] on span "[PERSON_NAME]" at bounding box center [763, 455] width 68 height 34
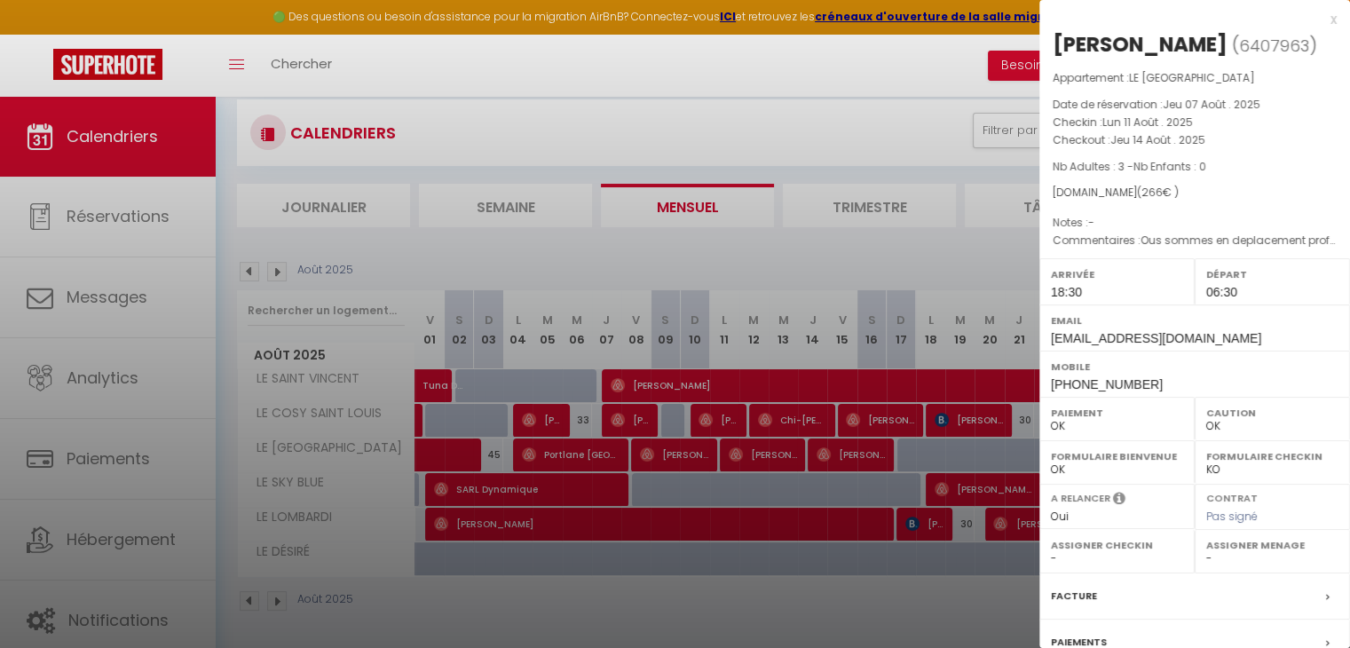
click at [773, 448] on div at bounding box center [675, 324] width 1350 height 648
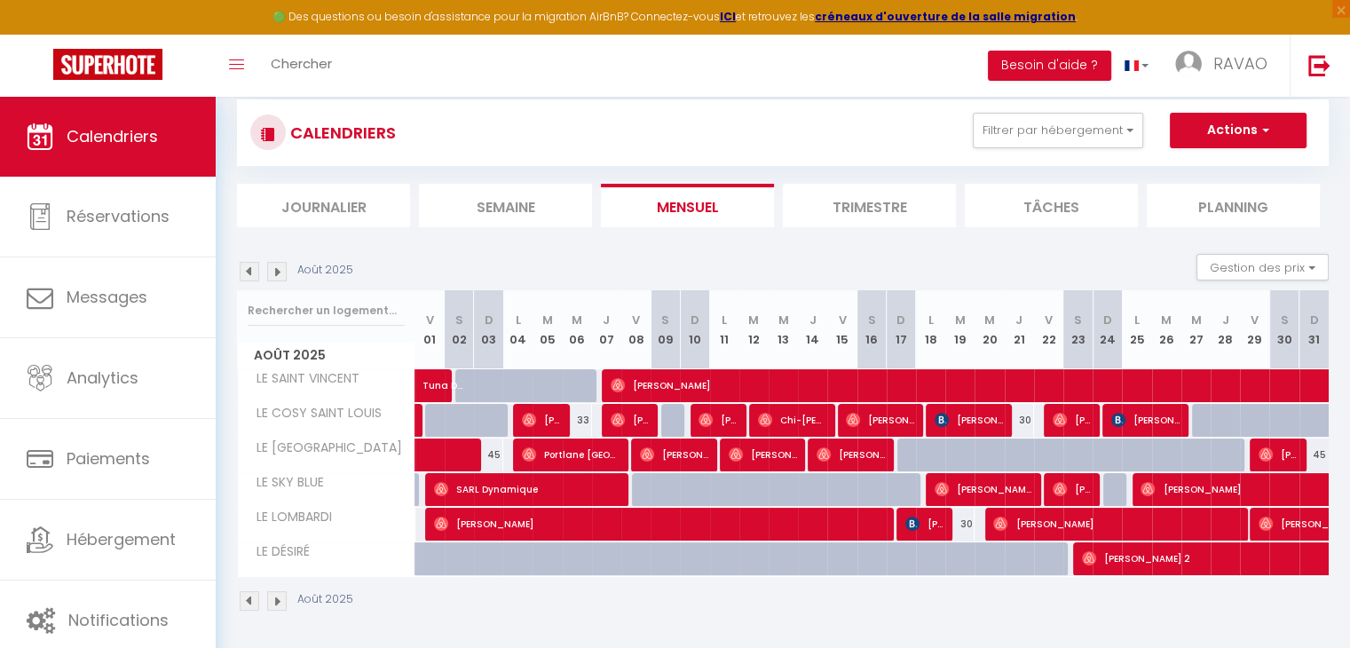
click at [773, 448] on body "🟢 Des questions ou besoin d'assistance pour la migration AirBnB? Connectez-vous…" at bounding box center [675, 318] width 1350 height 665
click at [773, 448] on span "[PERSON_NAME]" at bounding box center [763, 455] width 68 height 34
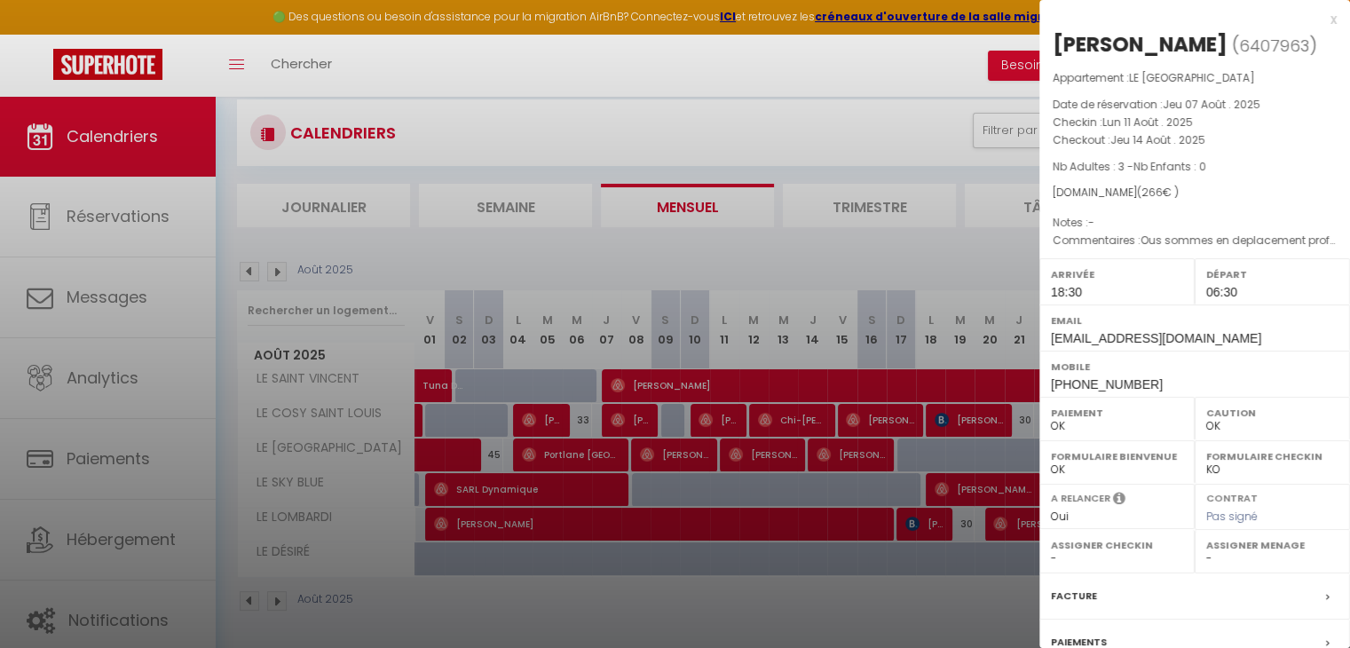
click at [773, 448] on div at bounding box center [675, 324] width 1350 height 648
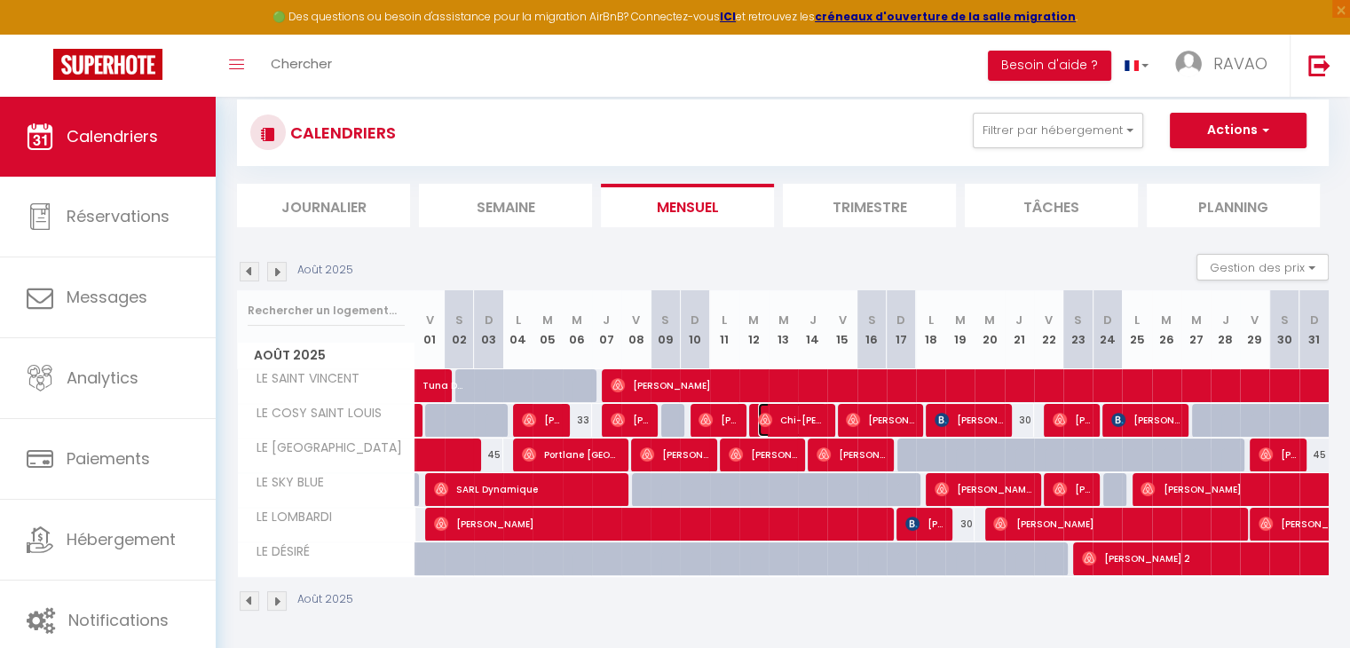
click at [789, 420] on span "Chi-[PERSON_NAME]" at bounding box center [792, 420] width 68 height 34
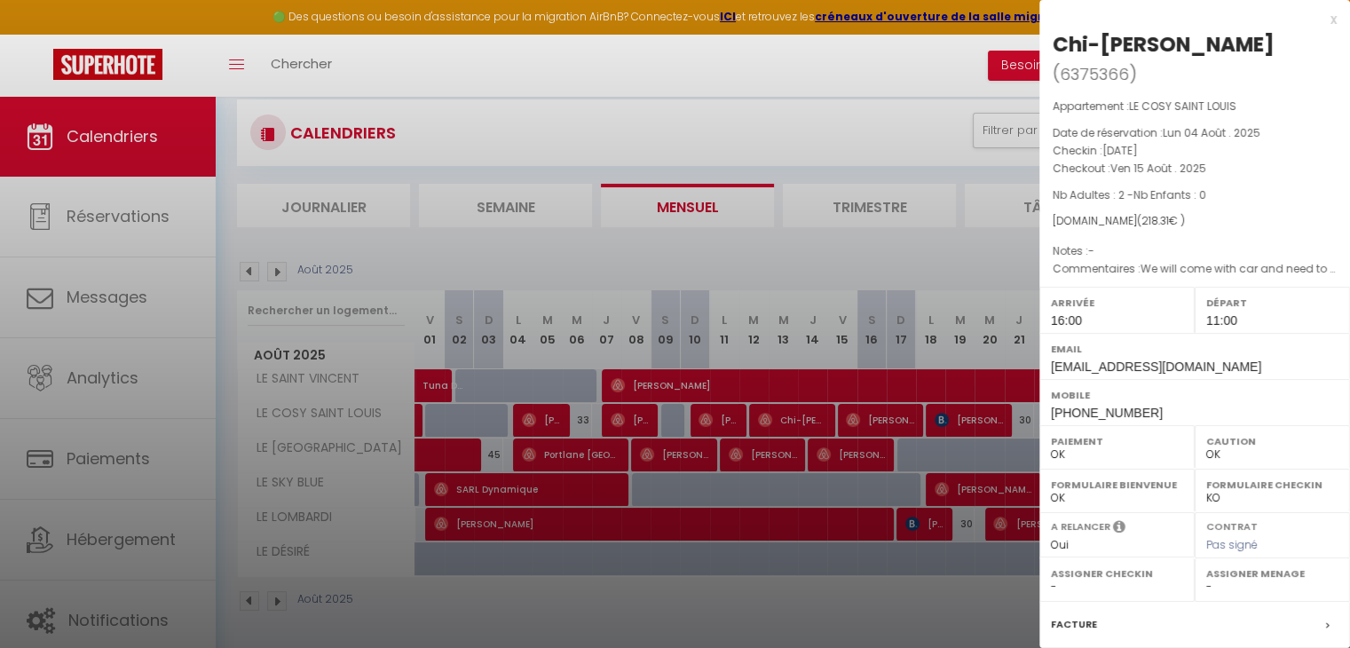
click at [789, 420] on div at bounding box center [675, 324] width 1350 height 648
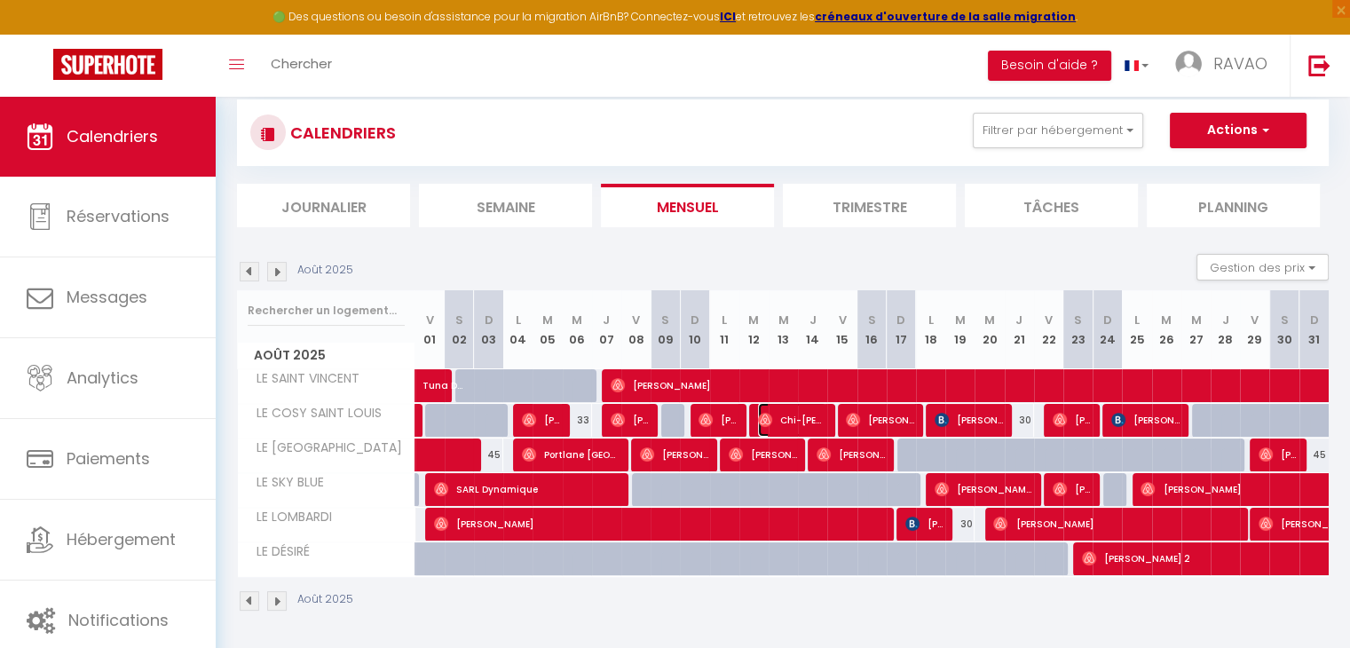
click at [801, 416] on span "Chi-[PERSON_NAME]" at bounding box center [792, 420] width 68 height 34
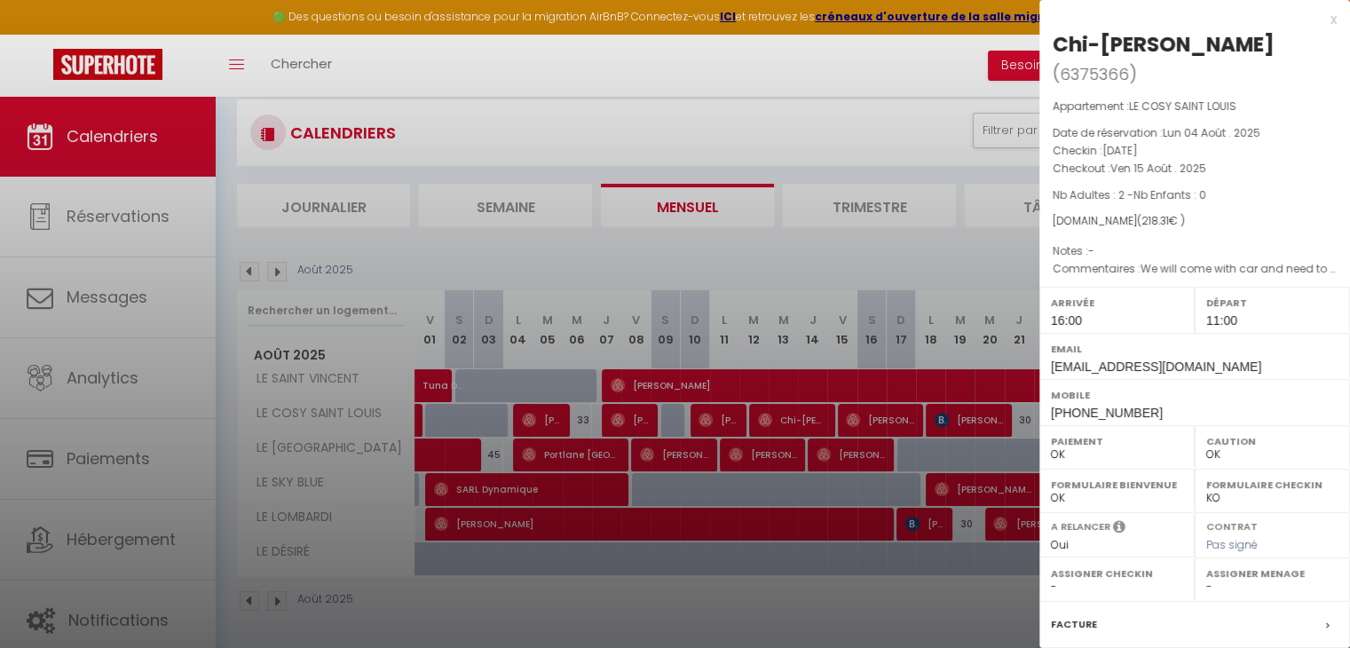
click at [801, 416] on div at bounding box center [675, 324] width 1350 height 648
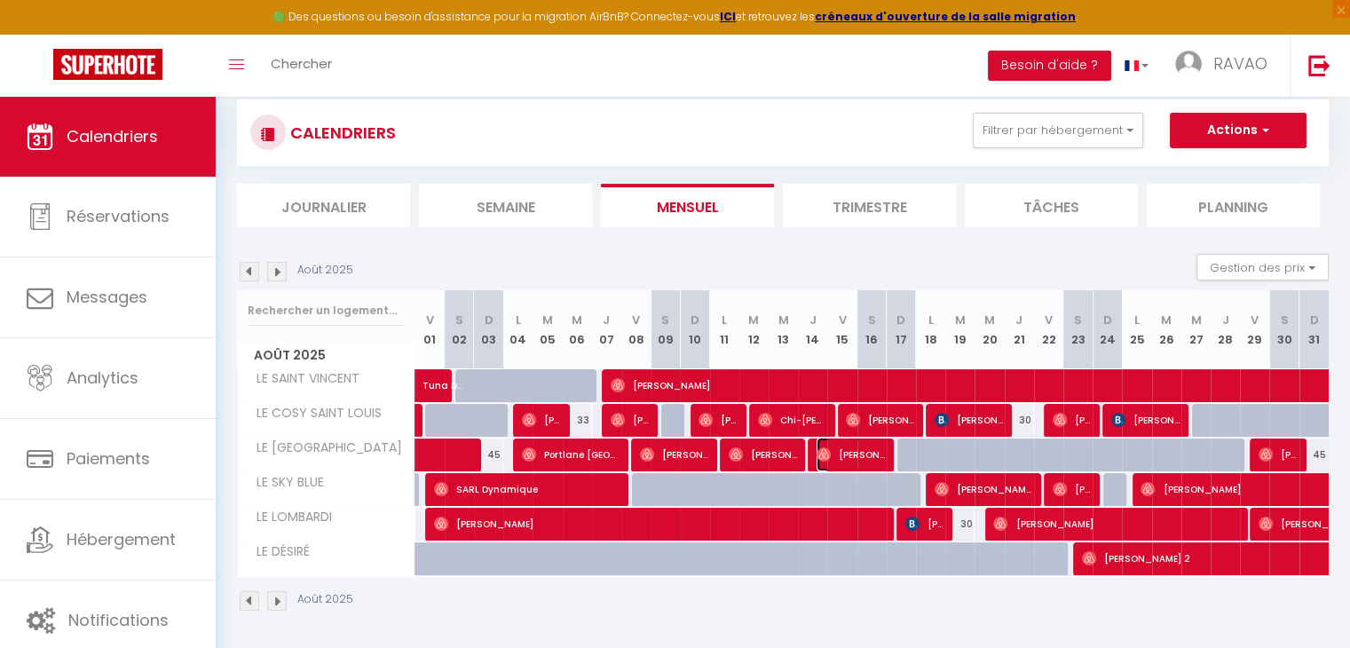
click at [819, 451] on img at bounding box center [823, 454] width 14 height 14
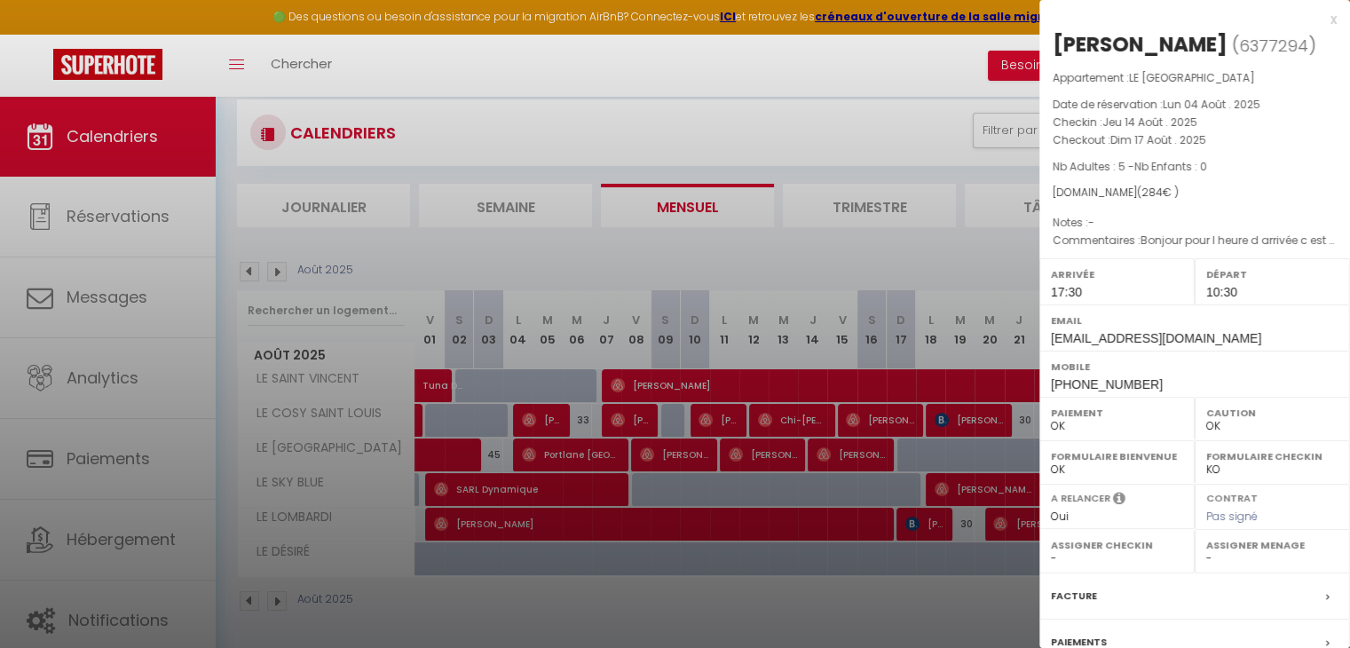
click at [819, 451] on div at bounding box center [675, 324] width 1350 height 648
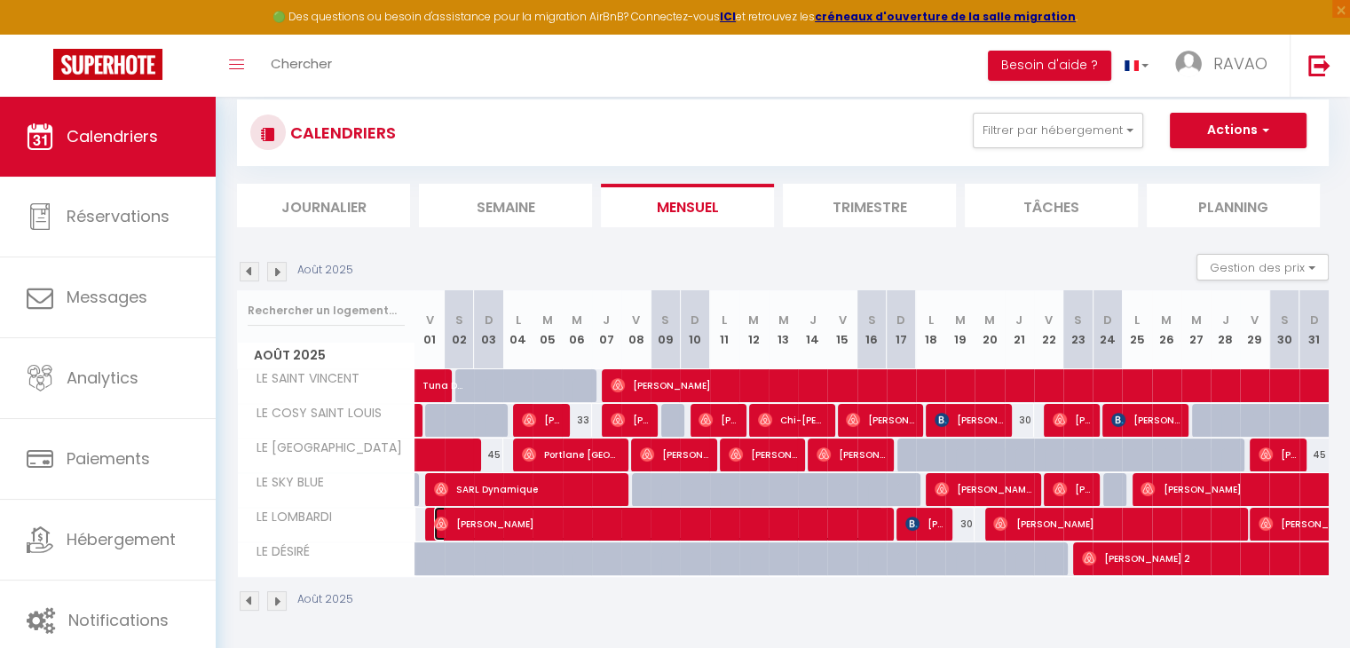
click at [812, 507] on span "[PERSON_NAME]" at bounding box center [658, 524] width 449 height 34
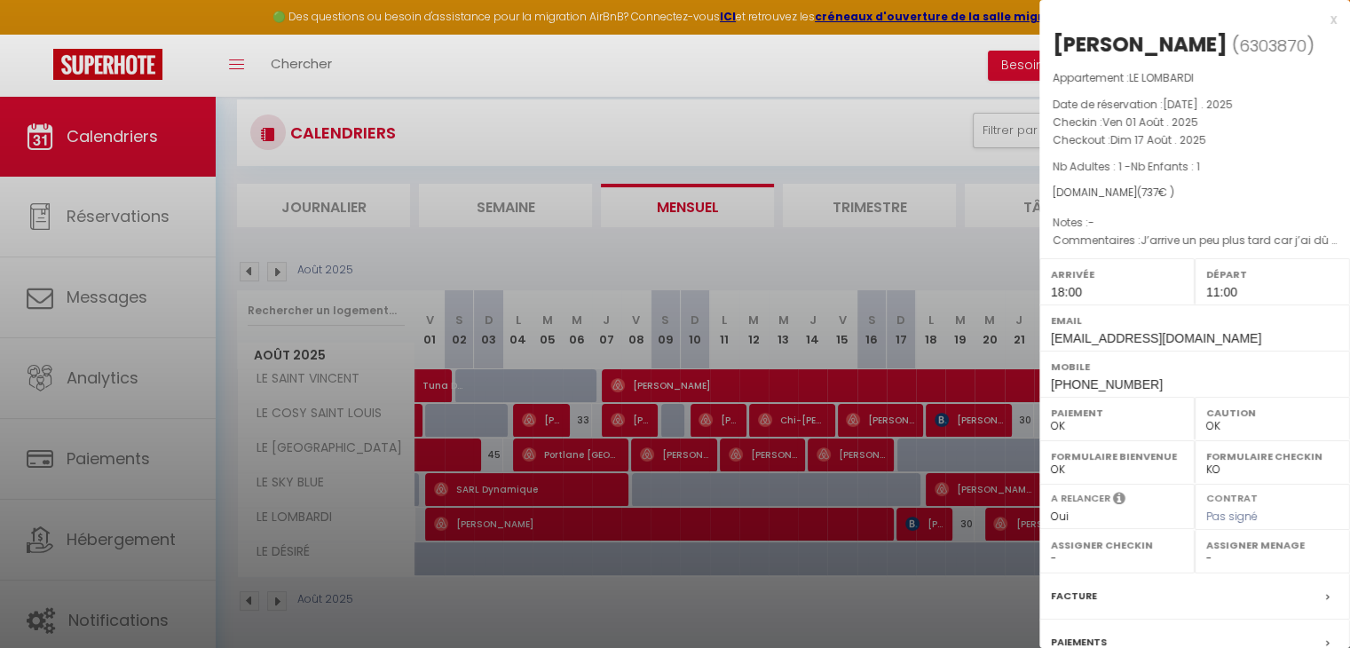
click at [801, 516] on div at bounding box center [675, 324] width 1350 height 648
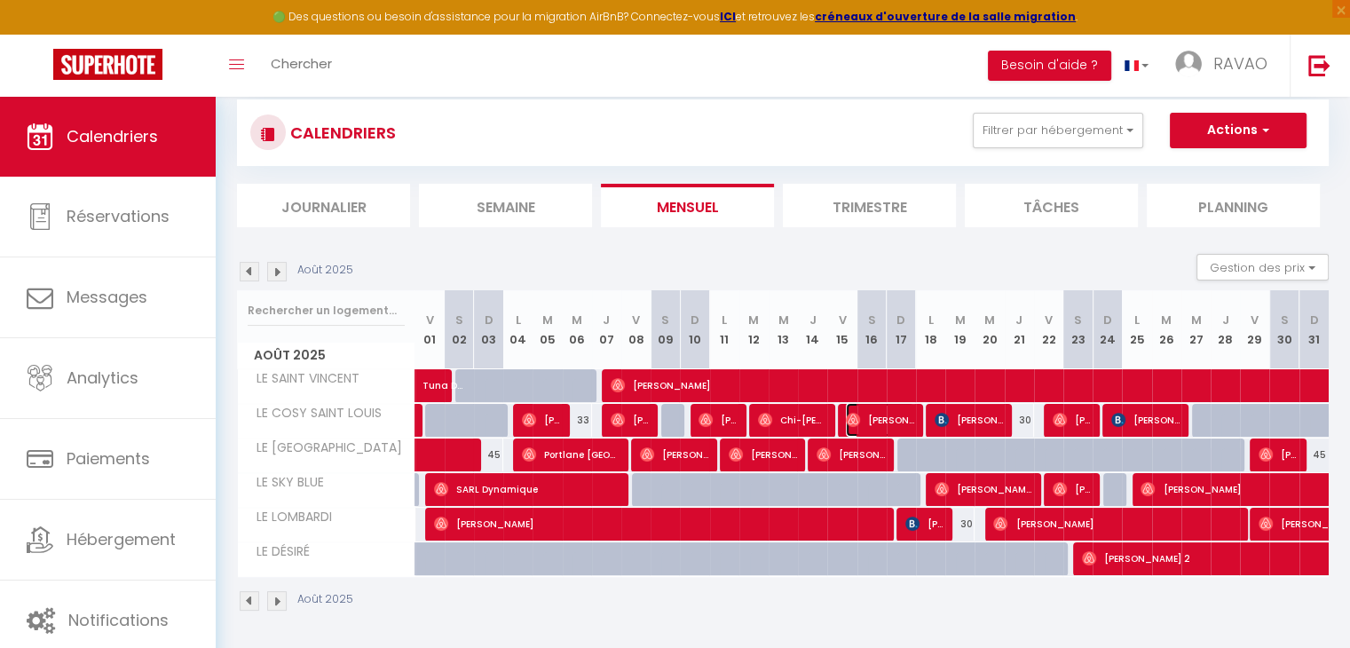
click at [880, 423] on span "[PERSON_NAME]" at bounding box center [880, 420] width 68 height 34
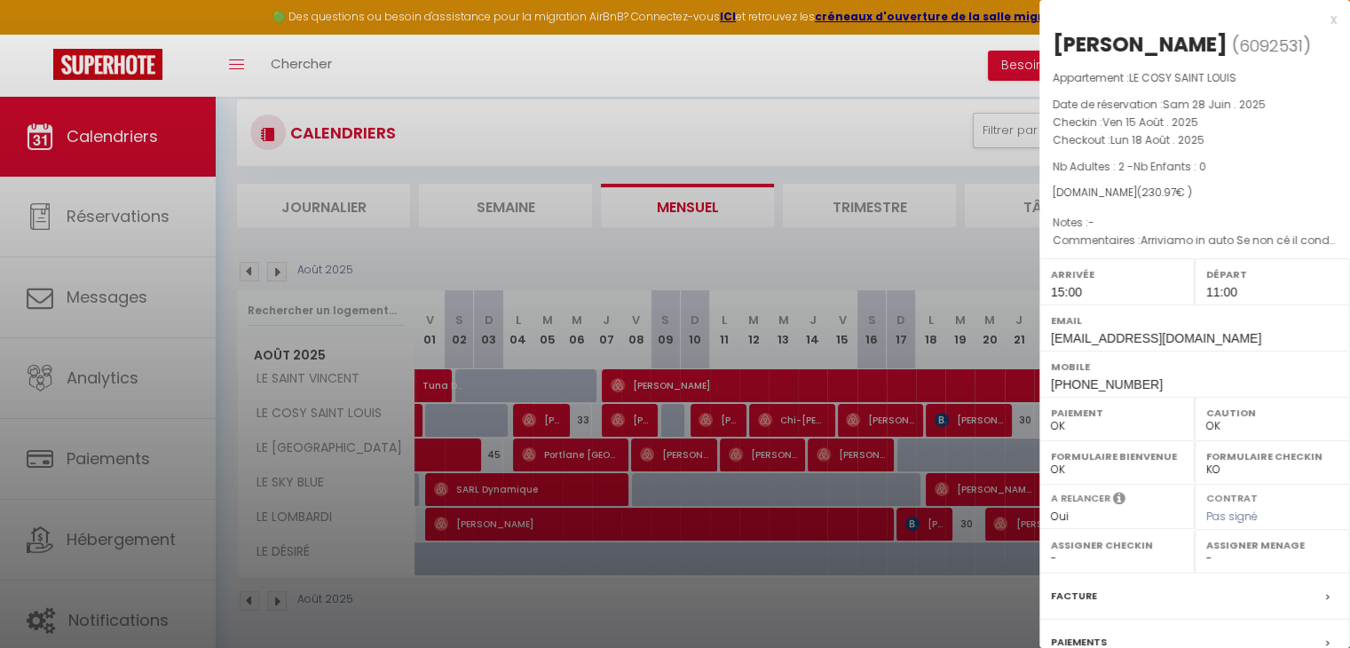
click at [880, 423] on div at bounding box center [675, 324] width 1350 height 648
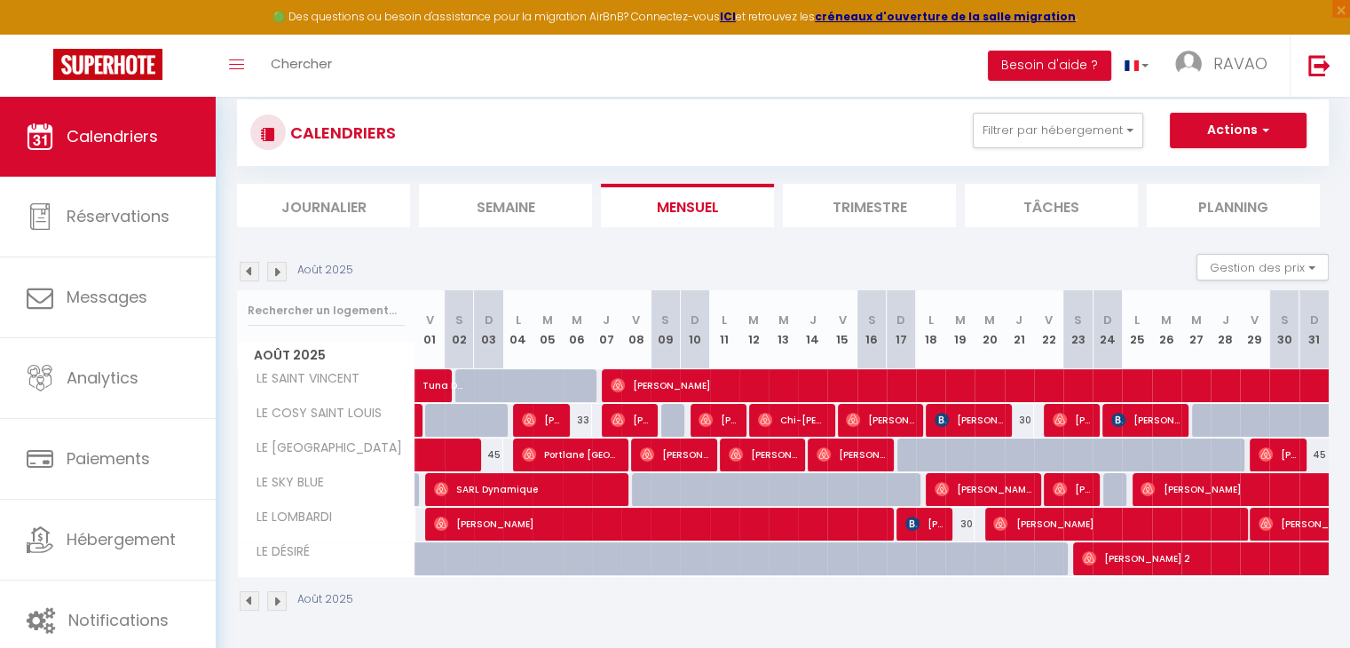
click at [863, 452] on body "🟢 Des questions ou besoin d'assistance pour la migration AirBnB? Connectez-vous…" at bounding box center [675, 318] width 1350 height 665
click at [863, 452] on span "[PERSON_NAME]" at bounding box center [850, 455] width 68 height 34
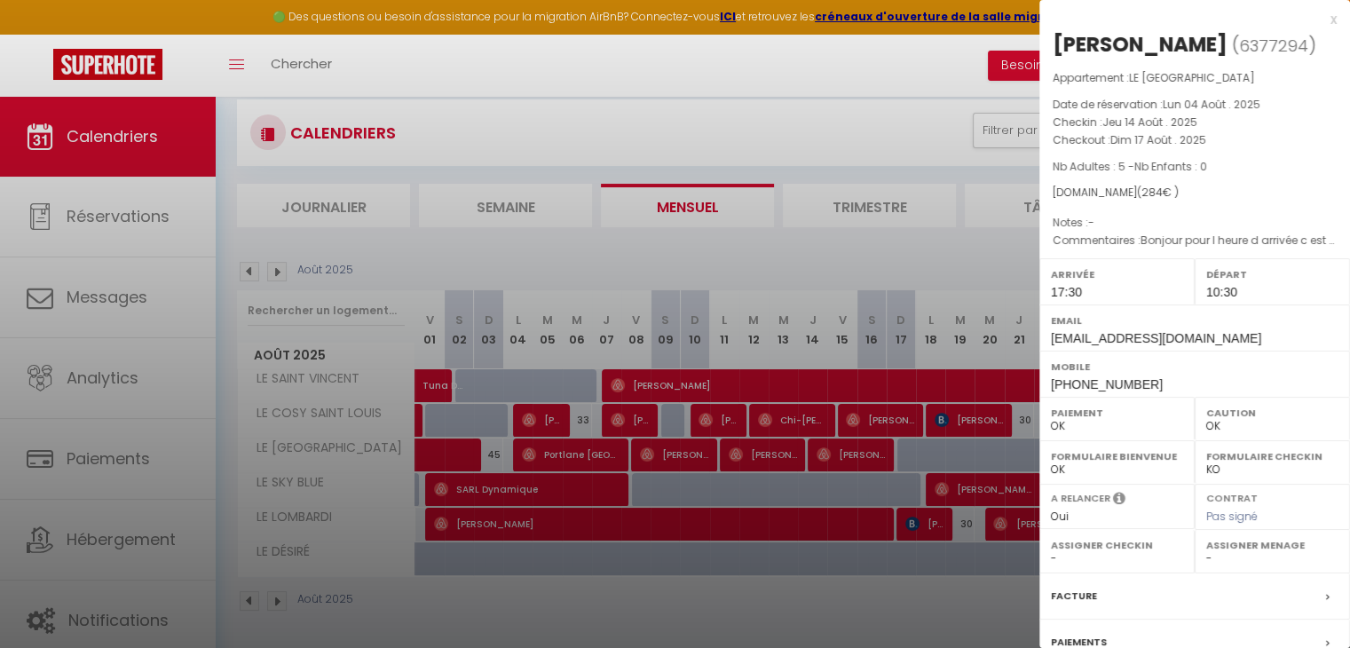
click at [863, 452] on div at bounding box center [675, 324] width 1350 height 648
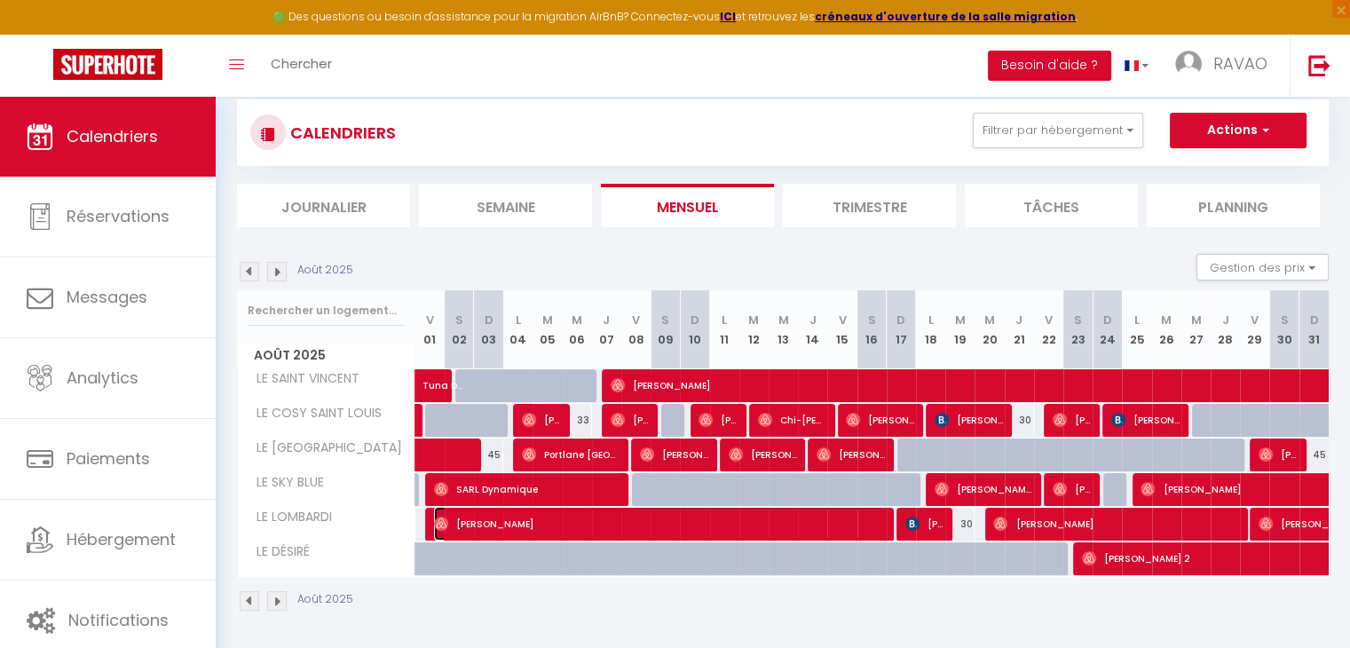
click at [841, 521] on span "[PERSON_NAME]" at bounding box center [658, 524] width 449 height 34
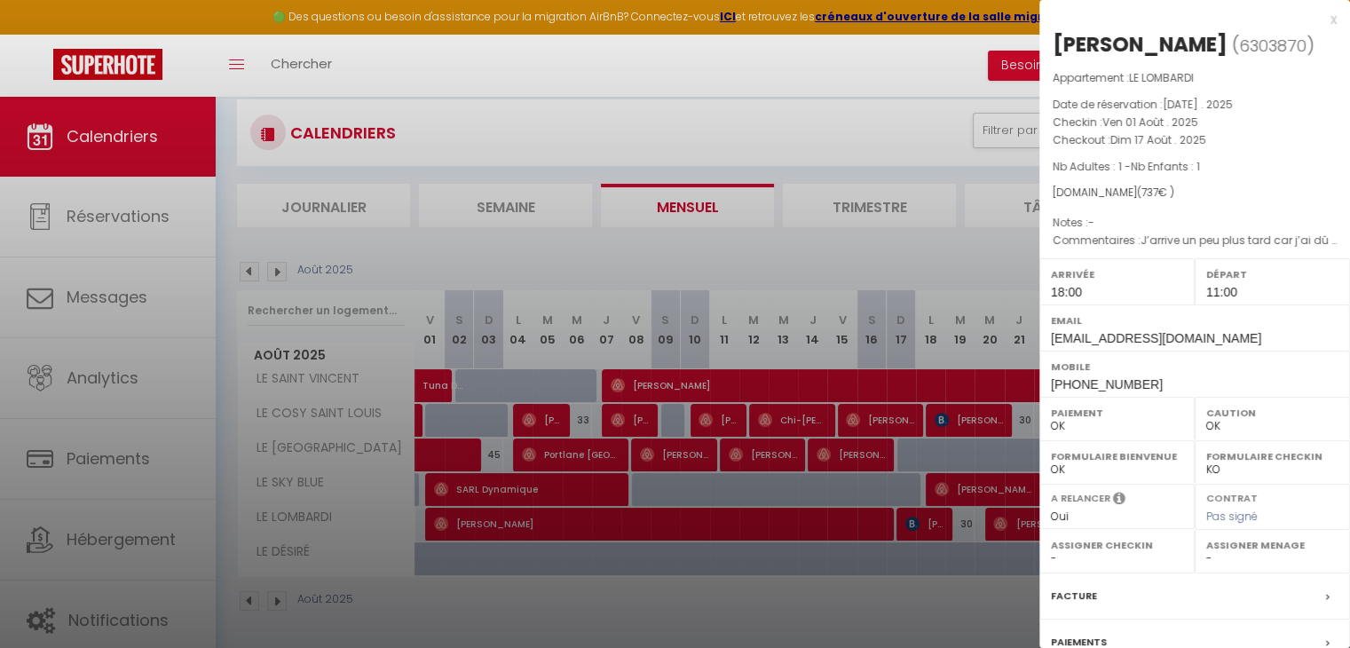
click at [841, 521] on div at bounding box center [675, 324] width 1350 height 648
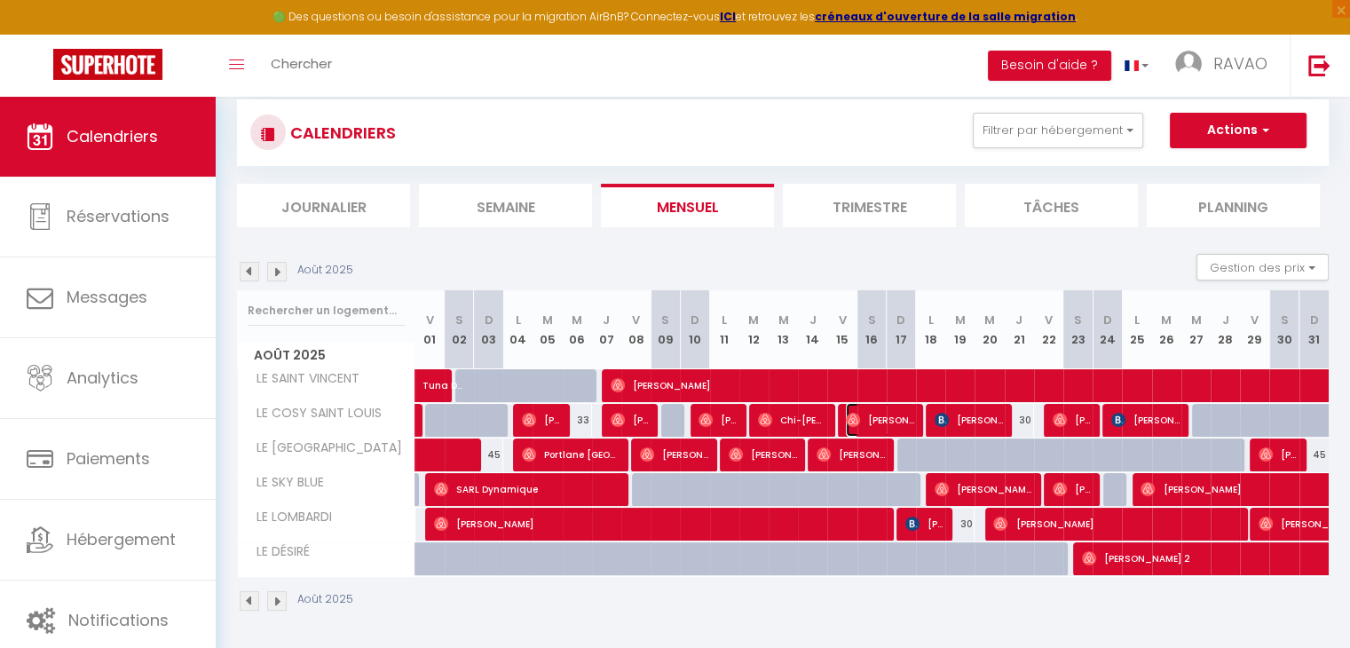
click at [907, 420] on span "[PERSON_NAME]" at bounding box center [880, 420] width 68 height 34
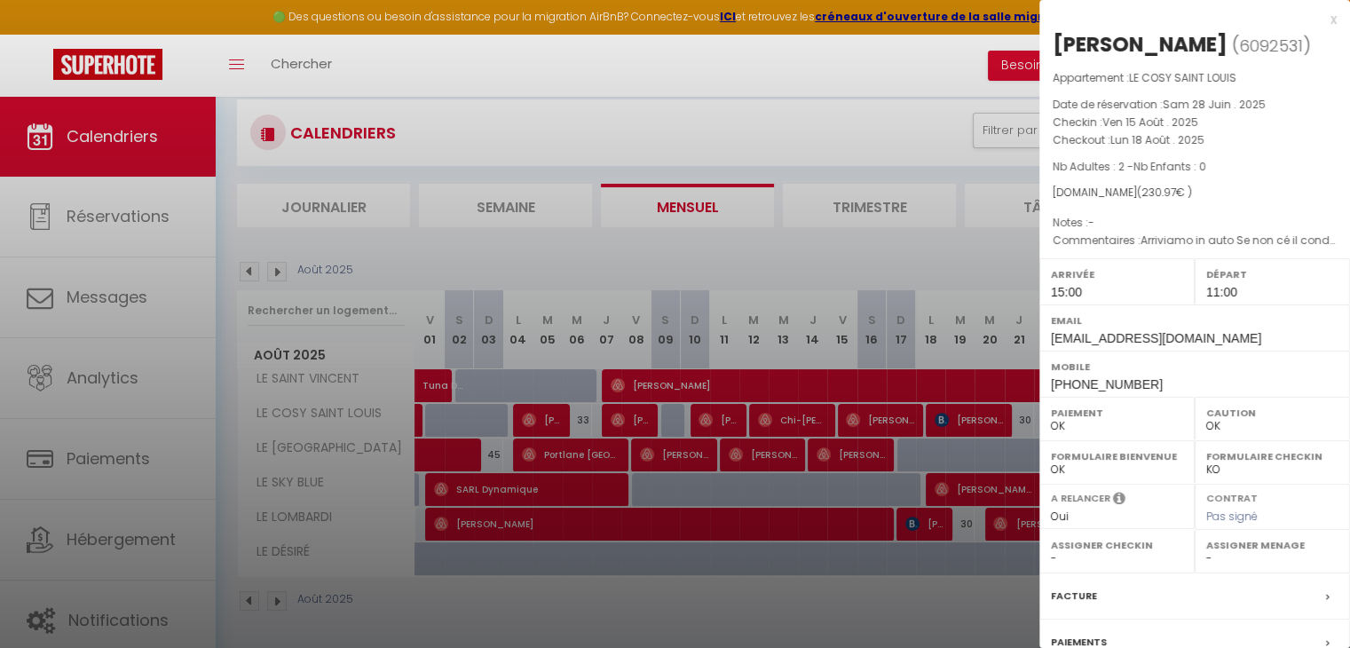
click at [907, 420] on div at bounding box center [675, 324] width 1350 height 648
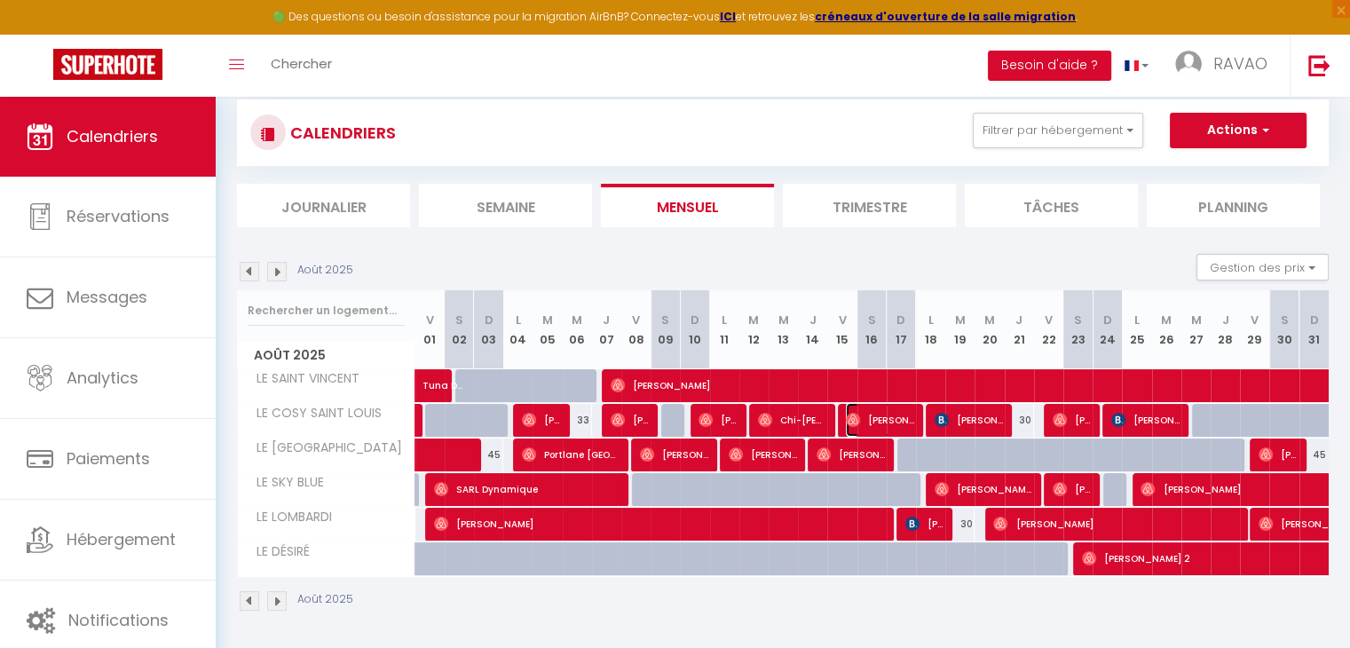
click at [898, 425] on span "[PERSON_NAME]" at bounding box center [880, 420] width 68 height 34
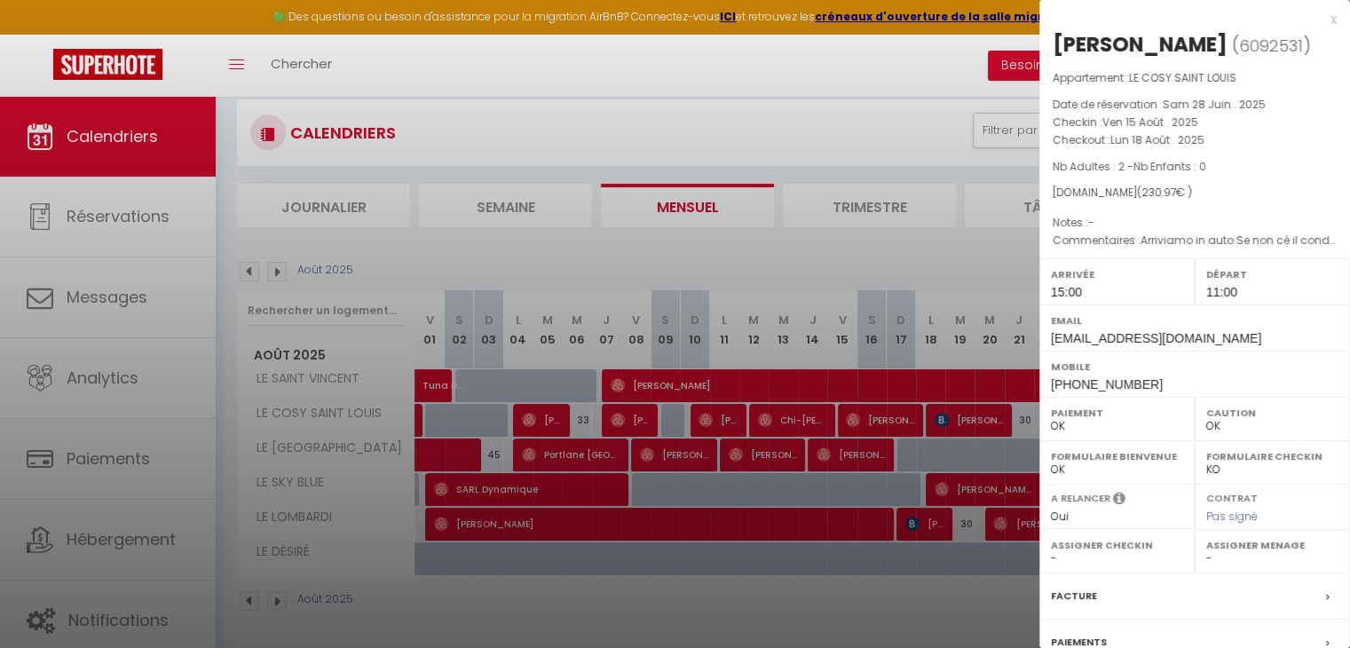
click at [898, 425] on div at bounding box center [675, 324] width 1350 height 648
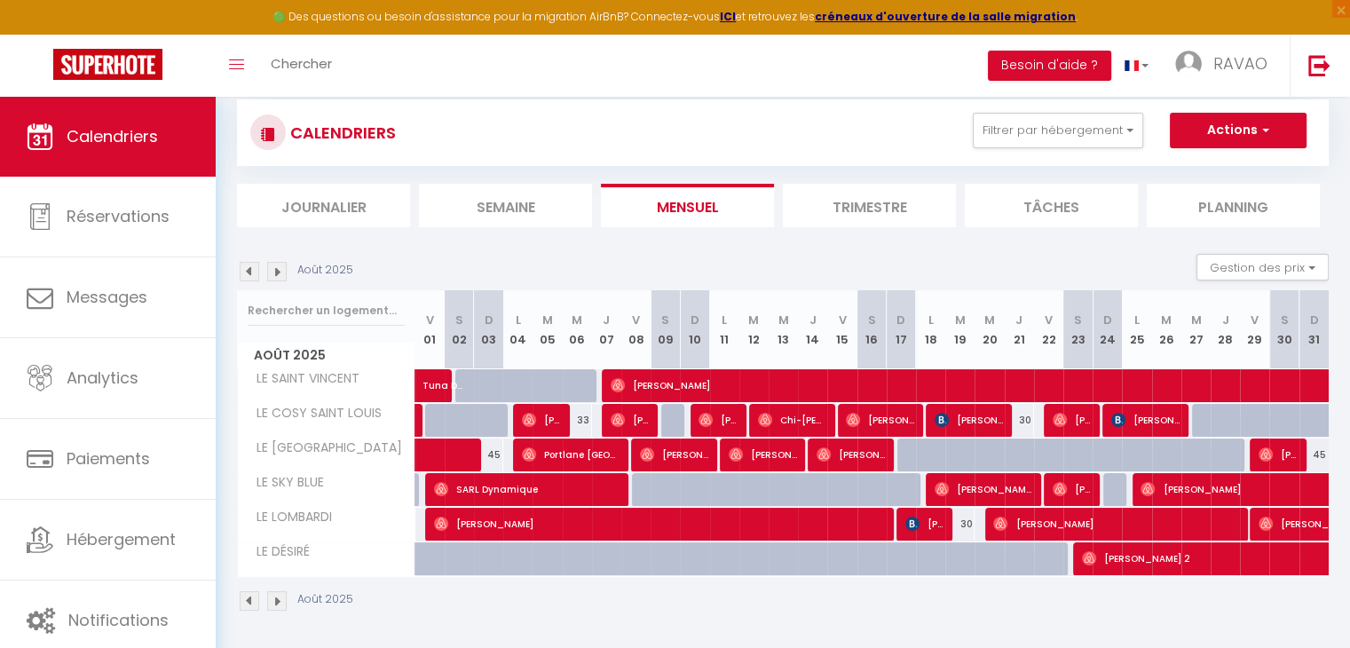
click at [854, 254] on div "Août 2025 Gestion des prix Nb Nuits minimum Règles Disponibilité" at bounding box center [783, 272] width 1092 height 36
click at [907, 417] on span "[PERSON_NAME]" at bounding box center [880, 420] width 68 height 34
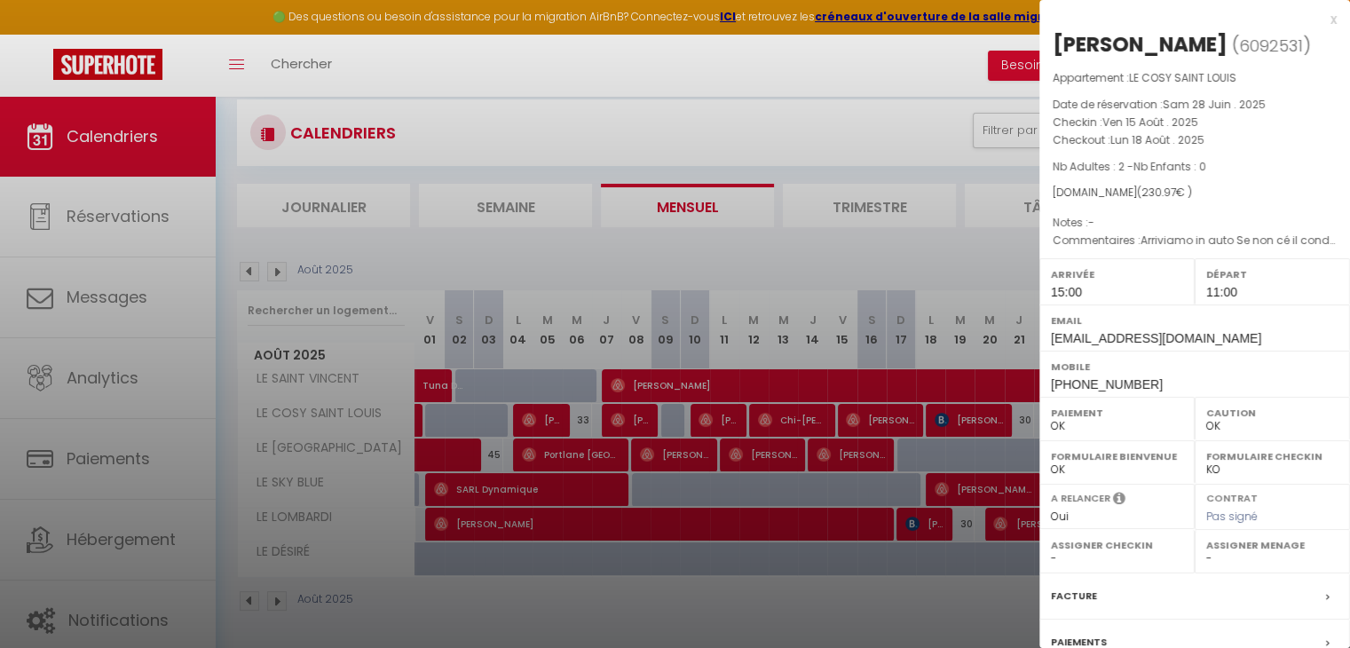
click at [907, 417] on div at bounding box center [675, 324] width 1350 height 648
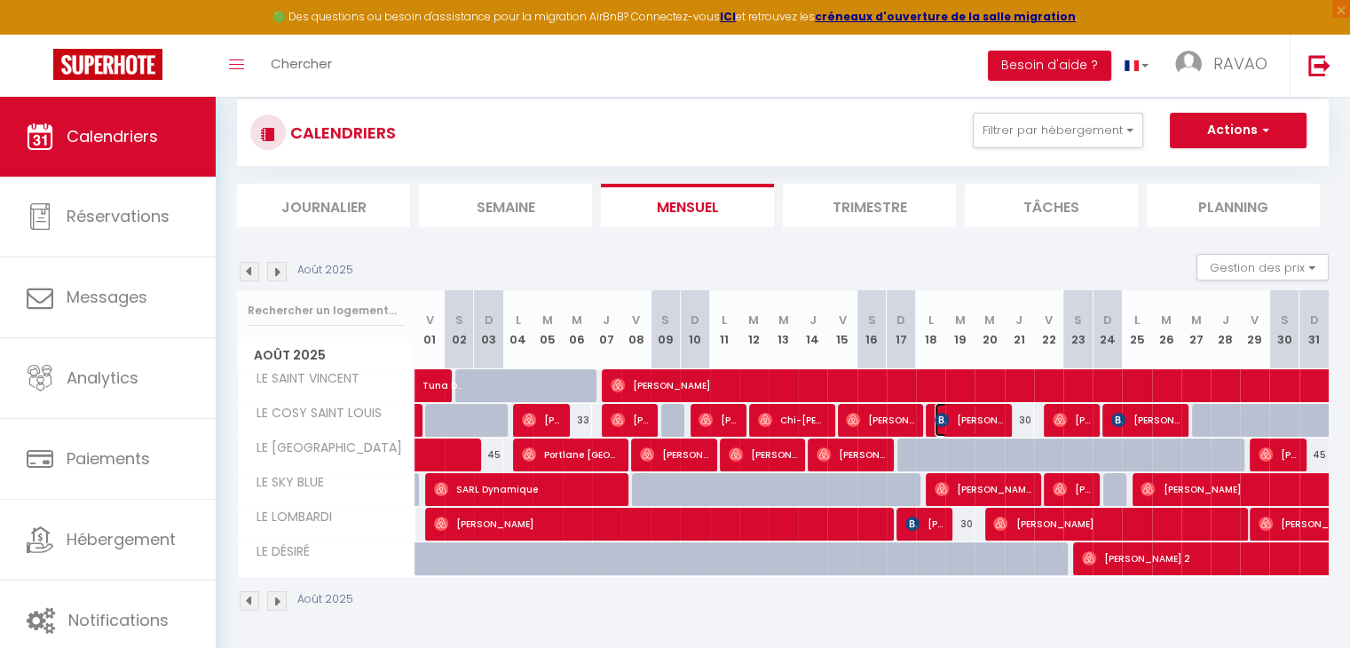
click at [948, 421] on img at bounding box center [942, 420] width 14 height 14
select select "KO"
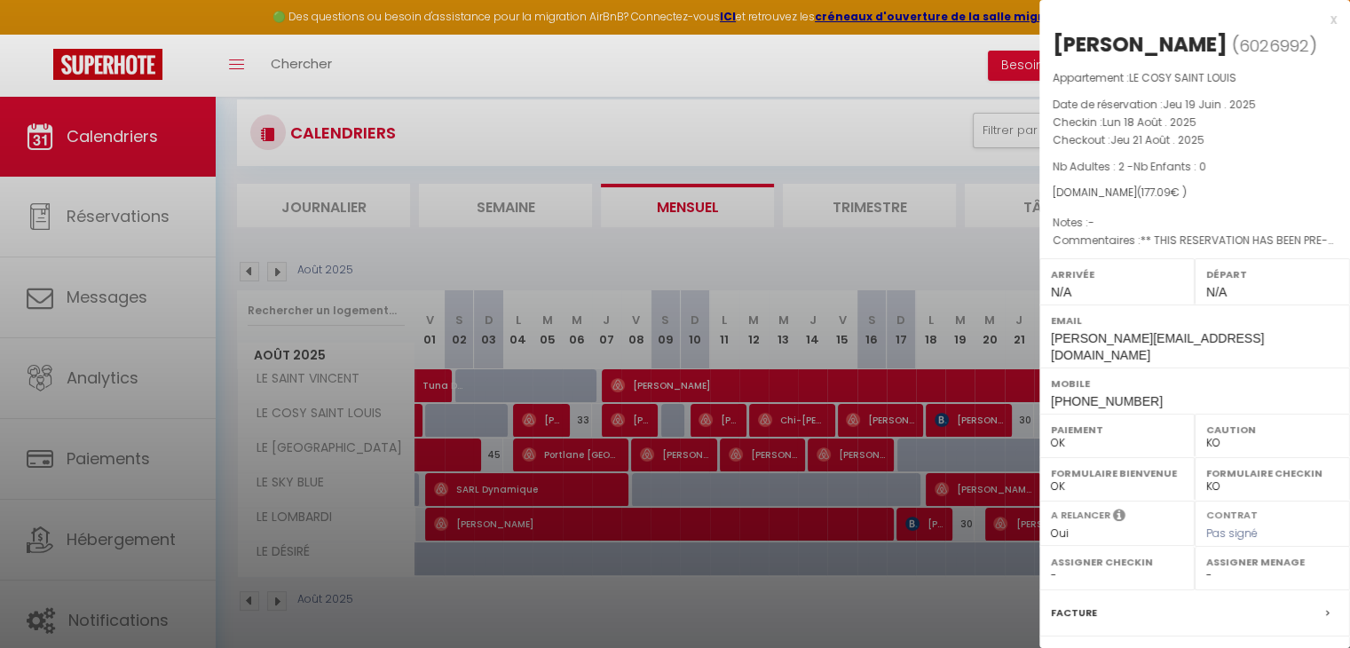
click at [948, 421] on div at bounding box center [675, 324] width 1350 height 648
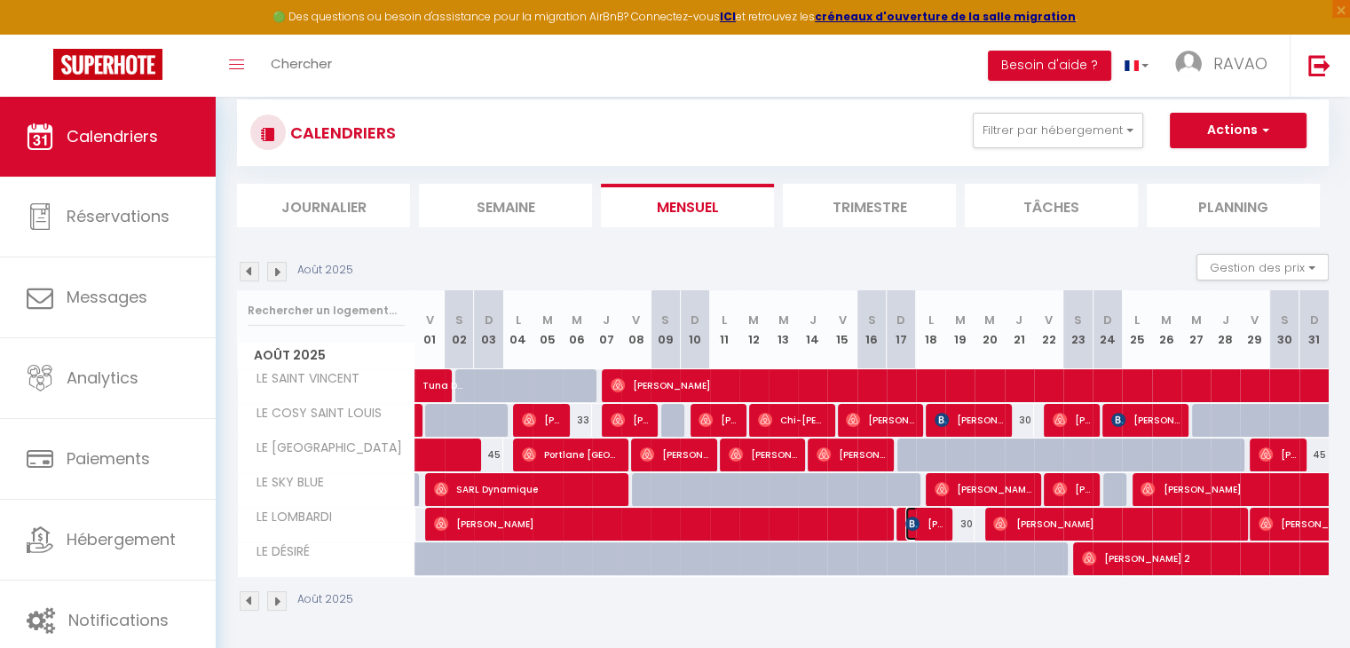
click at [934, 516] on span "[PERSON_NAME]" at bounding box center [924, 524] width 39 height 34
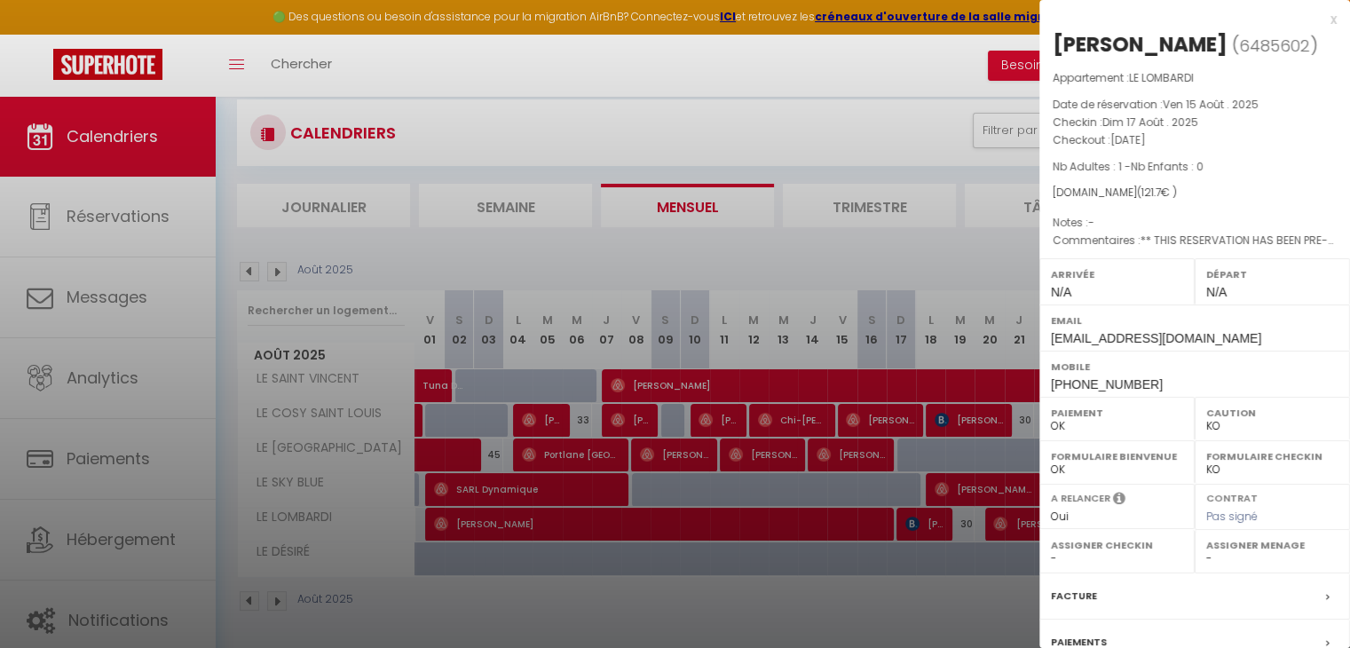
click at [934, 516] on div at bounding box center [675, 324] width 1350 height 648
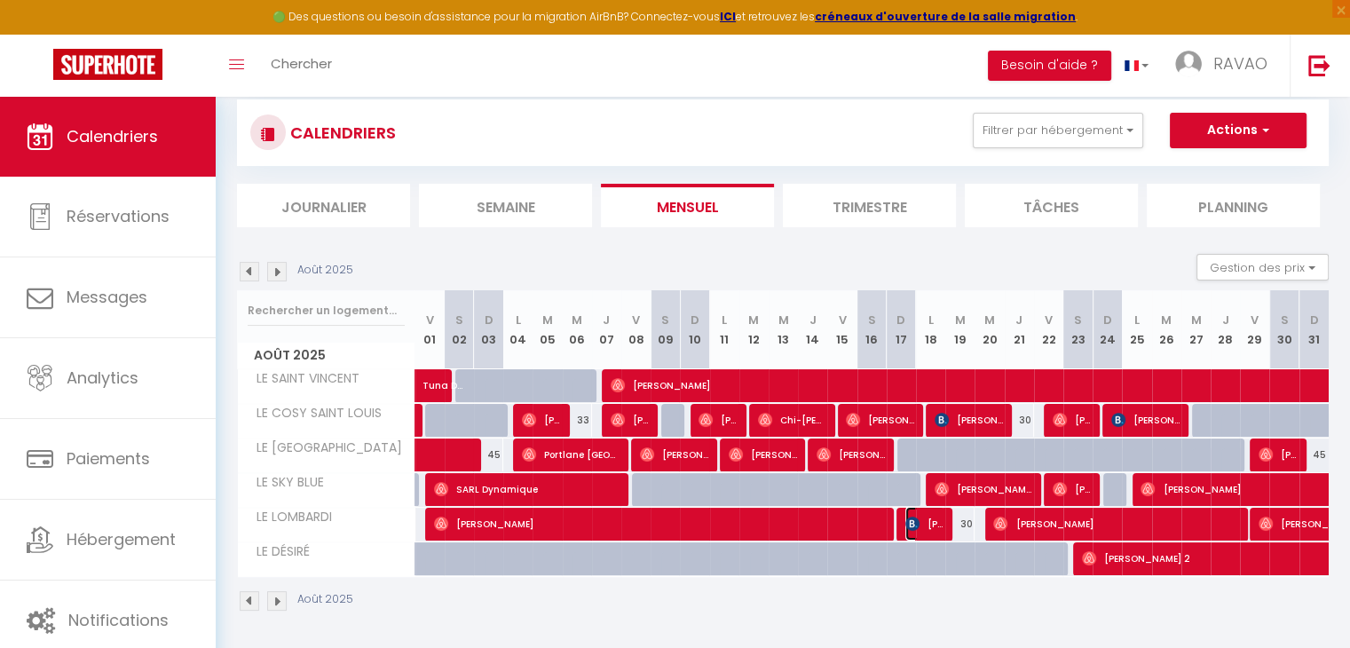
click at [926, 525] on span "[PERSON_NAME]" at bounding box center [924, 524] width 39 height 34
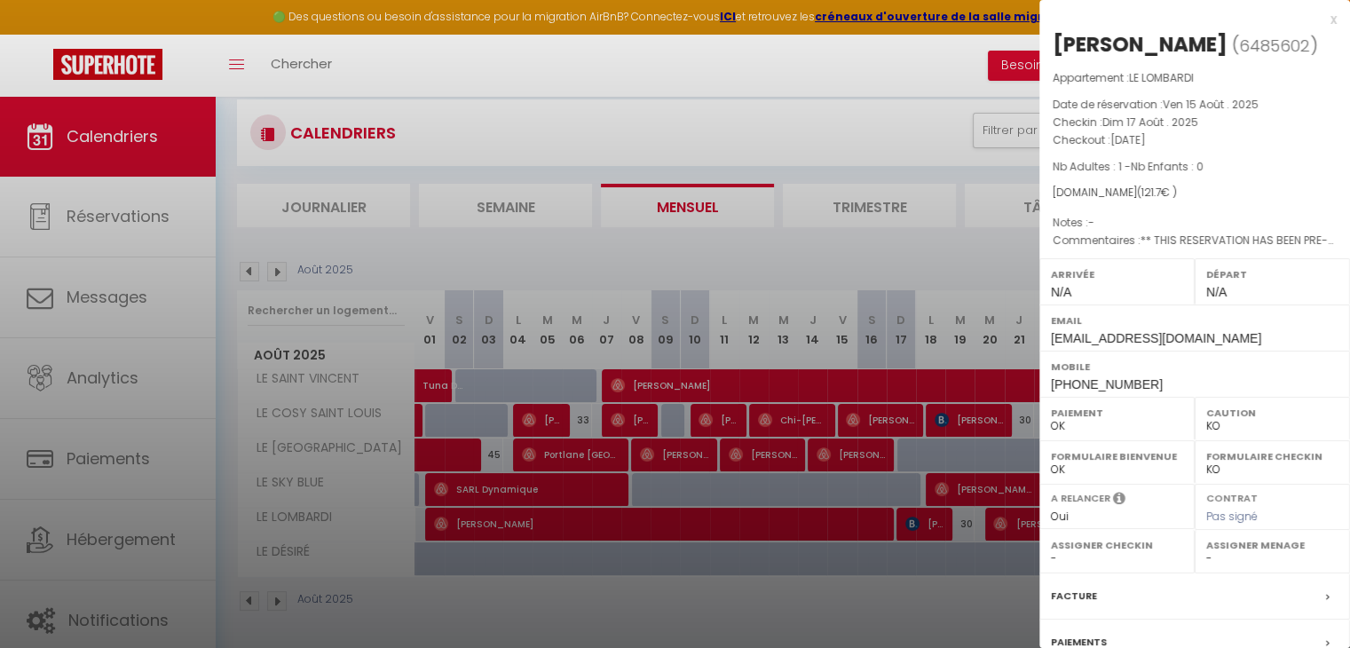
click at [926, 526] on div at bounding box center [675, 324] width 1350 height 648
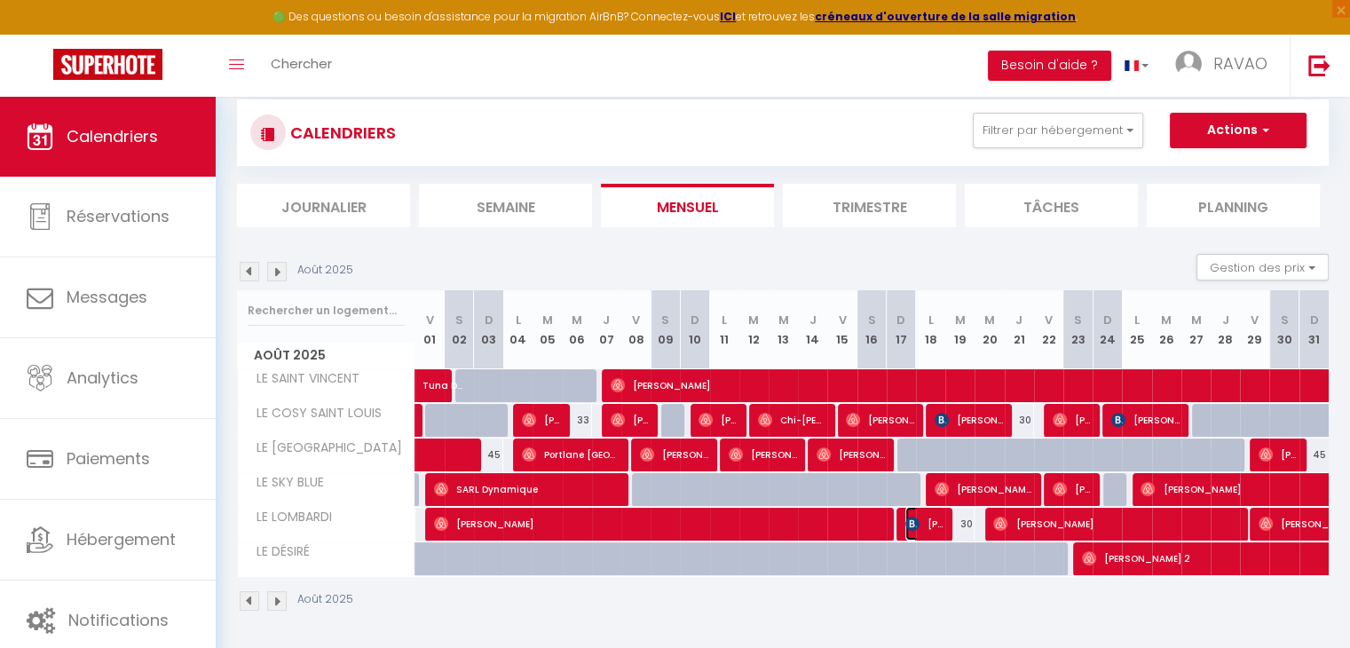
click at [926, 526] on span "[PERSON_NAME]" at bounding box center [924, 524] width 39 height 34
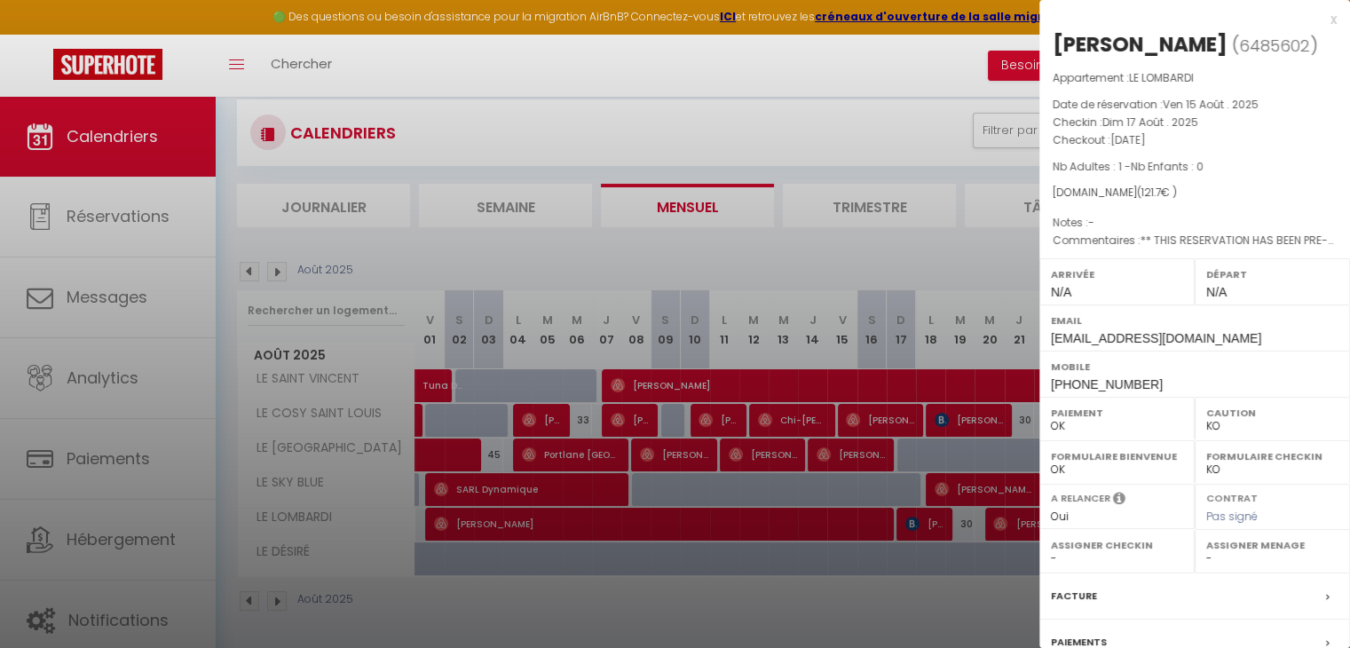
click at [926, 526] on div at bounding box center [675, 324] width 1350 height 648
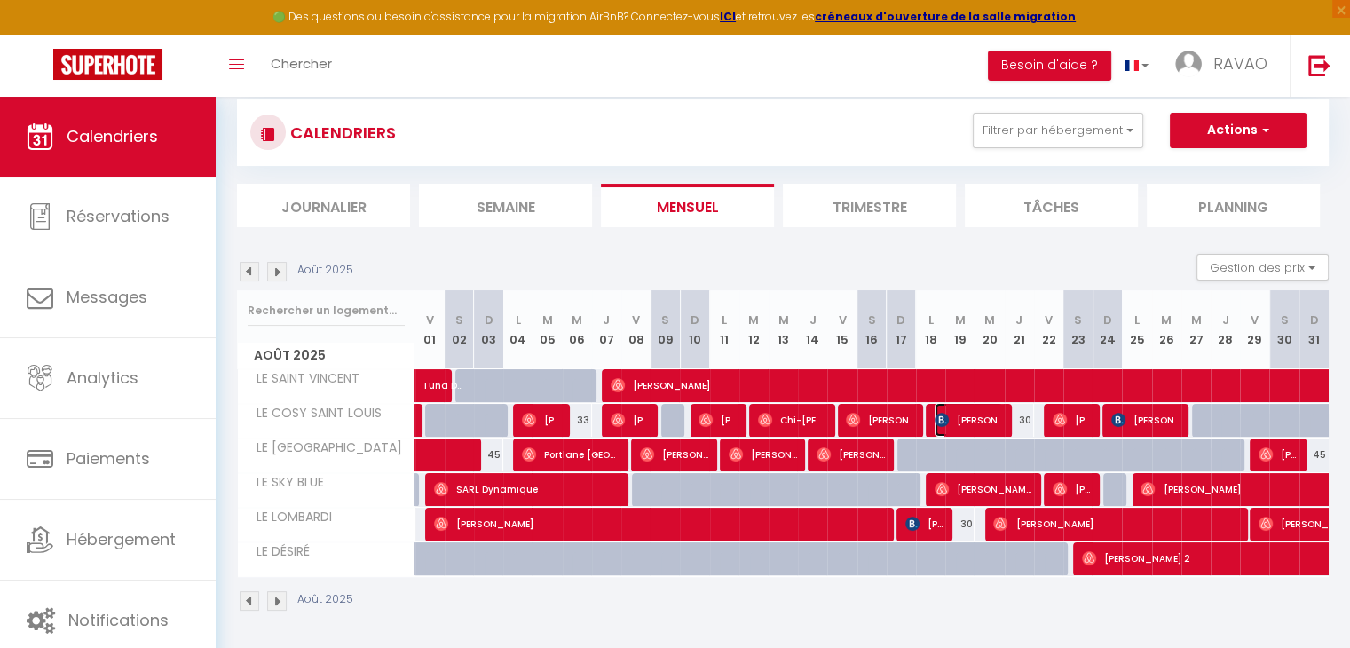
click at [974, 424] on span "[PERSON_NAME]" at bounding box center [969, 420] width 68 height 34
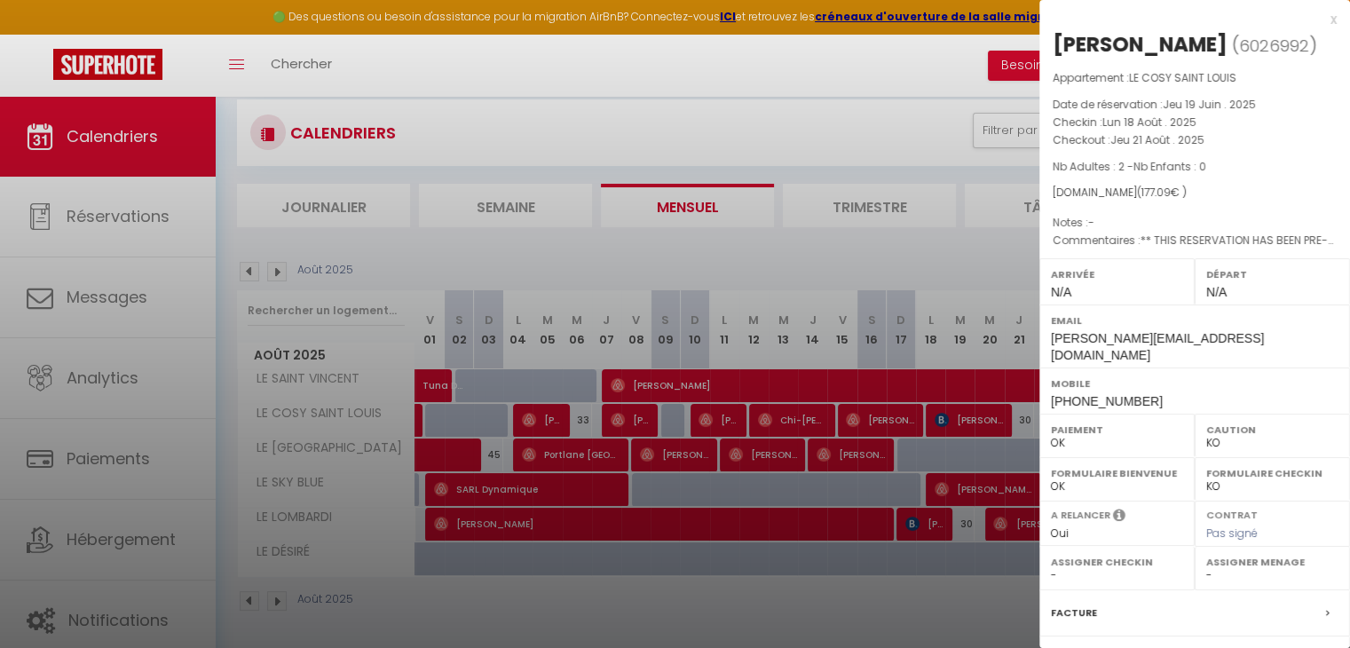
click at [974, 424] on div at bounding box center [675, 324] width 1350 height 648
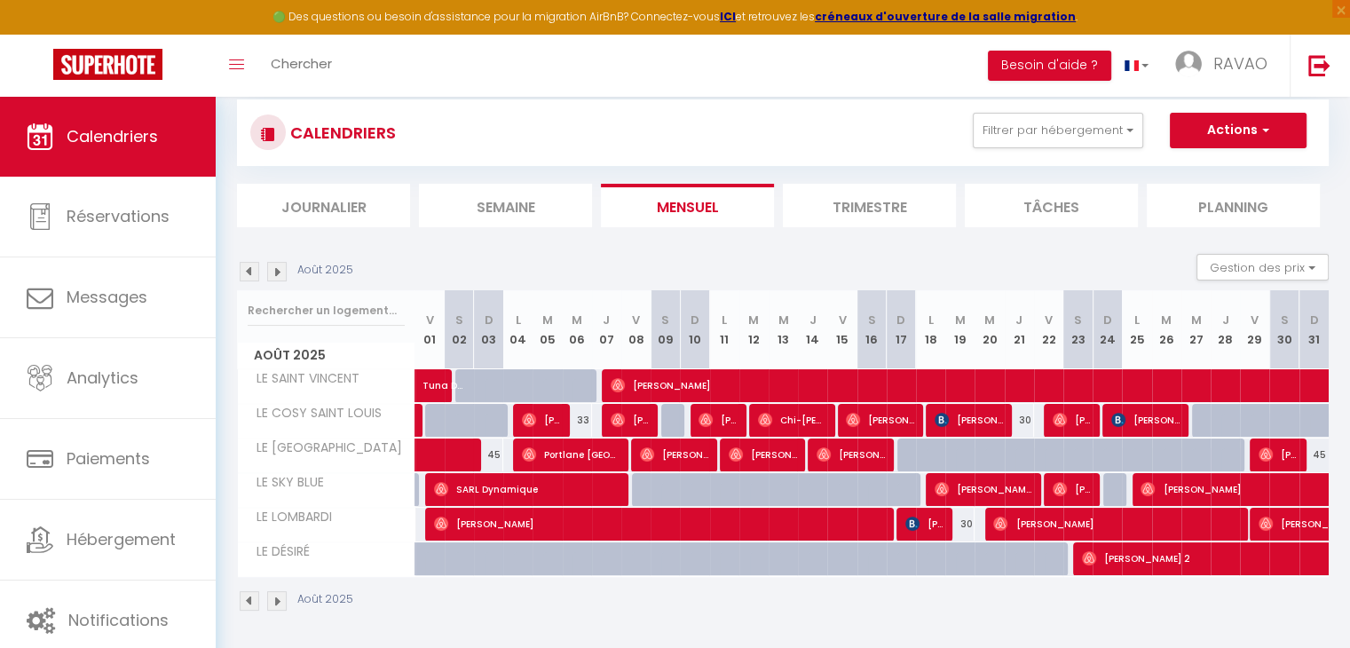
click at [839, 242] on section "Août 2025 Gestion des prix Nb Nuits minimum Règles Disponibilité Août 2025 V 01…" at bounding box center [783, 432] width 1092 height 393
click at [934, 525] on span "[PERSON_NAME]" at bounding box center [924, 524] width 39 height 34
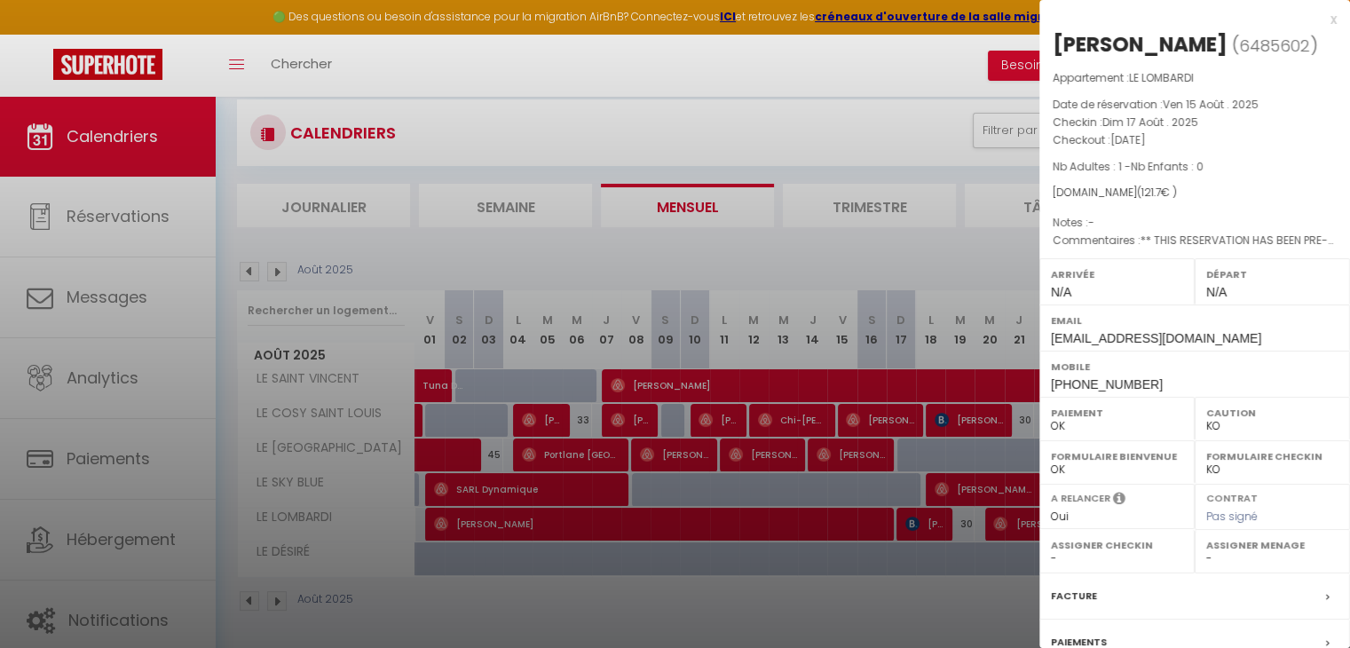
click at [934, 525] on div at bounding box center [675, 324] width 1350 height 648
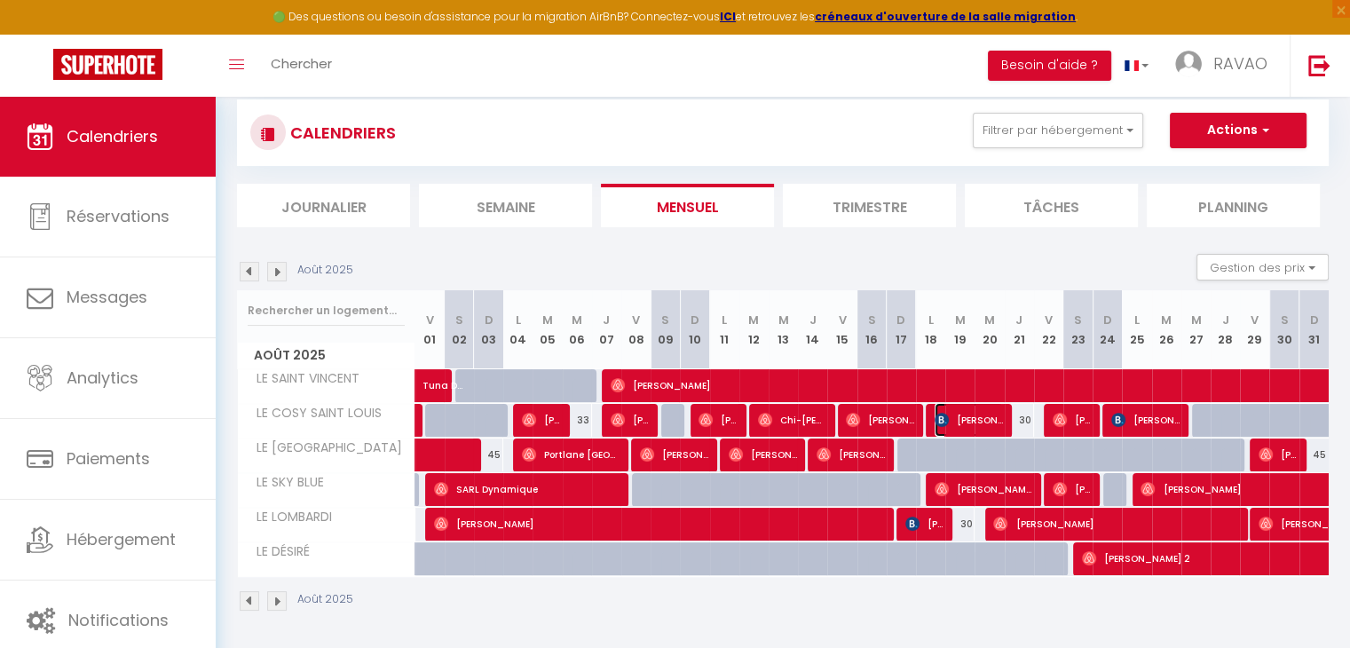
click at [994, 425] on span "[PERSON_NAME]" at bounding box center [969, 420] width 68 height 34
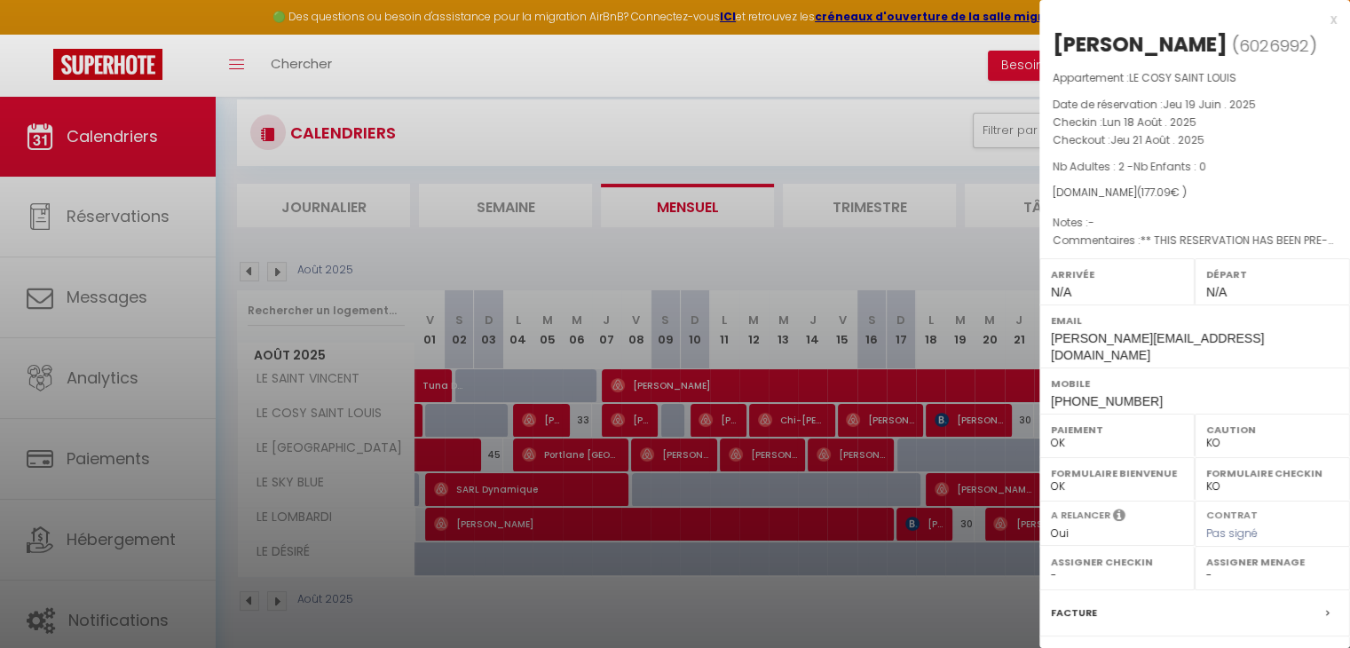
click at [994, 425] on div at bounding box center [675, 324] width 1350 height 648
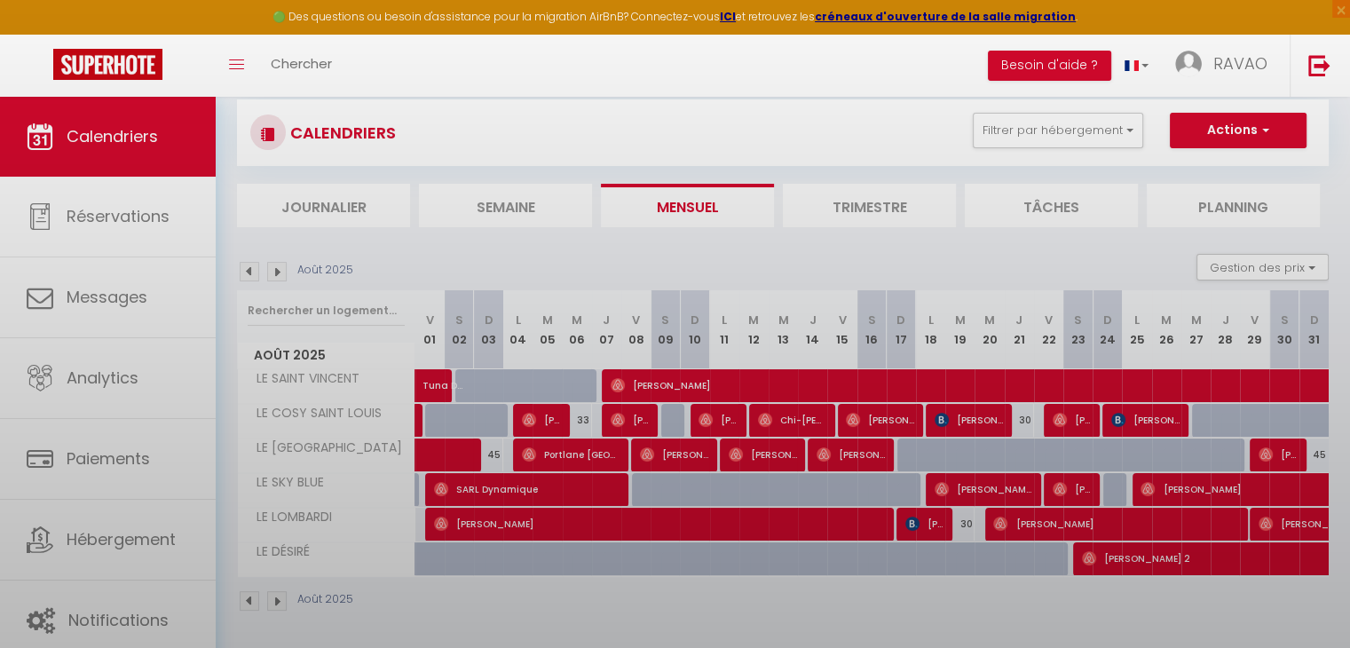
click at [994, 425] on body "🟢 Des questions ou besoin d'assistance pour la migration AirBnB? Connectez-vous…" at bounding box center [675, 318] width 1350 height 665
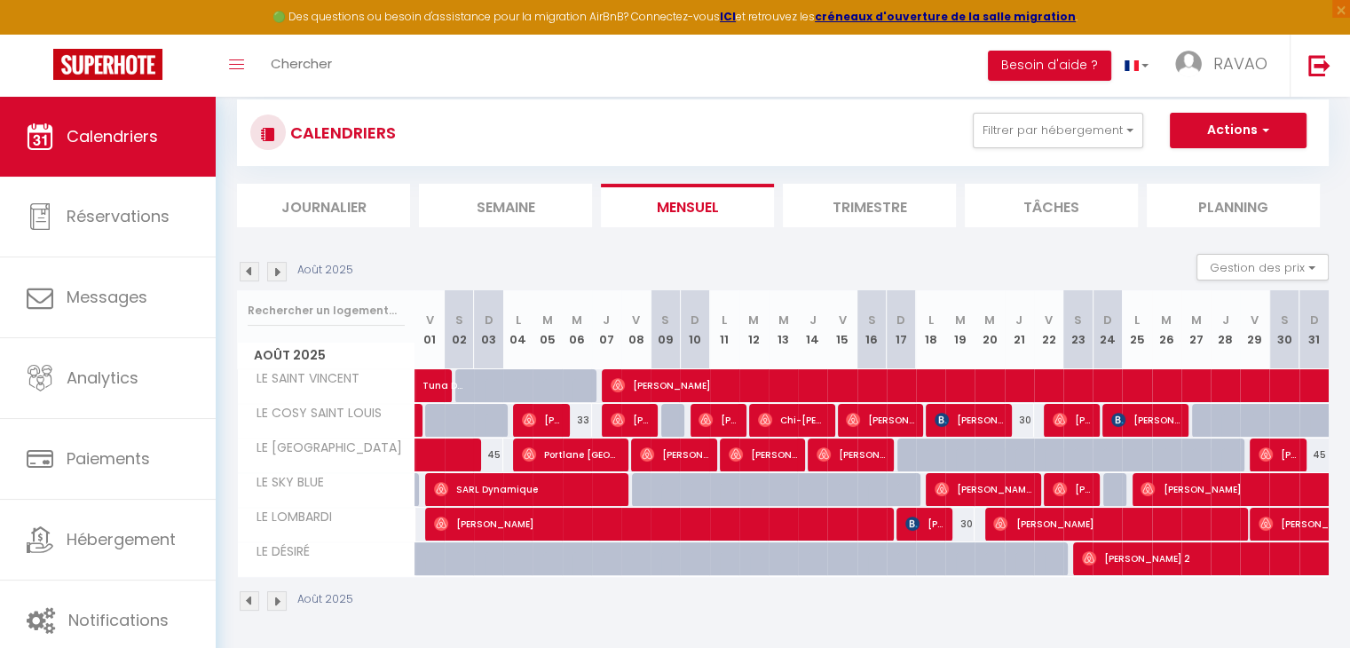
click at [694, 266] on div "Août 2025 Gestion des prix Nb Nuits minimum Règles Disponibilité" at bounding box center [783, 272] width 1092 height 36
click at [1005, 427] on div "30" at bounding box center [1019, 420] width 29 height 33
type input "30"
type input "[DEMOGRAPHIC_DATA][DATE]"
type input "Ven 22 Août 2025"
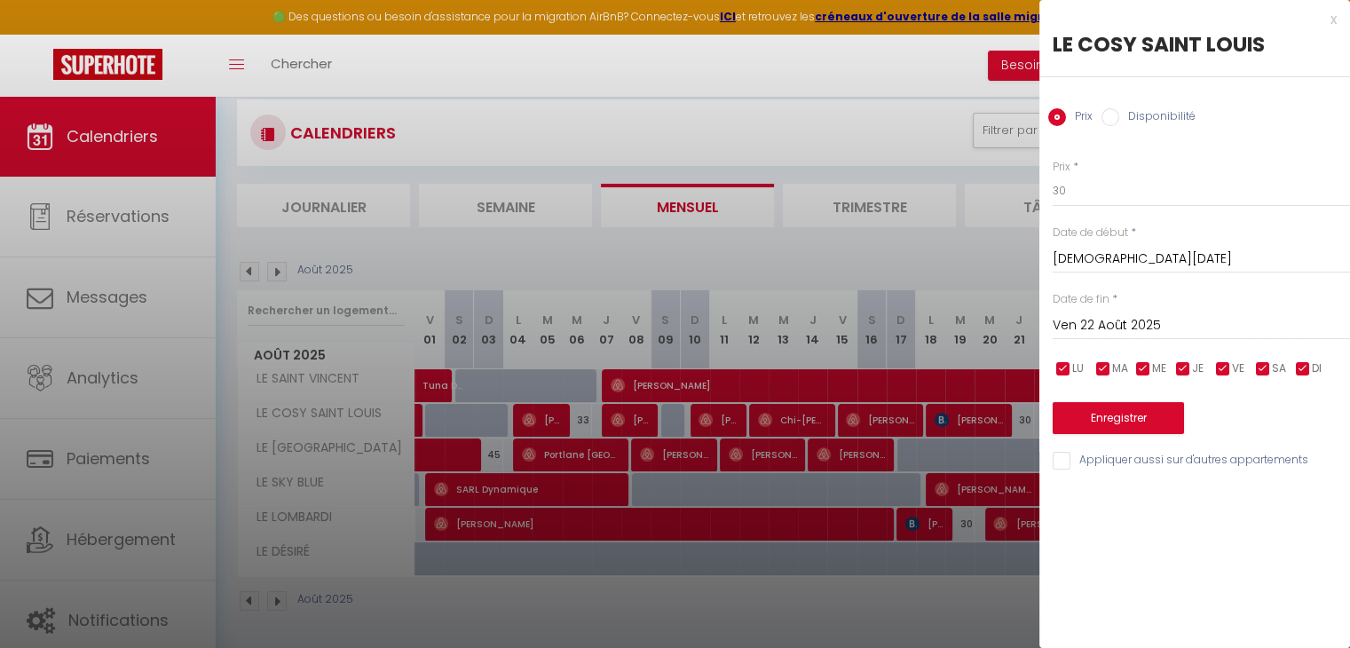
click at [919, 247] on div at bounding box center [675, 324] width 1350 height 648
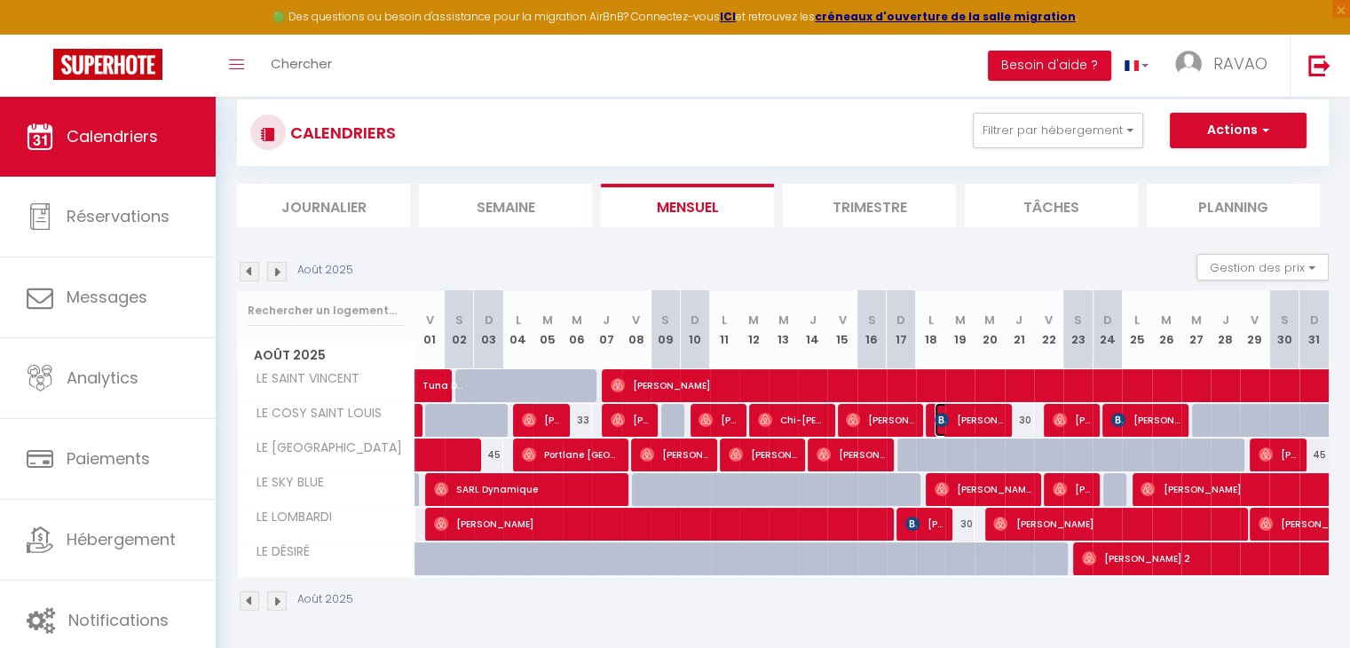
click at [952, 423] on span "[PERSON_NAME]" at bounding box center [969, 420] width 68 height 34
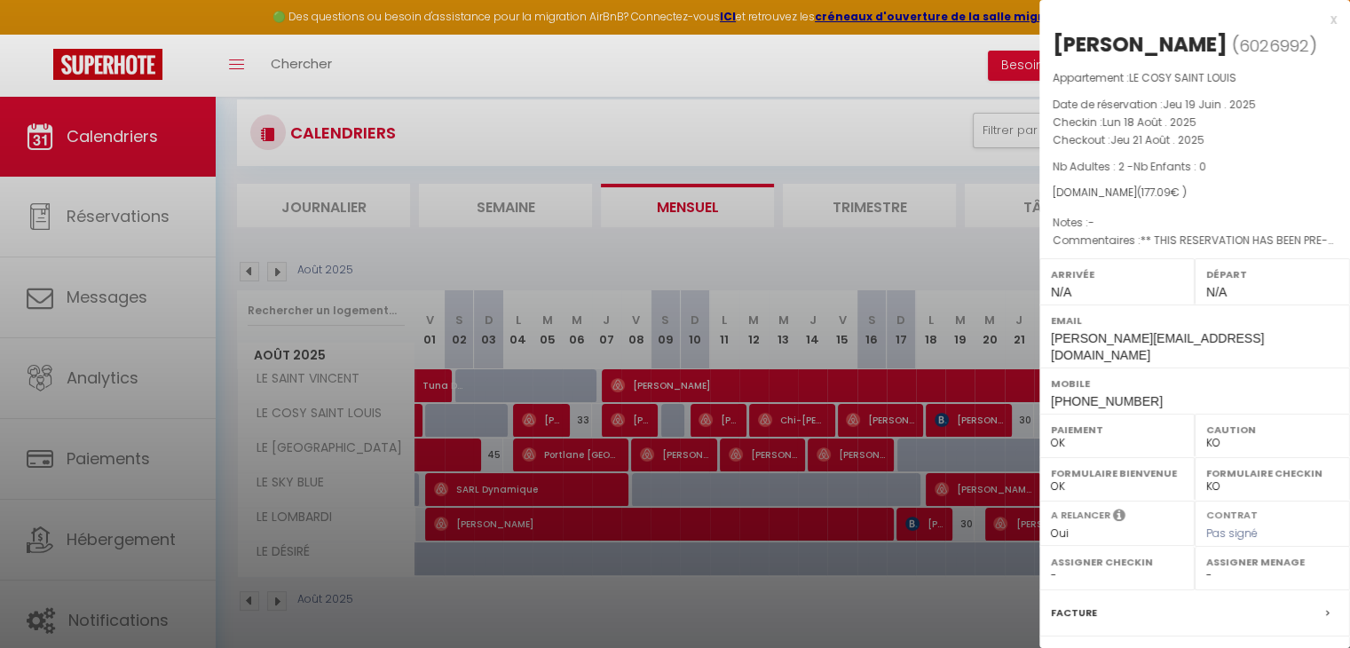
click at [952, 423] on div at bounding box center [675, 324] width 1350 height 648
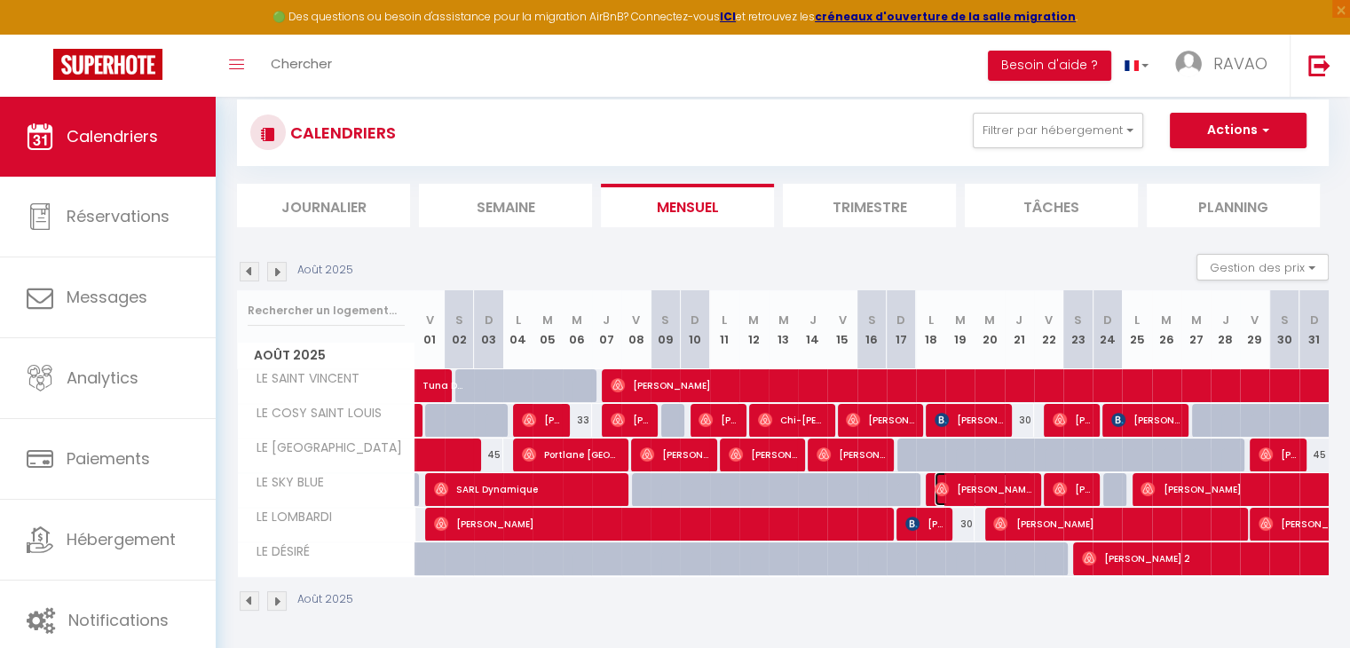
click at [992, 493] on span "[PERSON_NAME]" at bounding box center [984, 489] width 98 height 34
select select "OK"
select select "1"
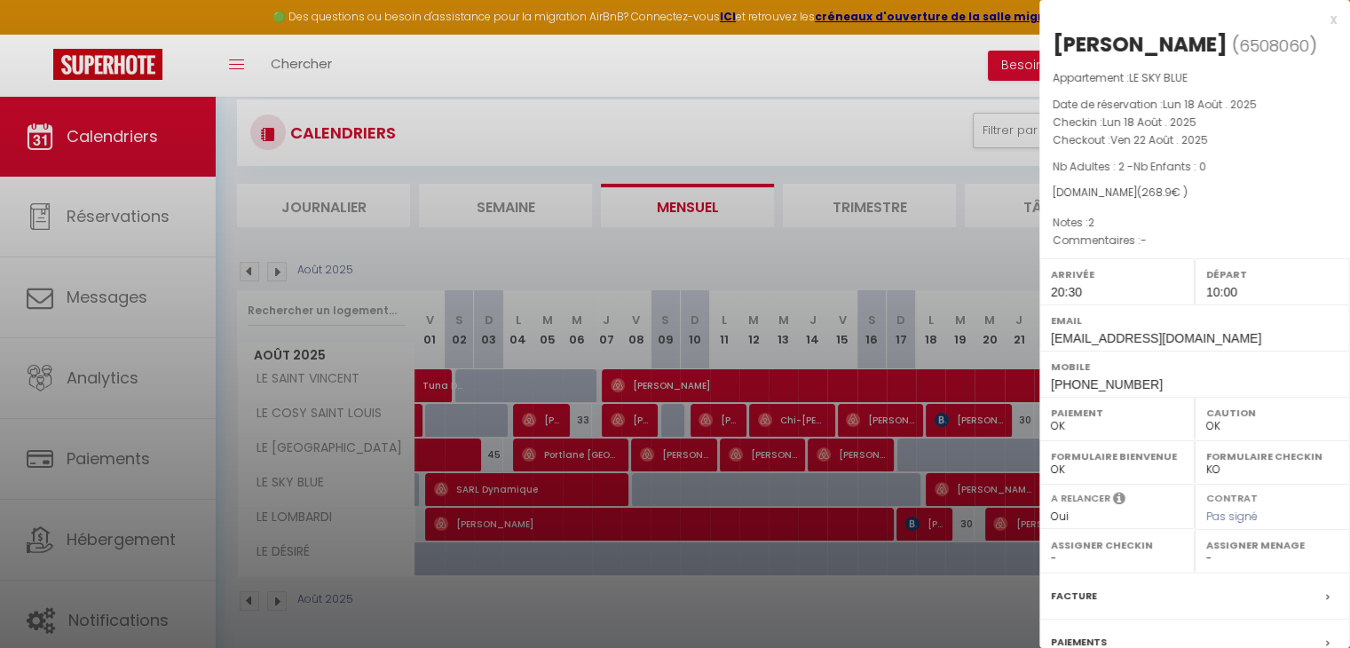
click at [992, 493] on div at bounding box center [675, 324] width 1350 height 648
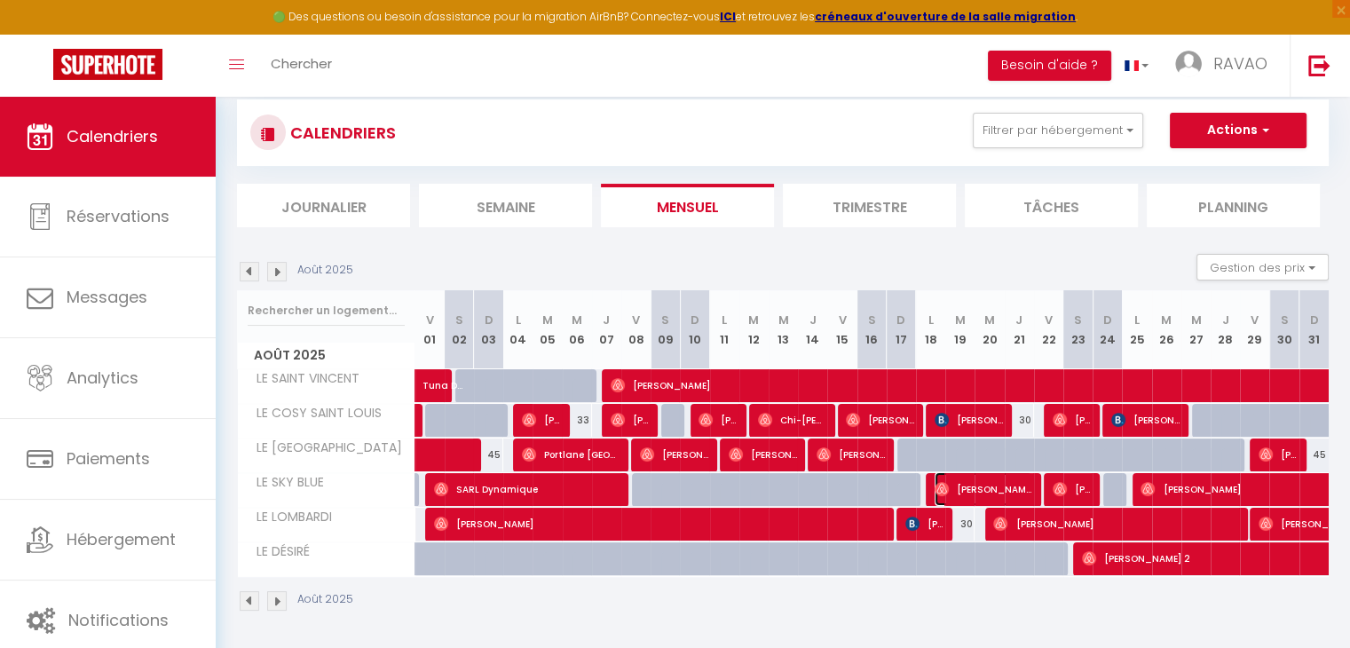
click at [992, 493] on span "[PERSON_NAME]" at bounding box center [984, 489] width 98 height 34
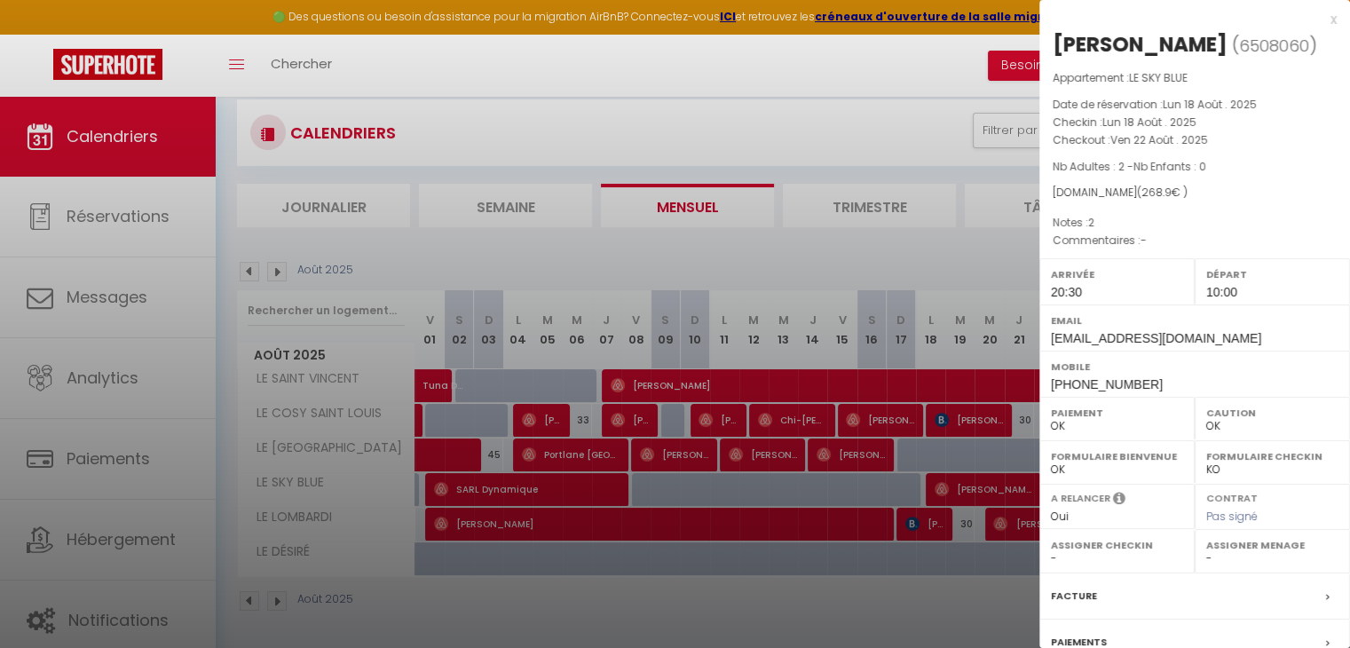
click at [992, 493] on div at bounding box center [675, 324] width 1350 height 648
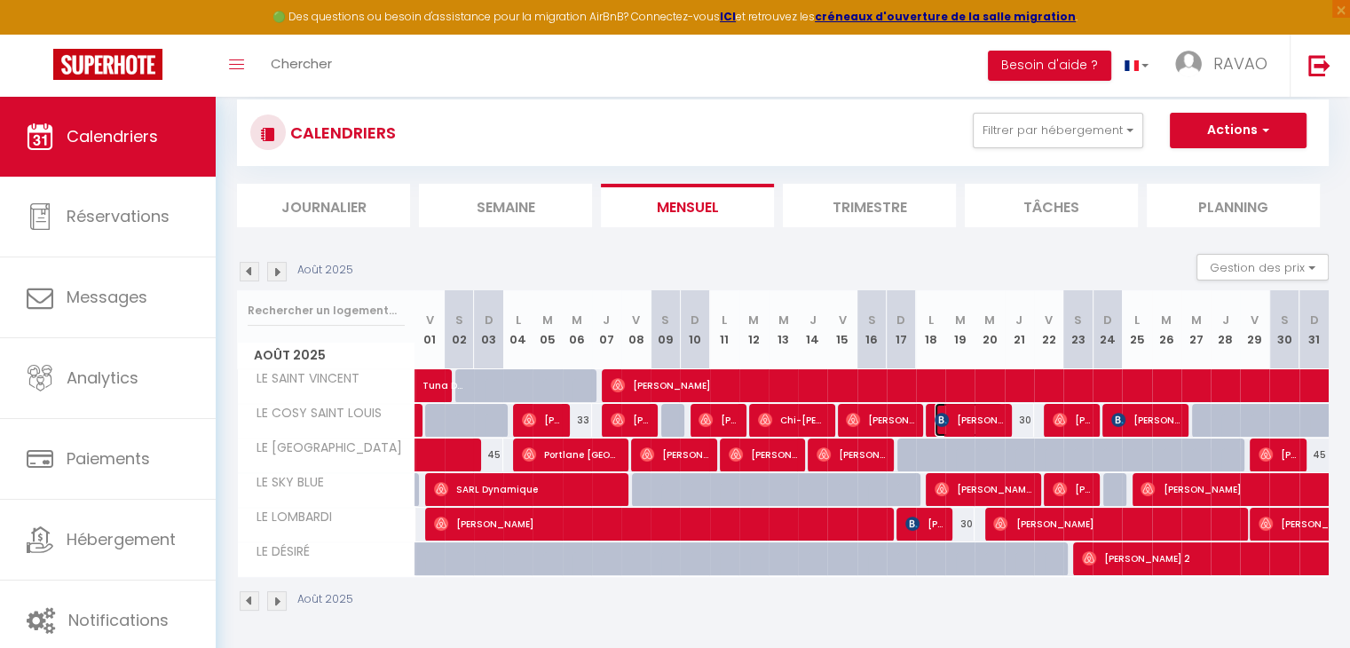
click at [990, 408] on span "[PERSON_NAME]" at bounding box center [969, 420] width 68 height 34
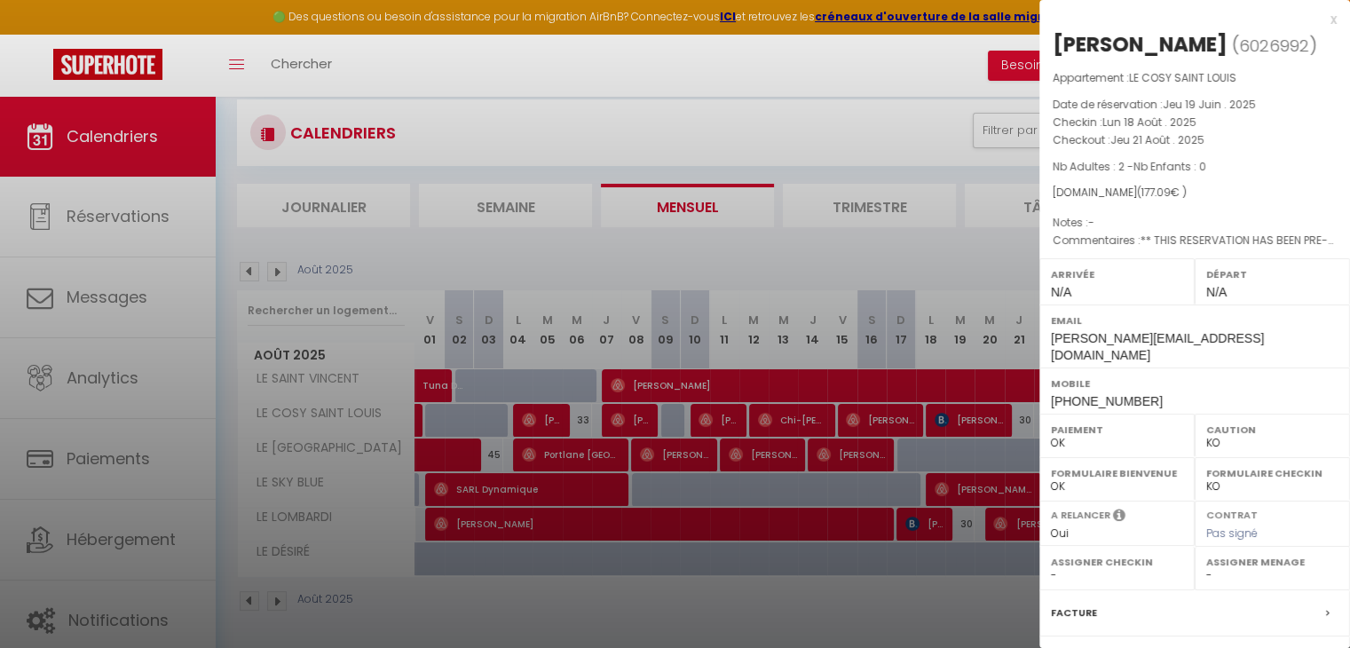
click at [983, 413] on div at bounding box center [675, 324] width 1350 height 648
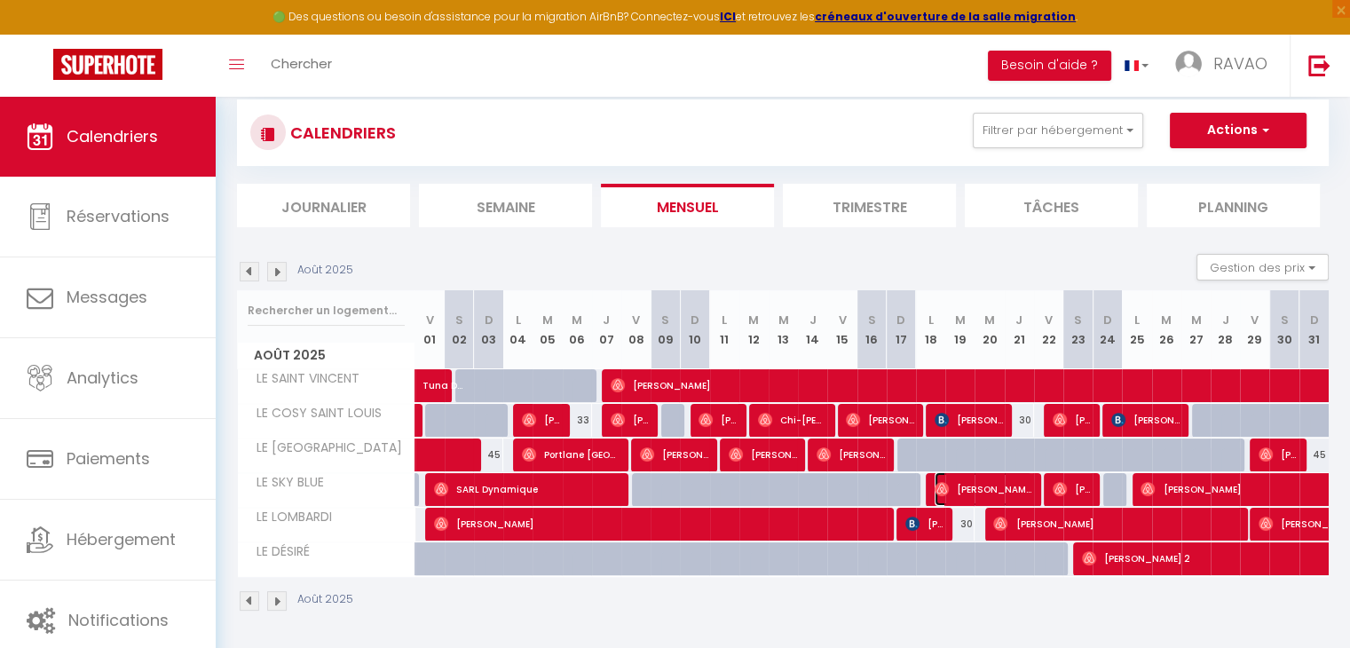
click at [982, 477] on span "[PERSON_NAME]" at bounding box center [984, 489] width 98 height 34
select select "OK"
select select "1"
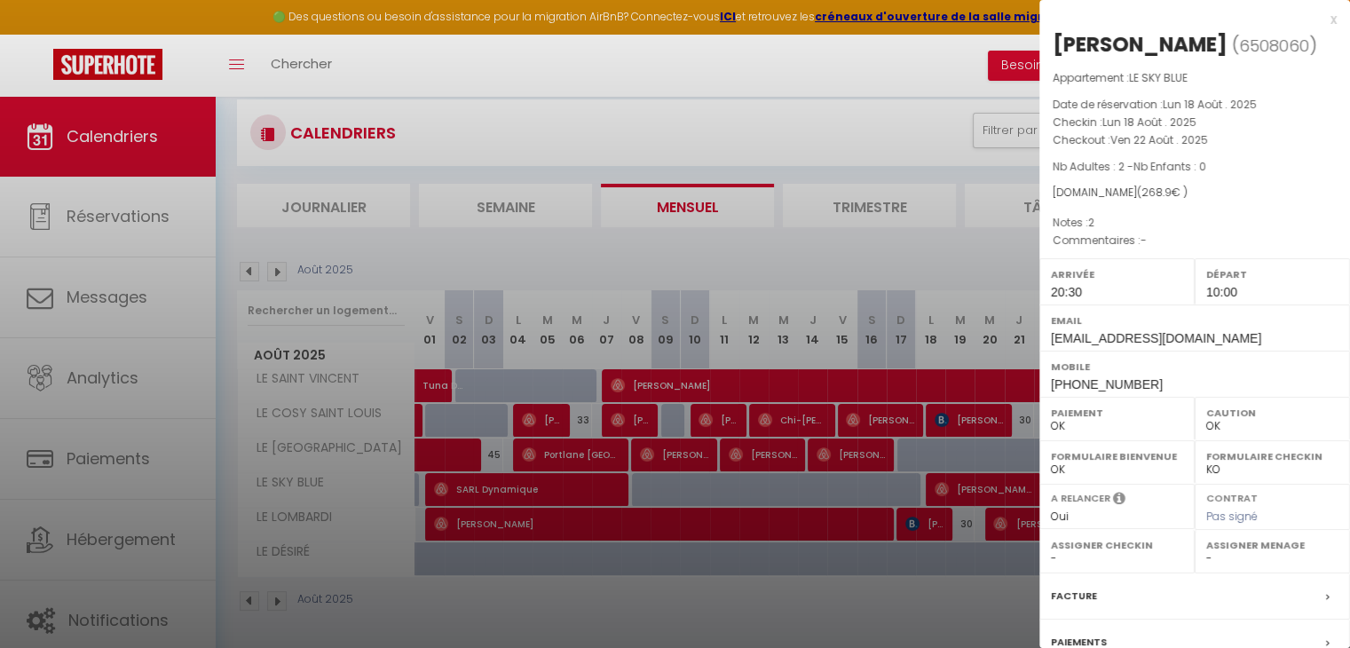
click at [522, 262] on div at bounding box center [675, 324] width 1350 height 648
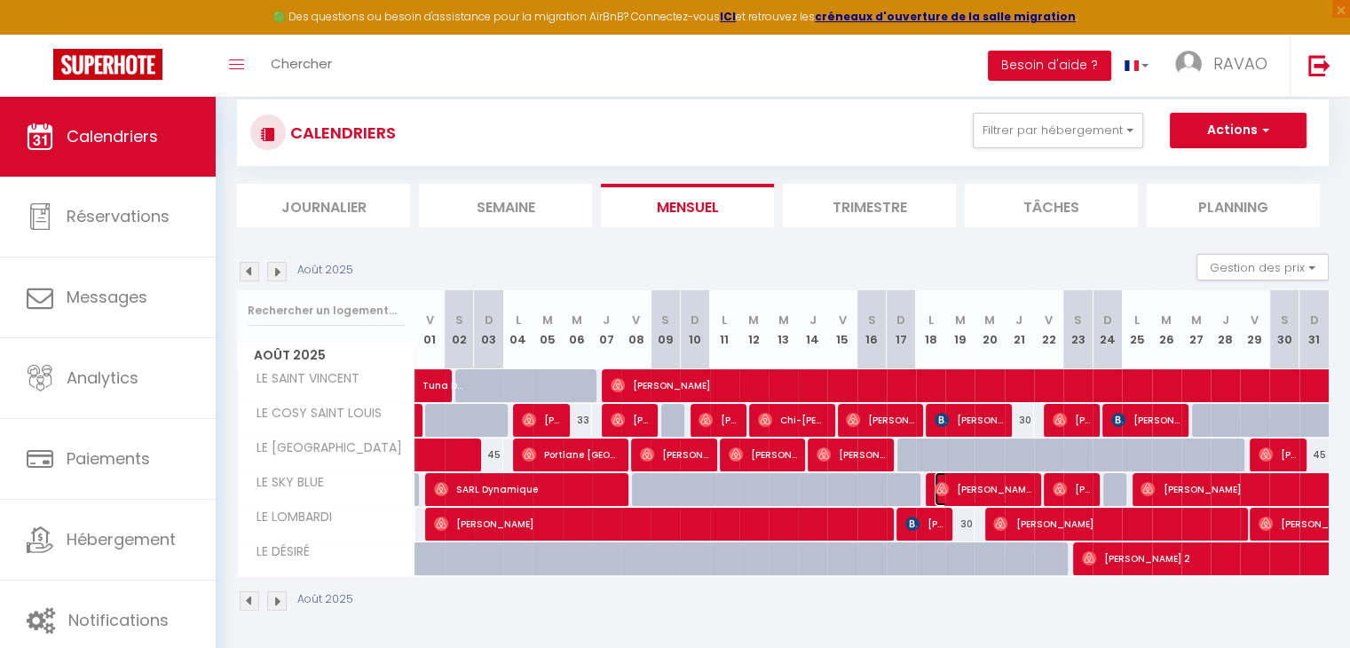
click at [1012, 489] on span "[PERSON_NAME]" at bounding box center [984, 489] width 98 height 34
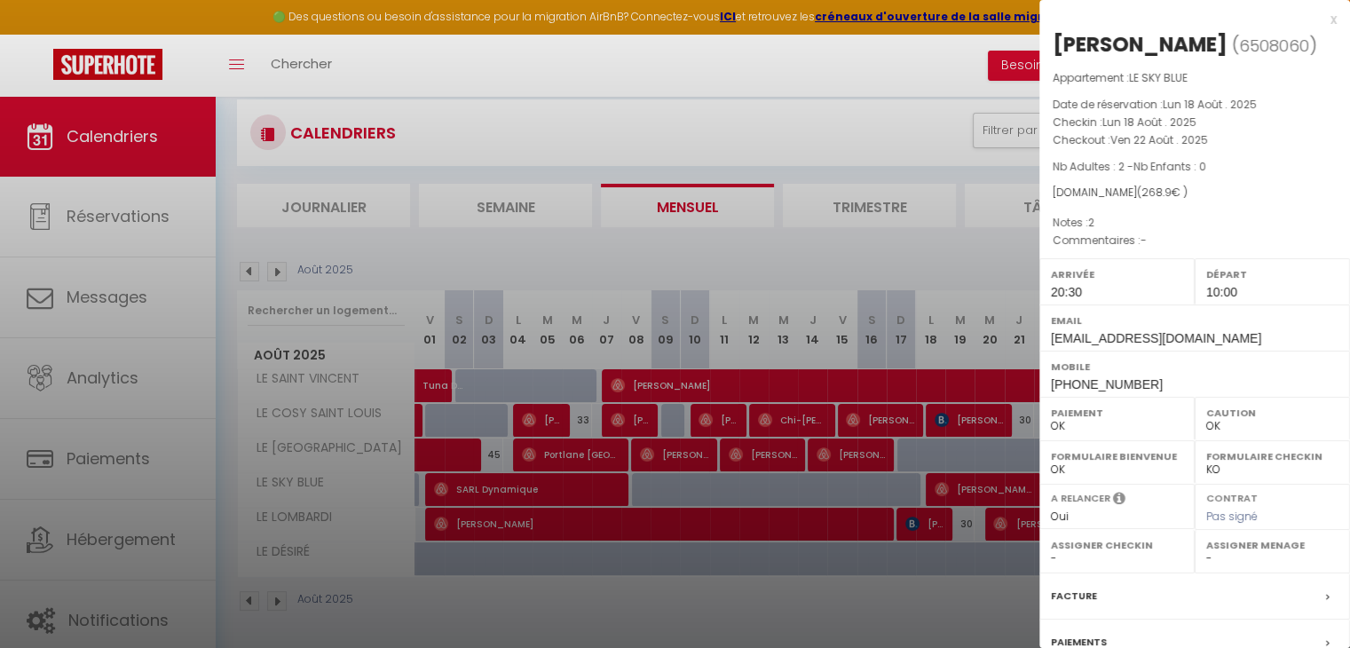
click at [1012, 489] on div at bounding box center [675, 324] width 1350 height 648
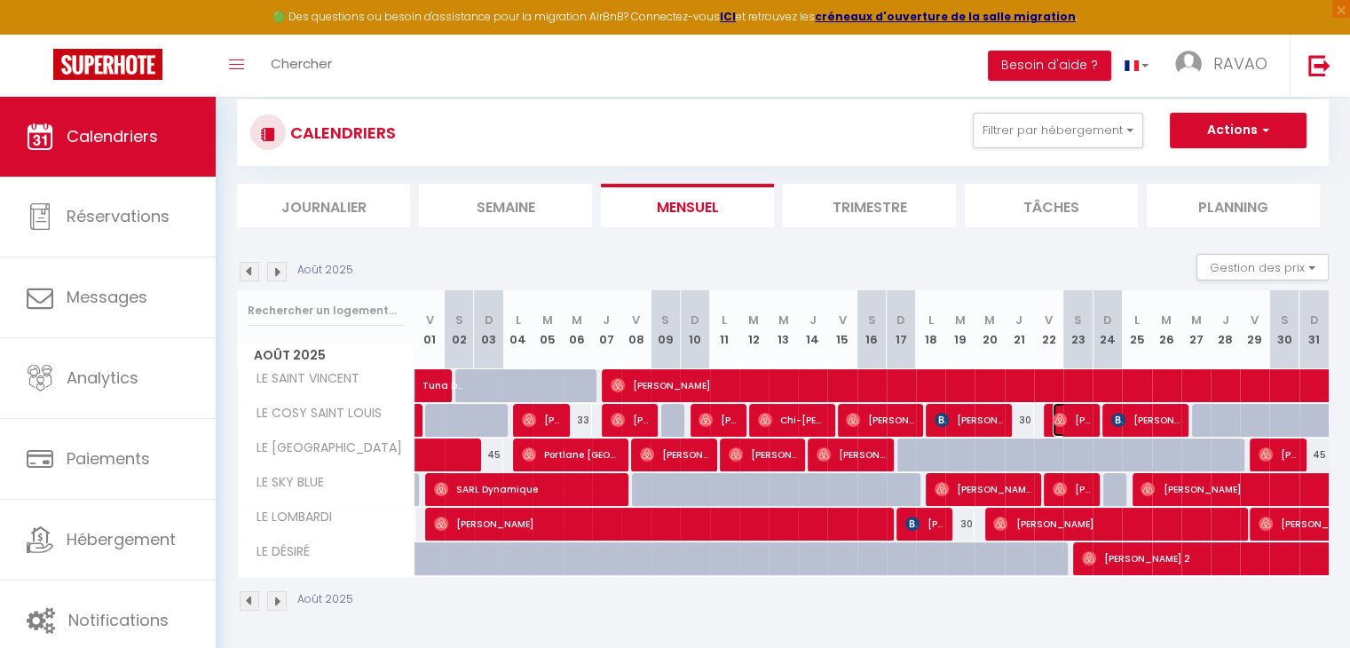
click at [1080, 422] on span "[PERSON_NAME]" at bounding box center [1072, 420] width 39 height 34
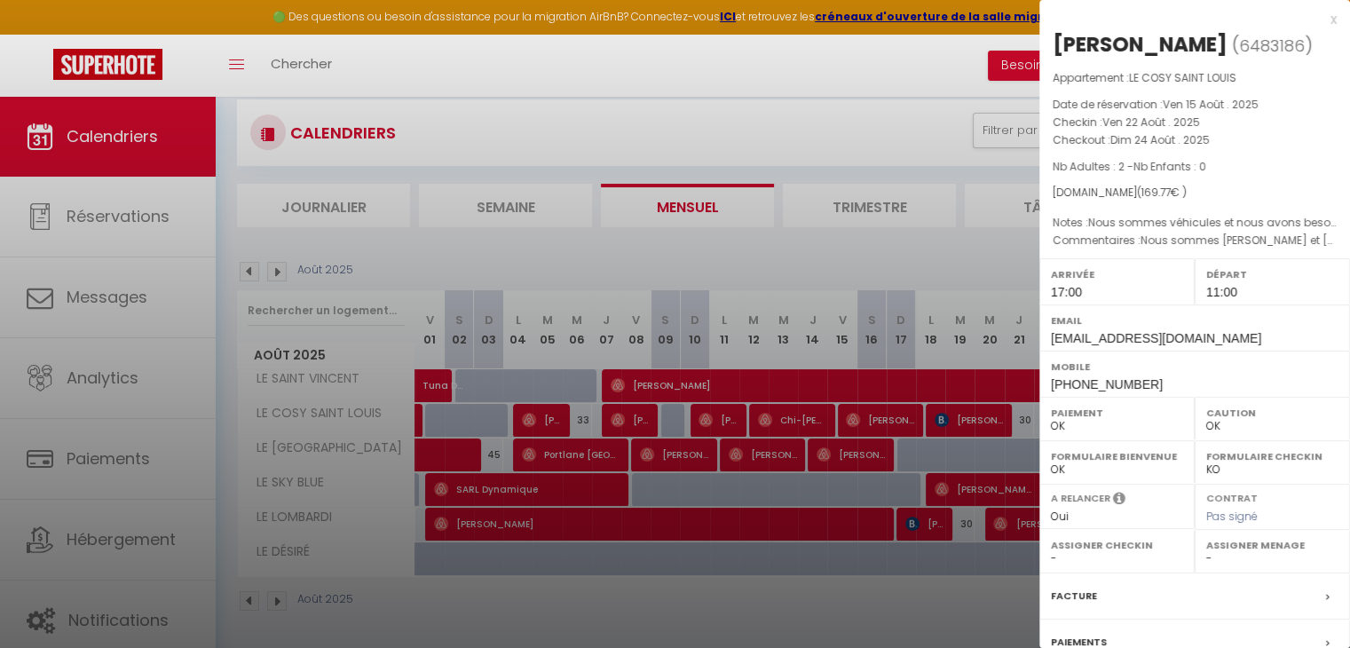
click at [982, 271] on div at bounding box center [675, 324] width 1350 height 648
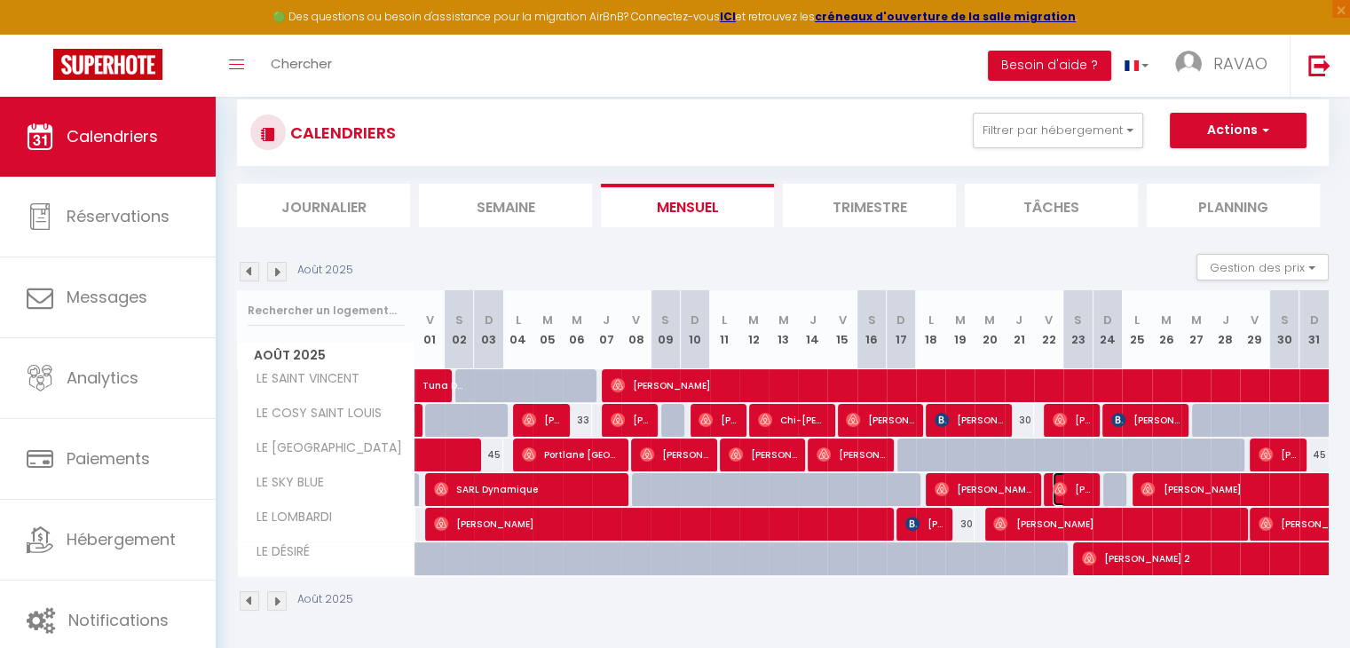
click at [1071, 484] on span "[PERSON_NAME]" at bounding box center [1072, 489] width 39 height 34
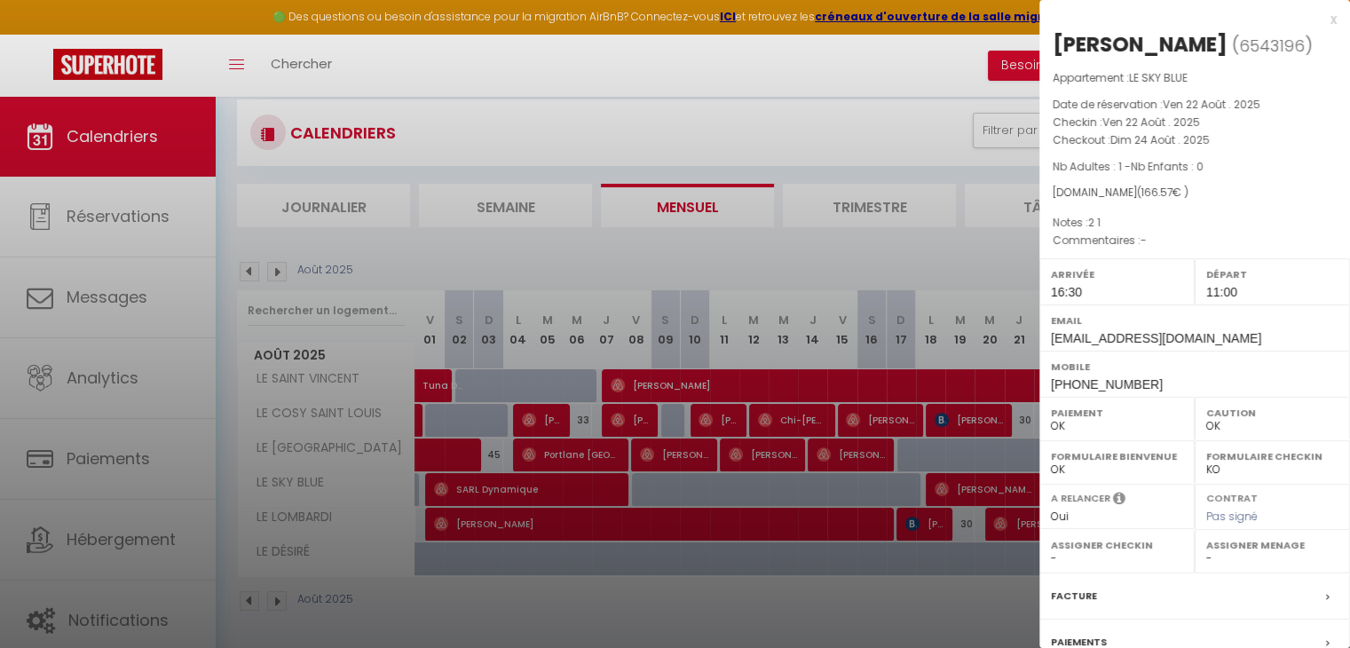
click at [955, 263] on div at bounding box center [675, 324] width 1350 height 648
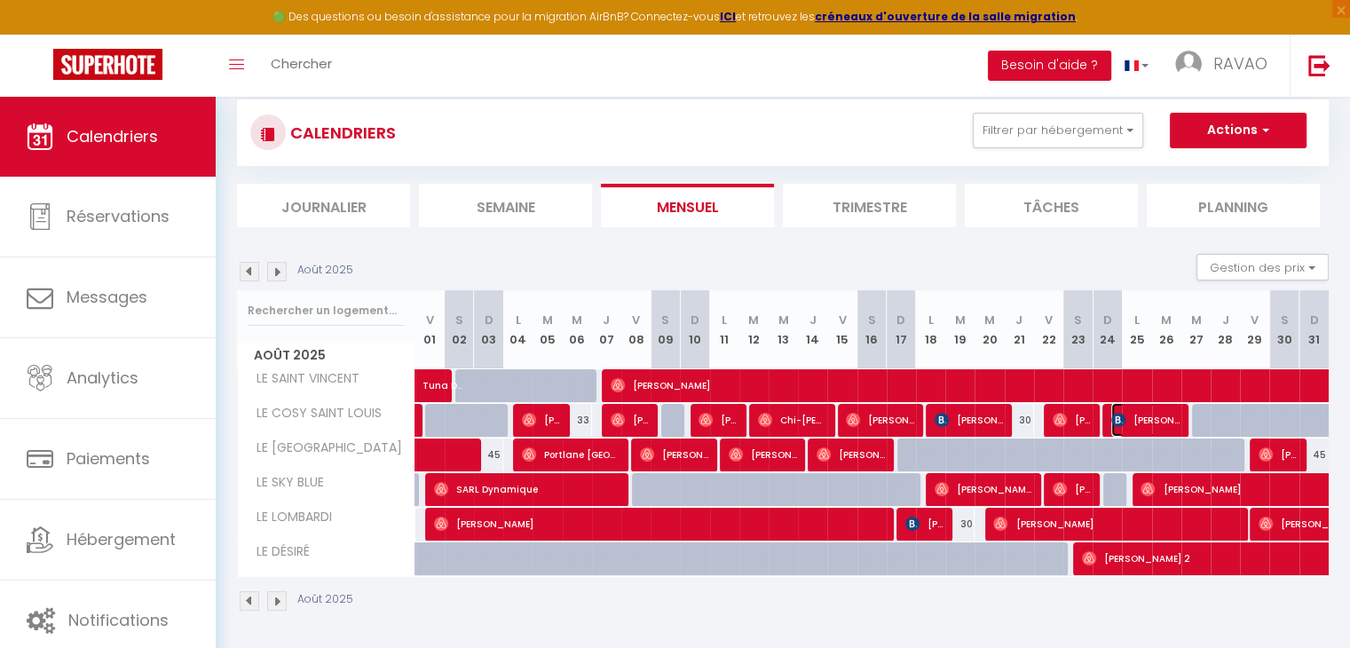
click at [1150, 422] on span "[PERSON_NAME]" at bounding box center [1145, 420] width 68 height 34
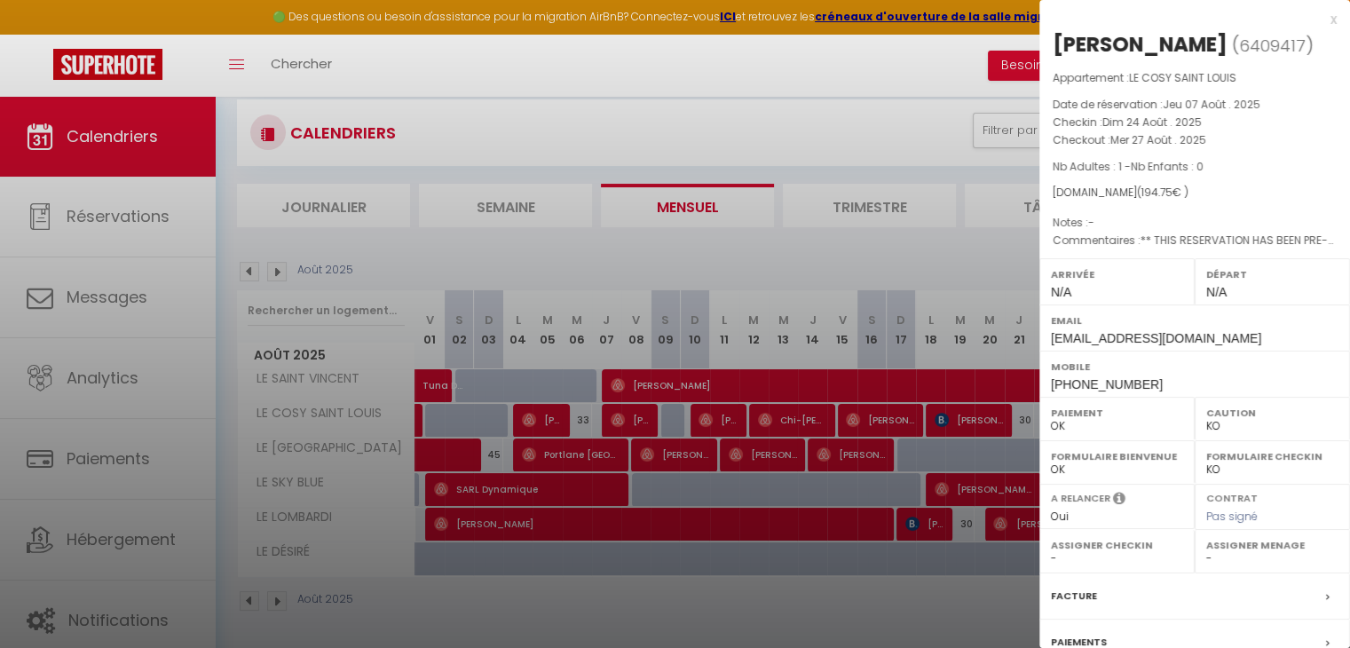
click at [1013, 260] on div at bounding box center [675, 324] width 1350 height 648
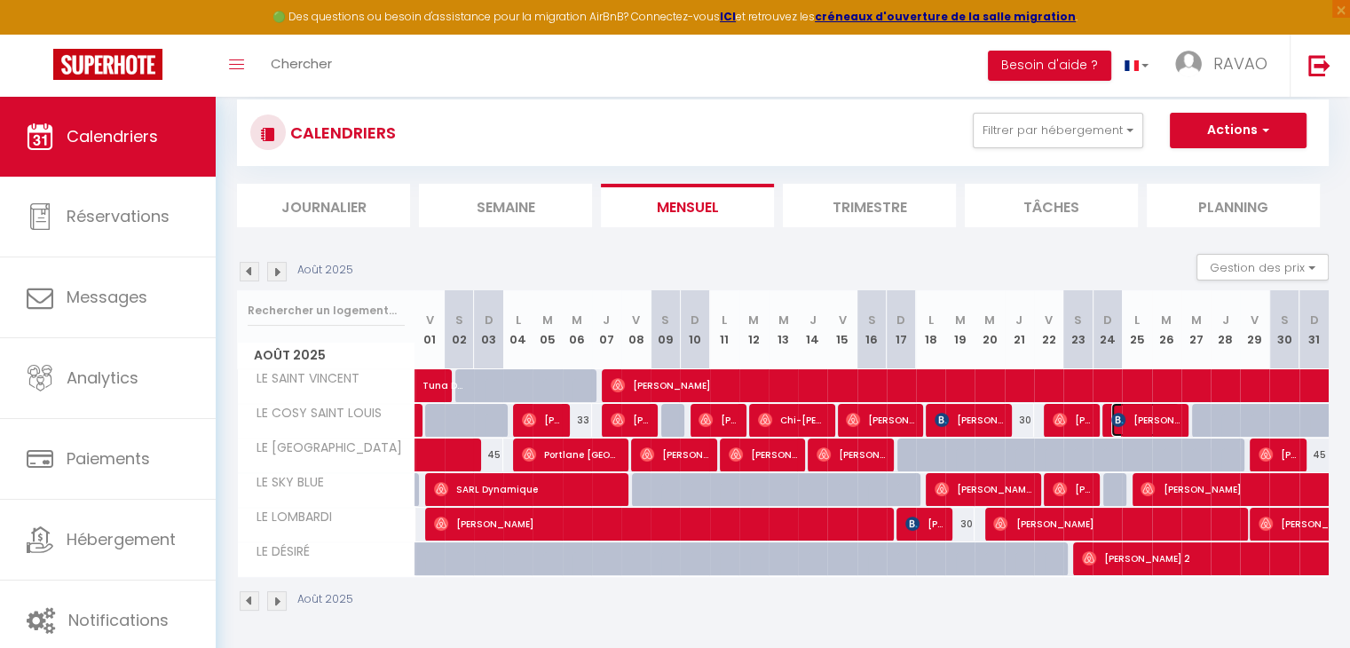
click at [1175, 417] on span "[PERSON_NAME]" at bounding box center [1145, 420] width 68 height 34
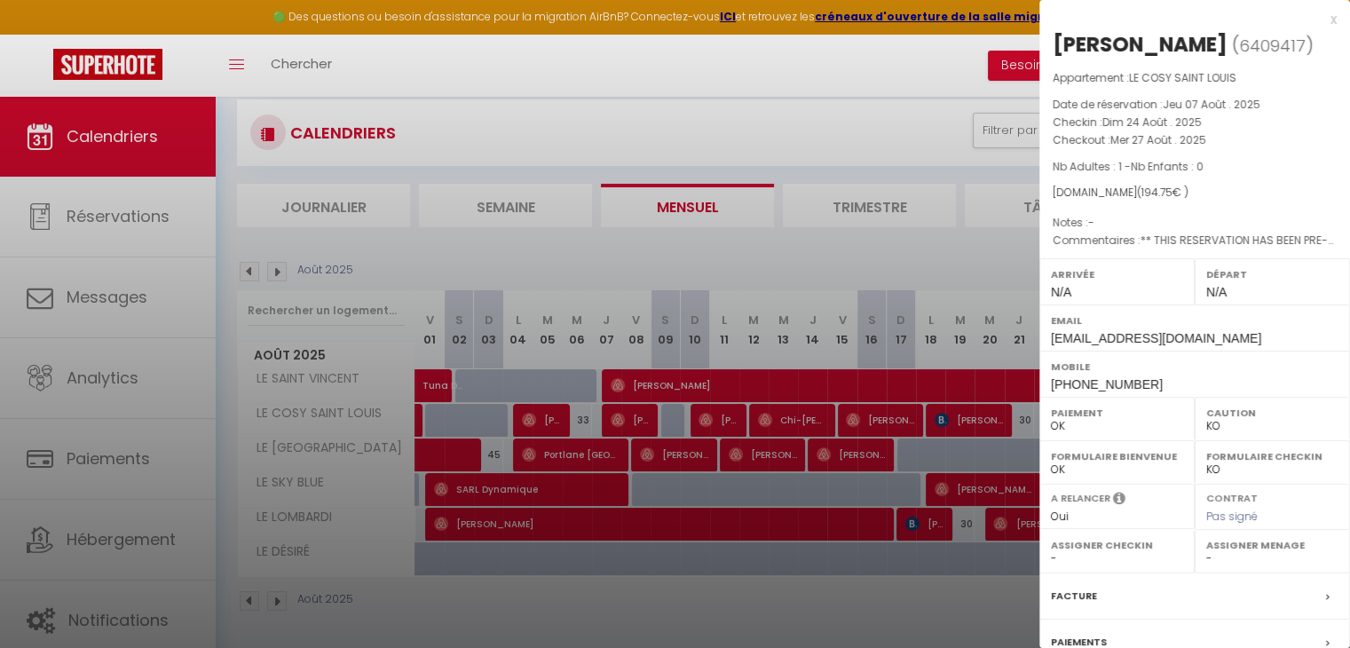
click at [982, 264] on div at bounding box center [675, 324] width 1350 height 648
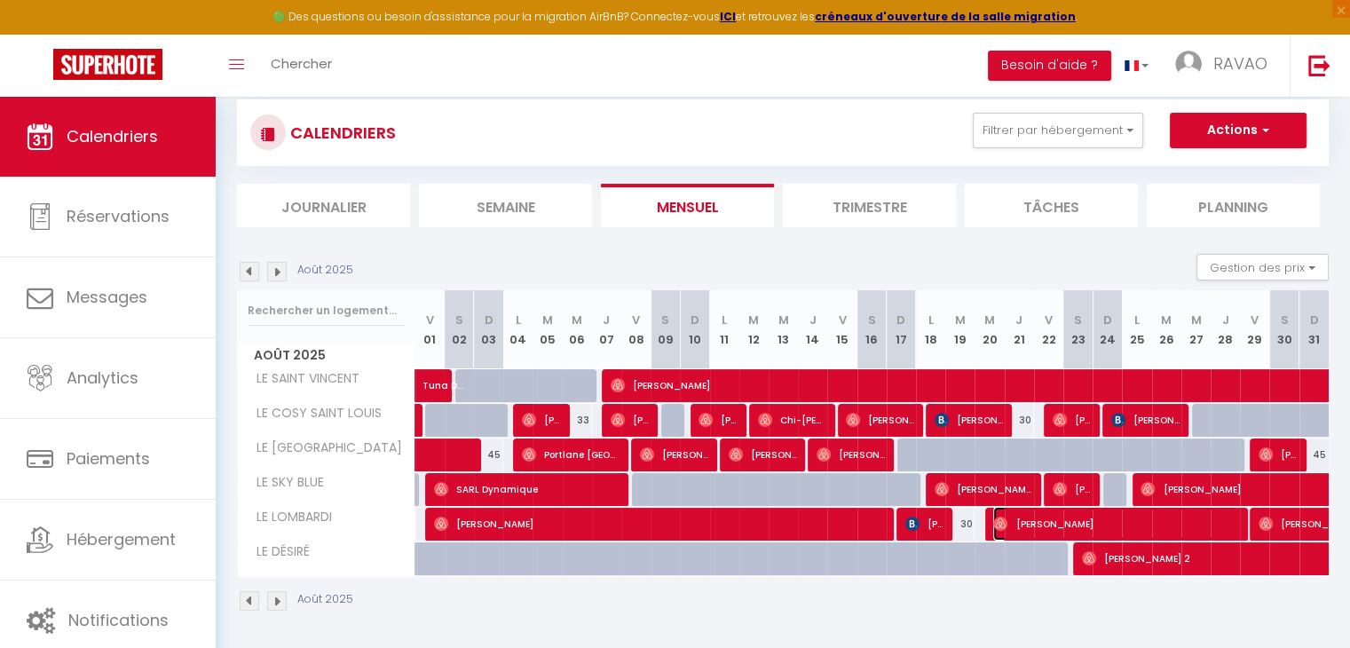
click at [1138, 516] on span "[PERSON_NAME]" at bounding box center [1115, 524] width 244 height 34
select select "OK"
select select "1"
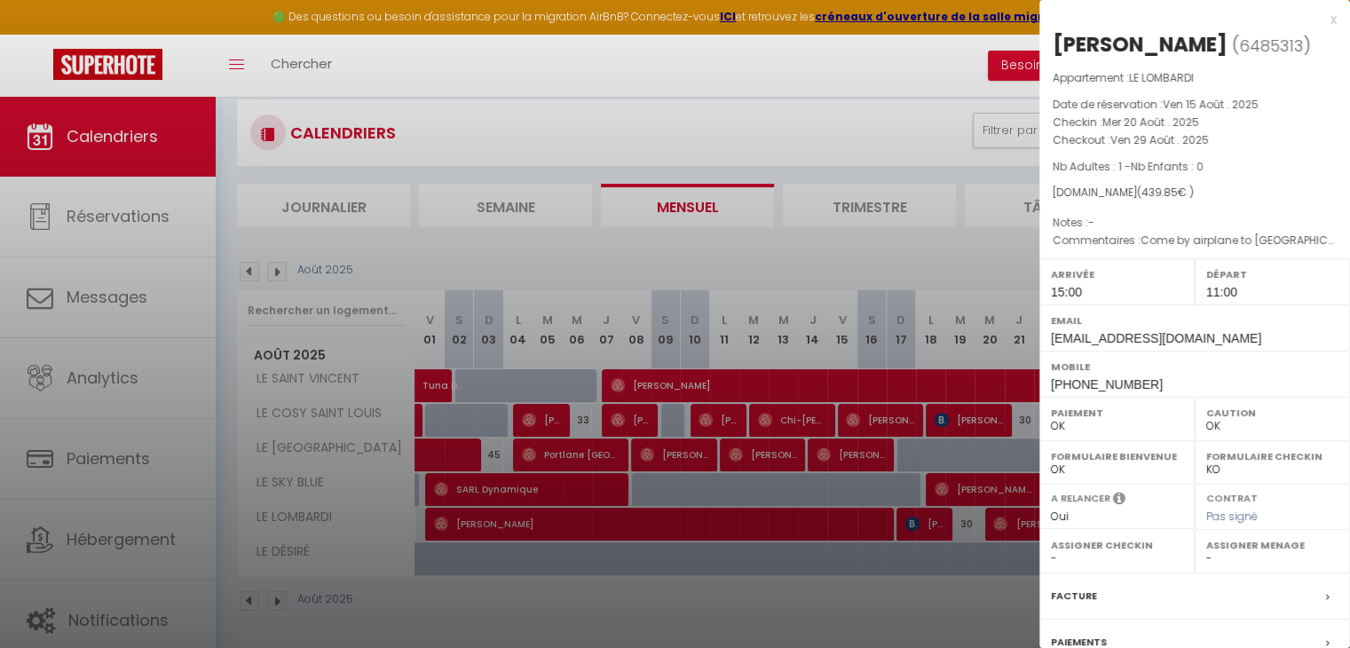
click at [880, 251] on div at bounding box center [675, 324] width 1350 height 648
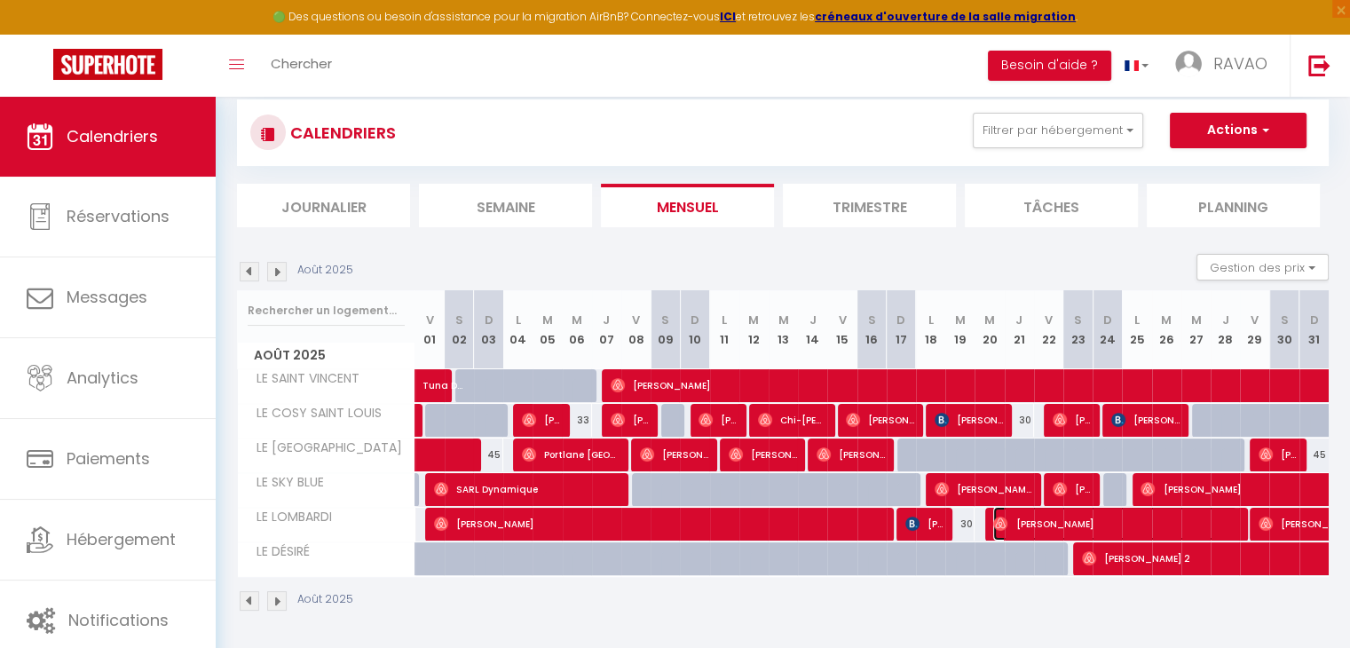
click at [1214, 526] on span "[PERSON_NAME]" at bounding box center [1115, 524] width 244 height 34
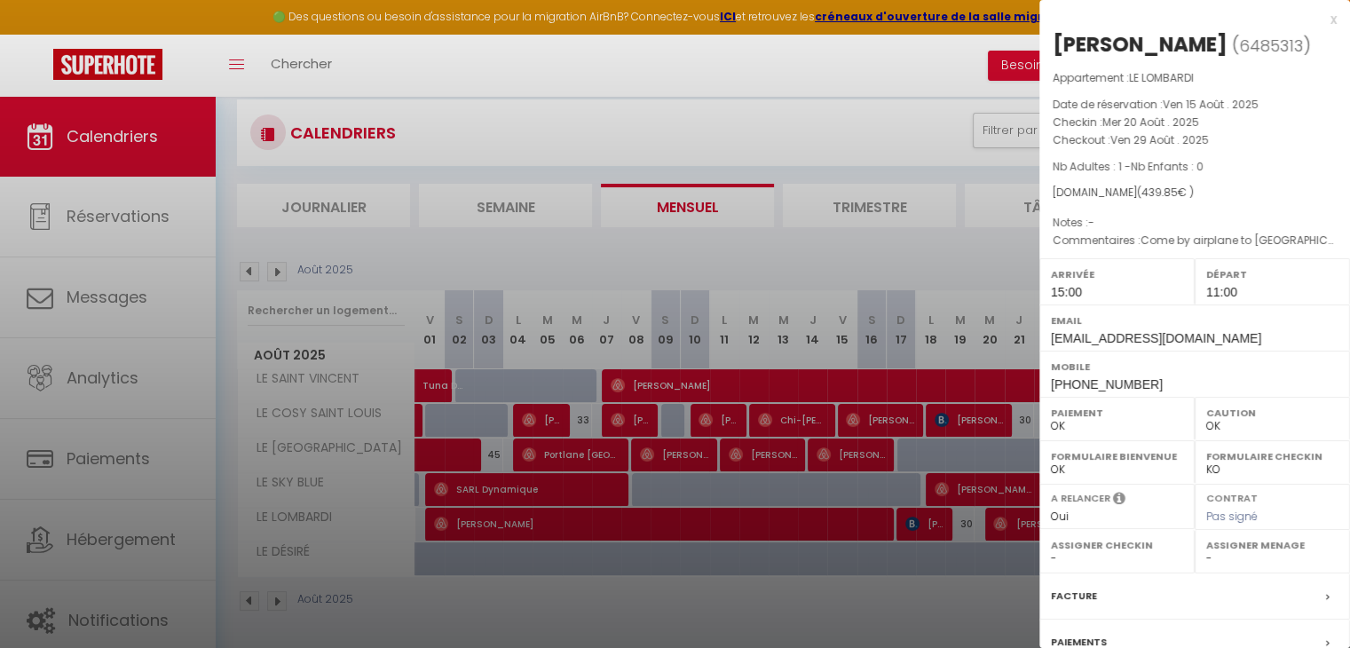
click at [1001, 266] on div at bounding box center [675, 324] width 1350 height 648
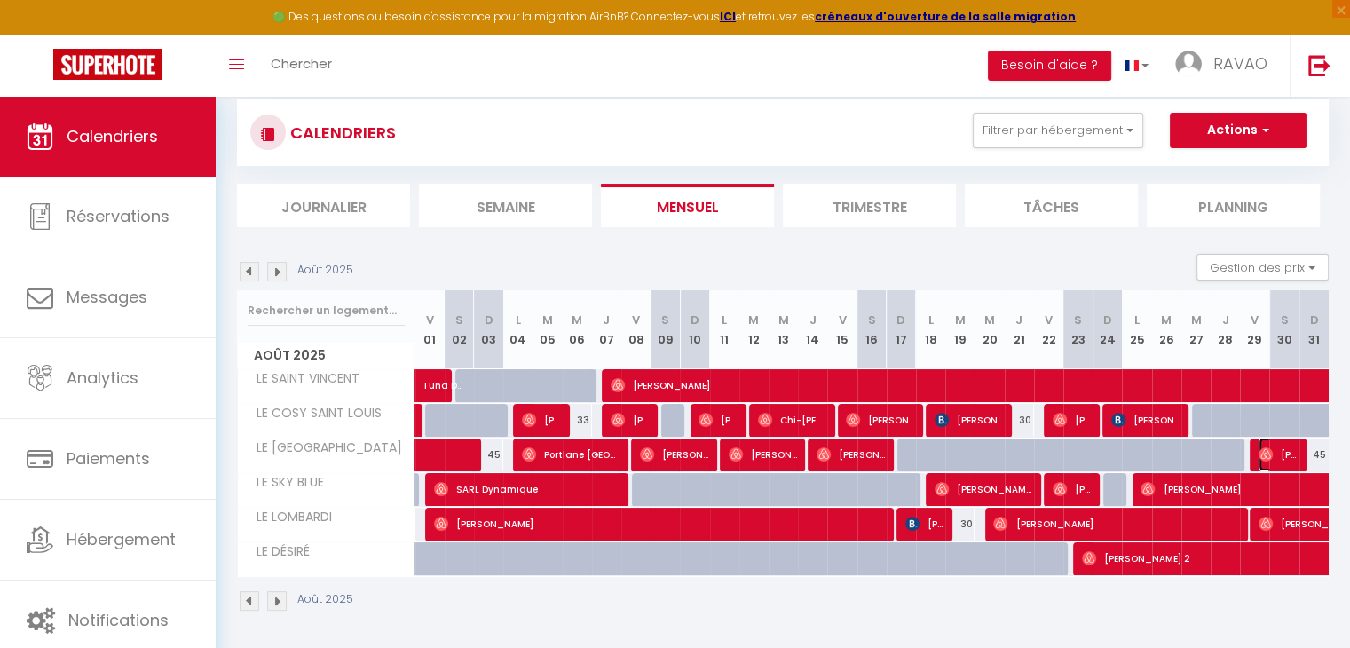
click at [1271, 462] on span "[PERSON_NAME]" at bounding box center [1277, 455] width 39 height 34
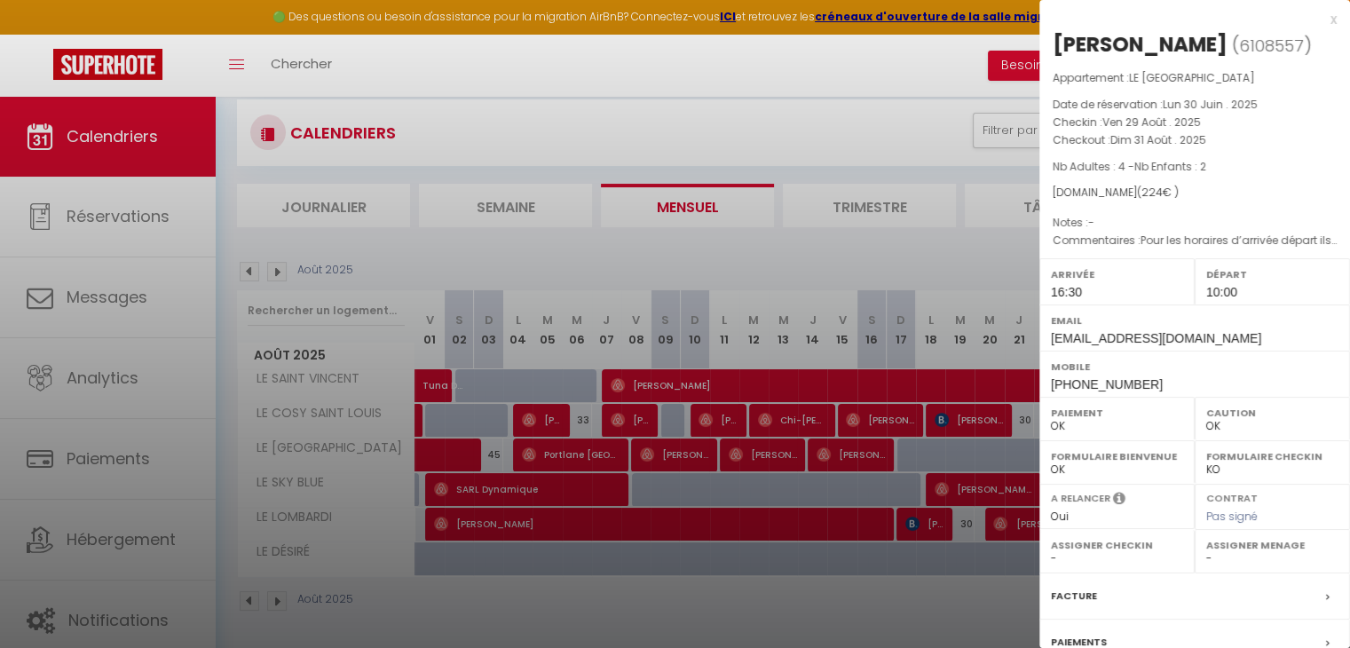
click at [970, 249] on div at bounding box center [675, 324] width 1350 height 648
